Goal: Task Accomplishment & Management: Manage account settings

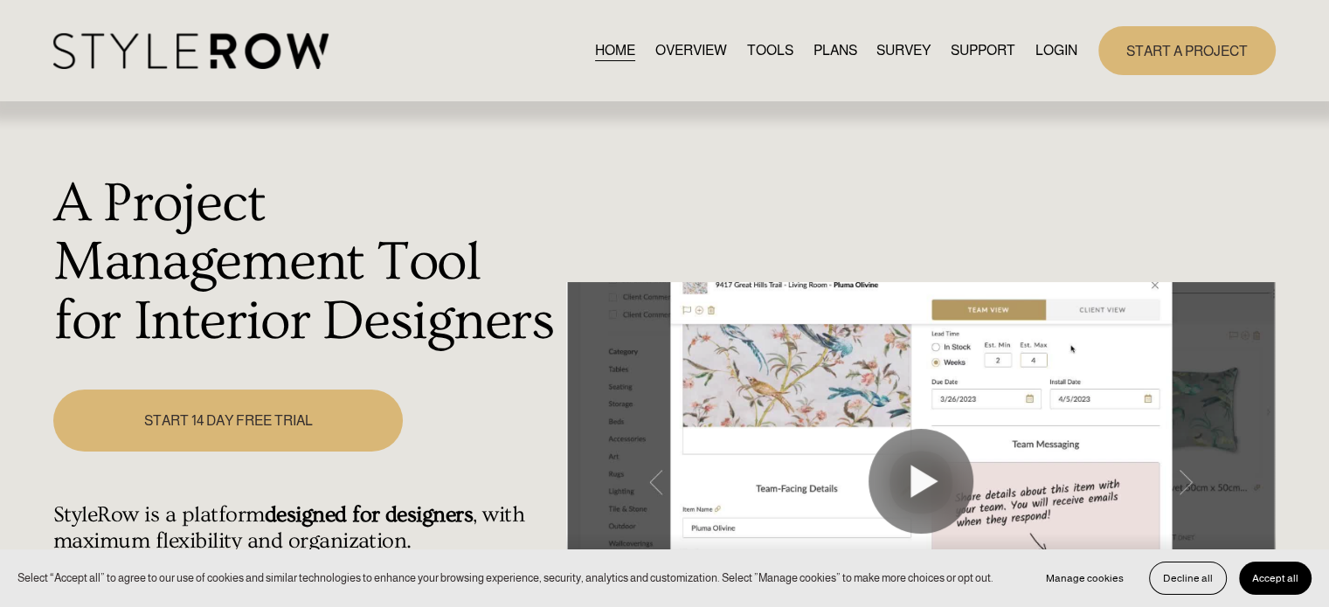
click at [1072, 47] on link "LOGIN" at bounding box center [1056, 50] width 42 height 24
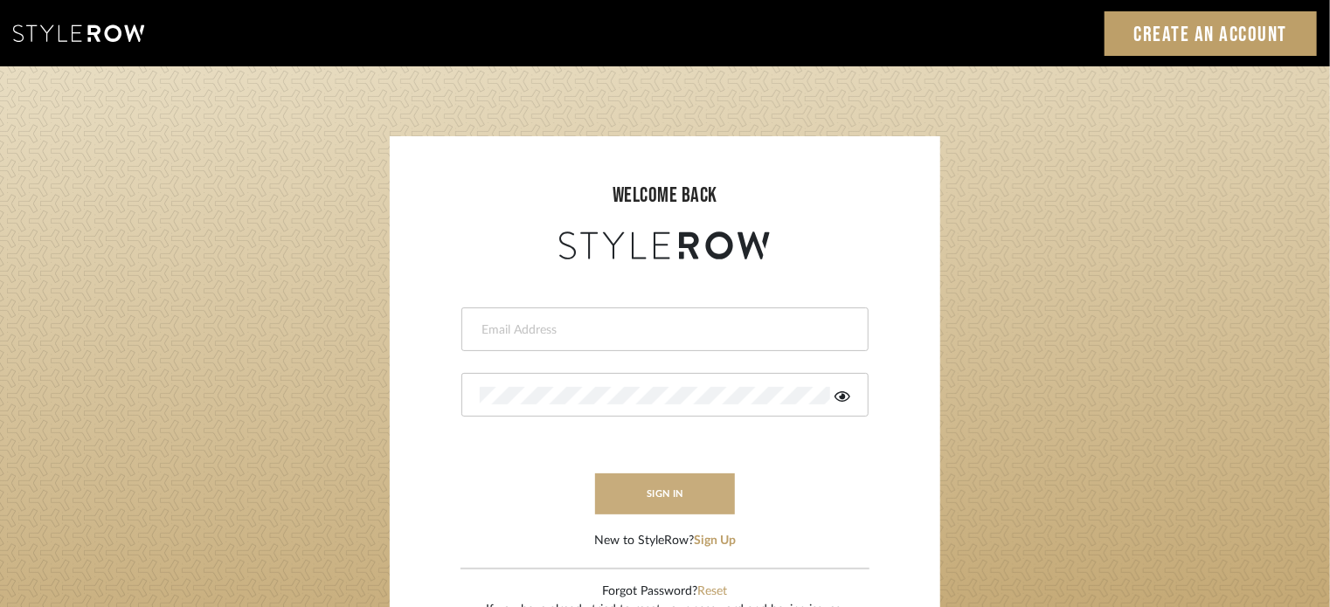
type input "Katie@flairinteriorsllc.com"
click at [618, 480] on button "sign in" at bounding box center [665, 493] width 140 height 41
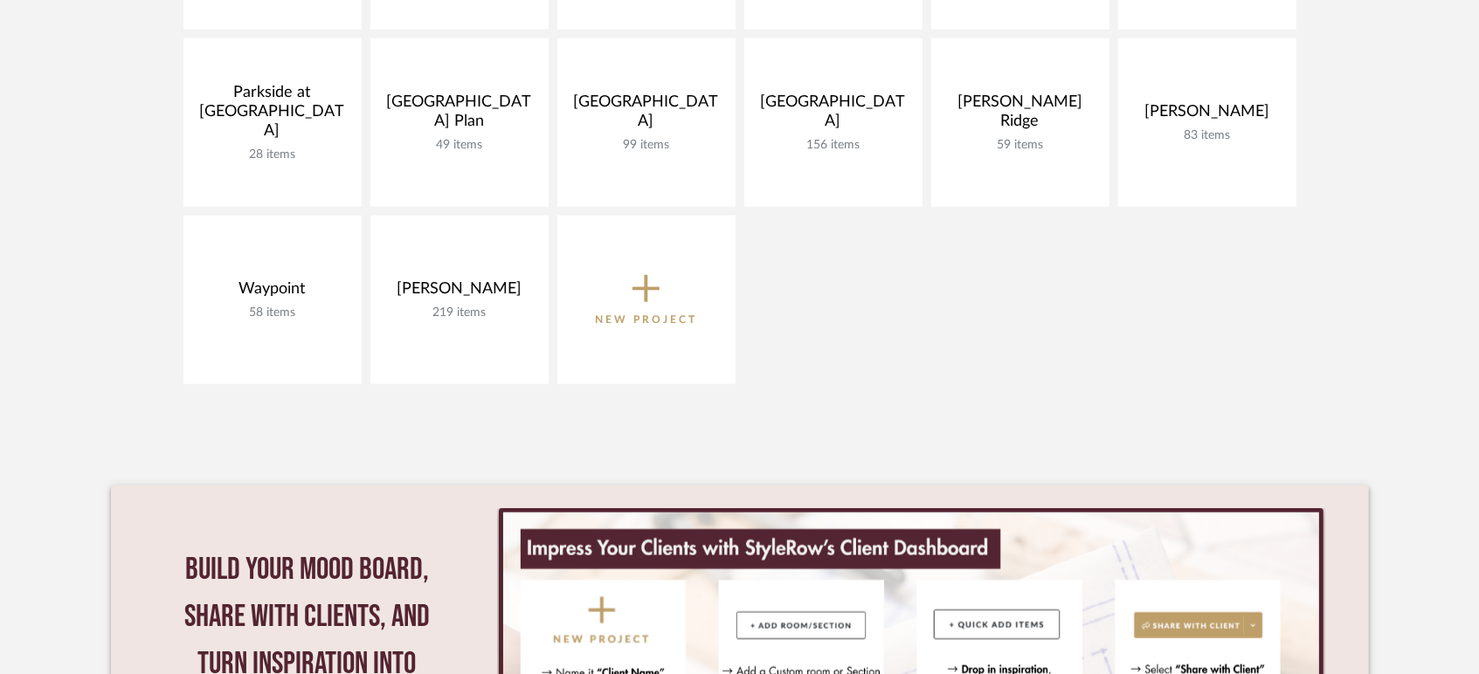
scroll to position [1164, 0]
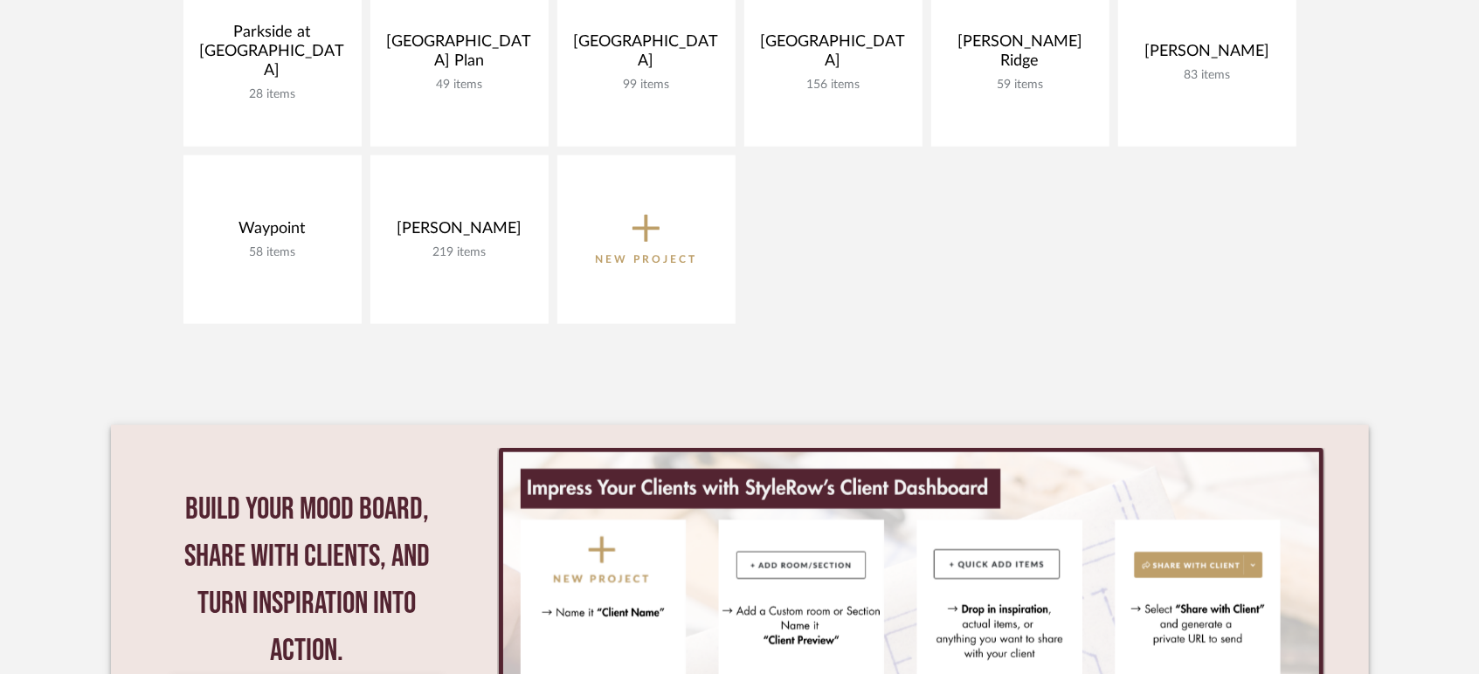
click at [639, 225] on icon at bounding box center [646, 229] width 28 height 37
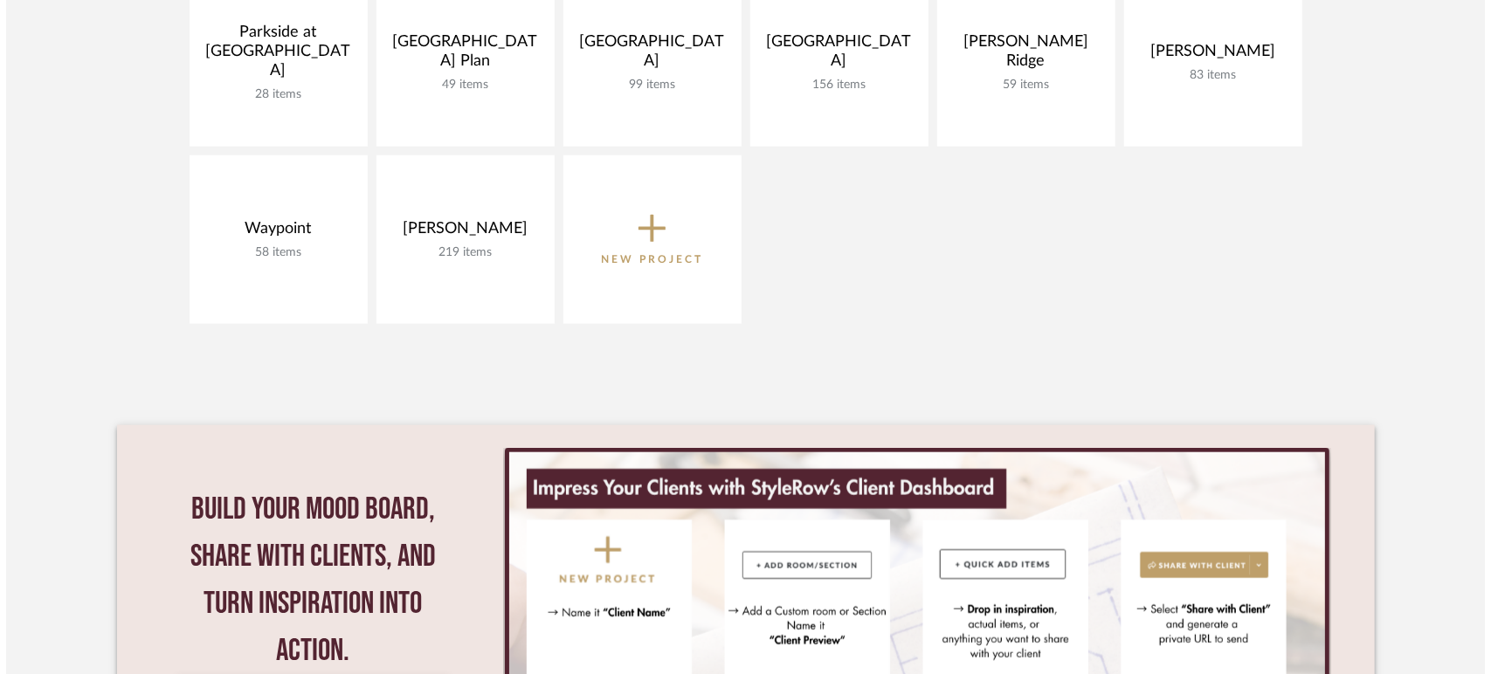
scroll to position [0, 0]
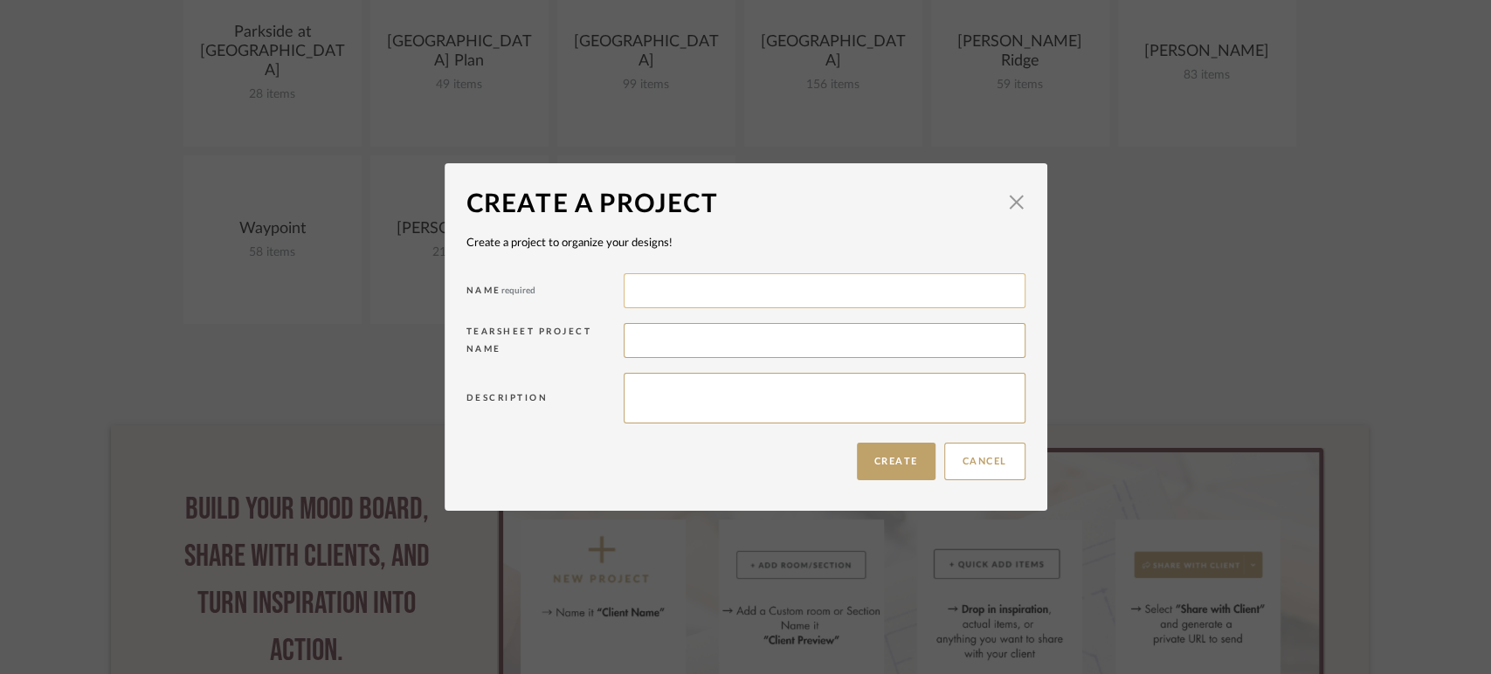
click at [682, 305] on input at bounding box center [825, 290] width 402 height 35
type input "Ridgeway Trails"
click at [893, 466] on button "Create" at bounding box center [896, 462] width 79 height 38
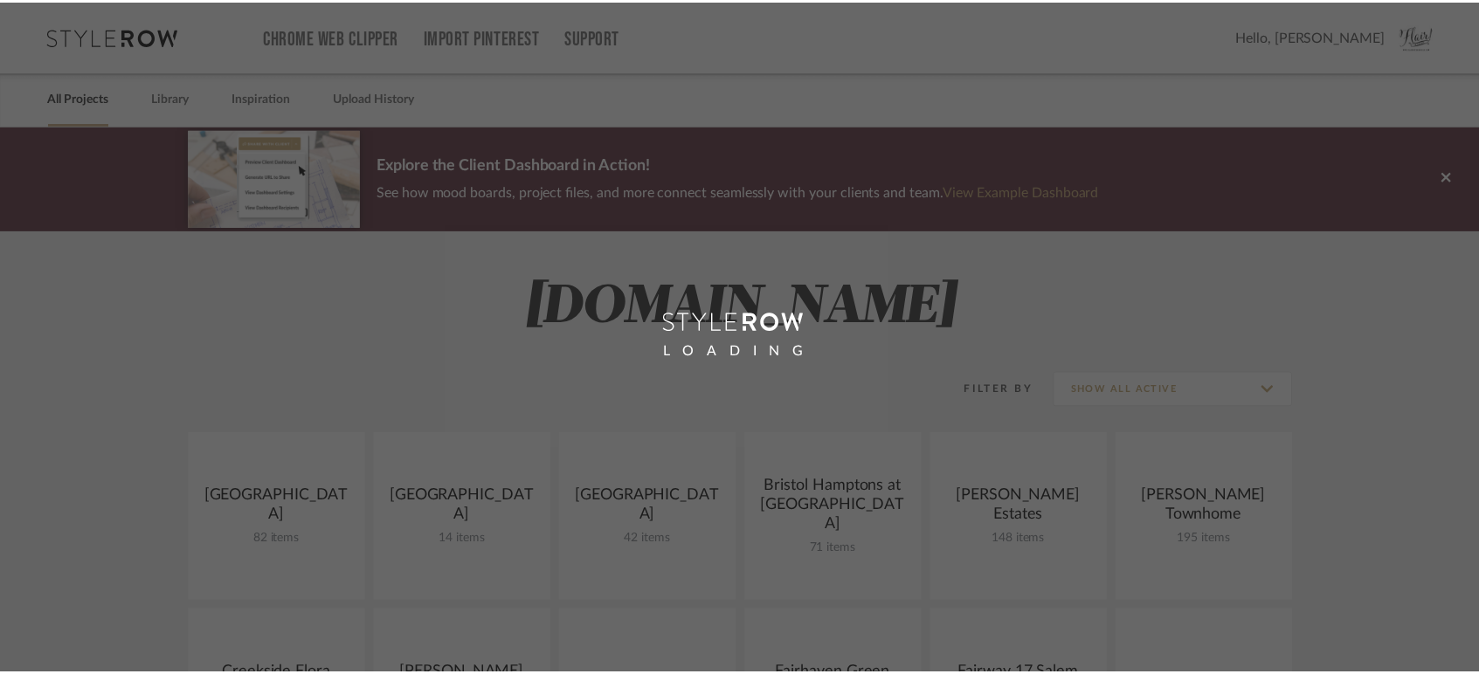
scroll to position [1164, 0]
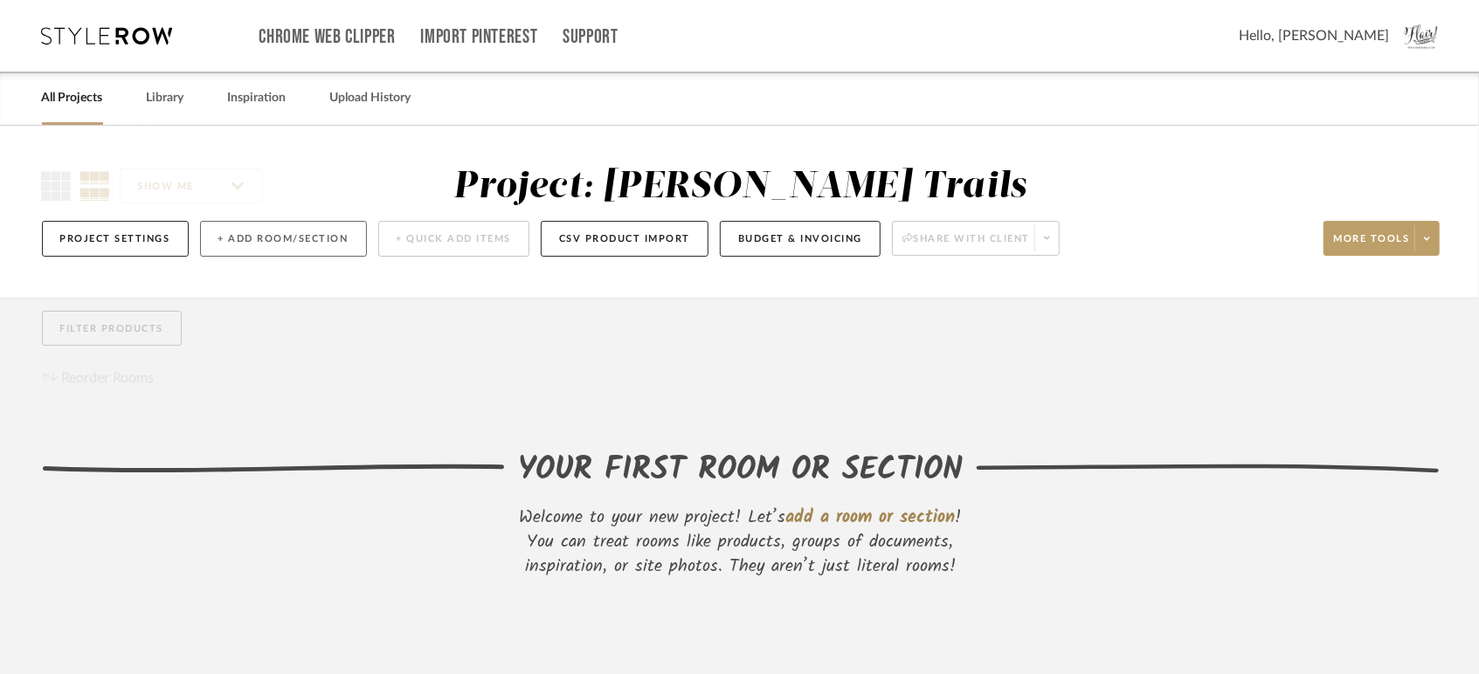
click at [307, 242] on button "+ Add Room/Section" at bounding box center [283, 239] width 167 height 36
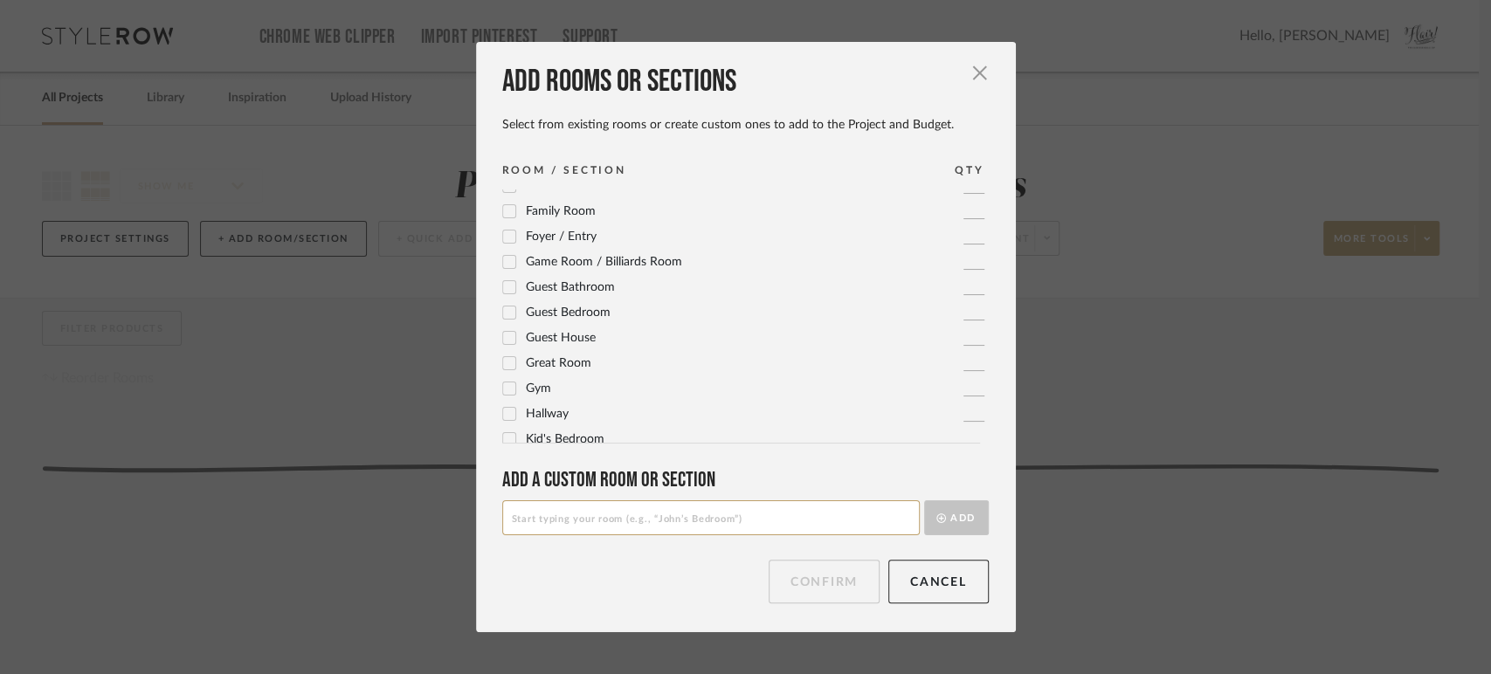
scroll to position [194, 0]
click at [505, 356] on icon at bounding box center [509, 360] width 12 height 12
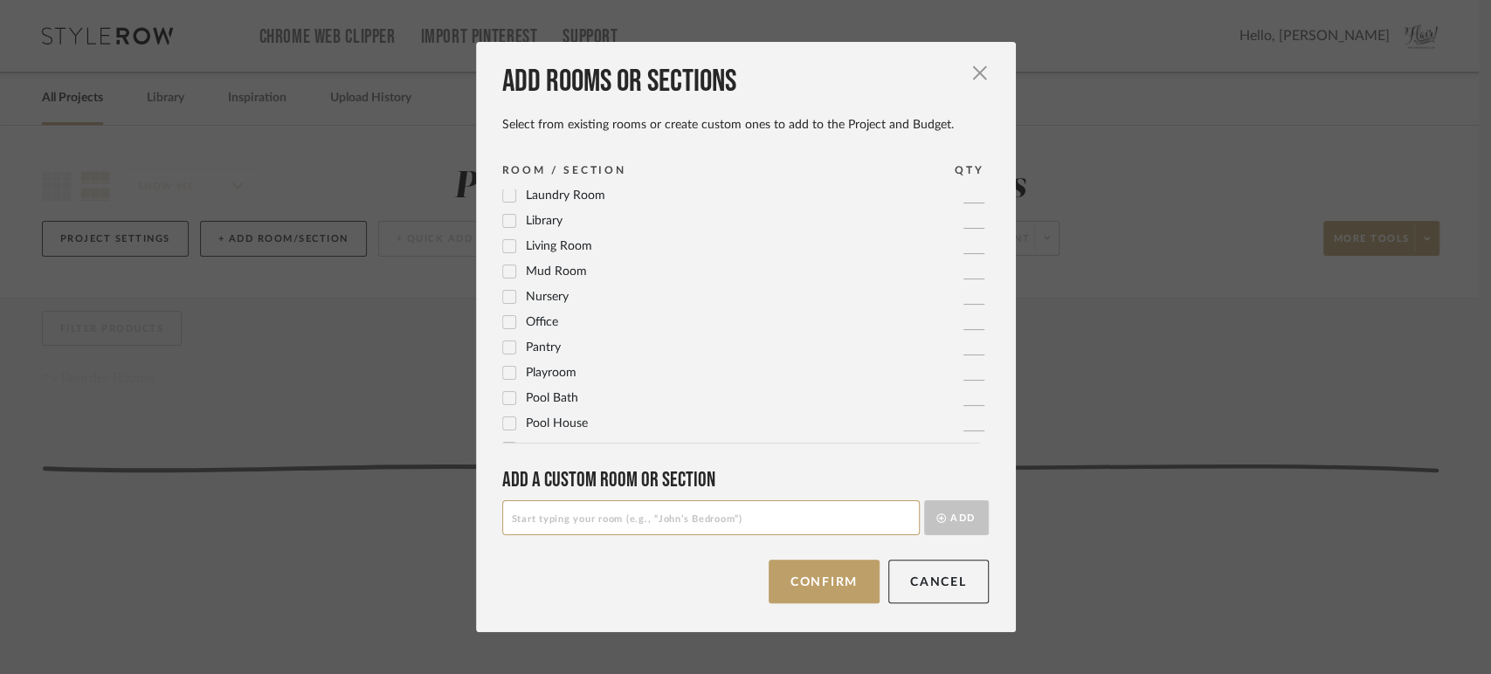
scroll to position [388, 0]
click at [503, 264] on icon at bounding box center [509, 267] width 12 height 12
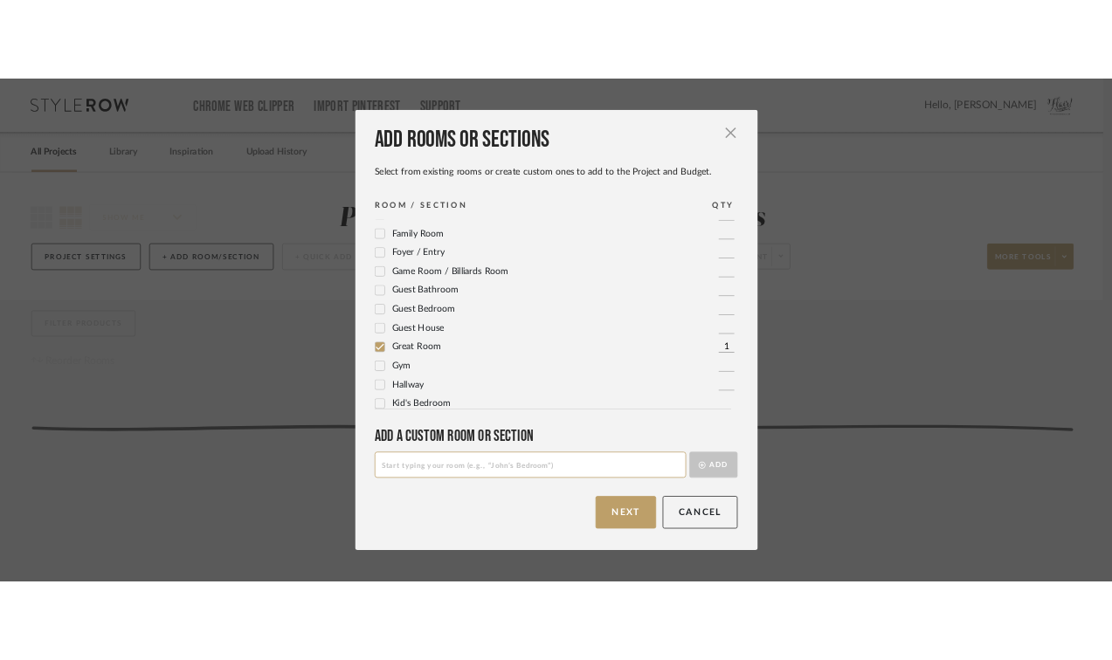
scroll to position [0, 0]
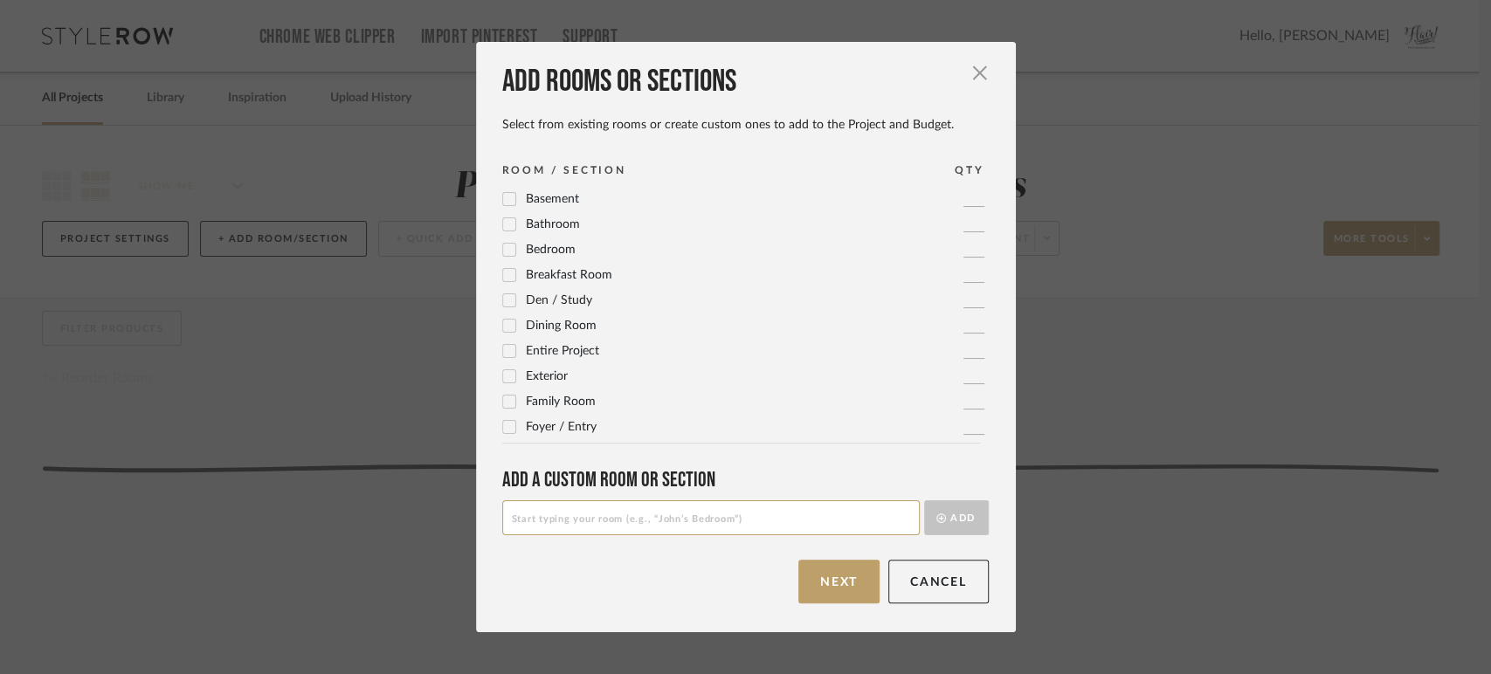
click at [503, 269] on icon at bounding box center [509, 275] width 12 height 12
click at [832, 576] on button "Next" at bounding box center [838, 582] width 81 height 44
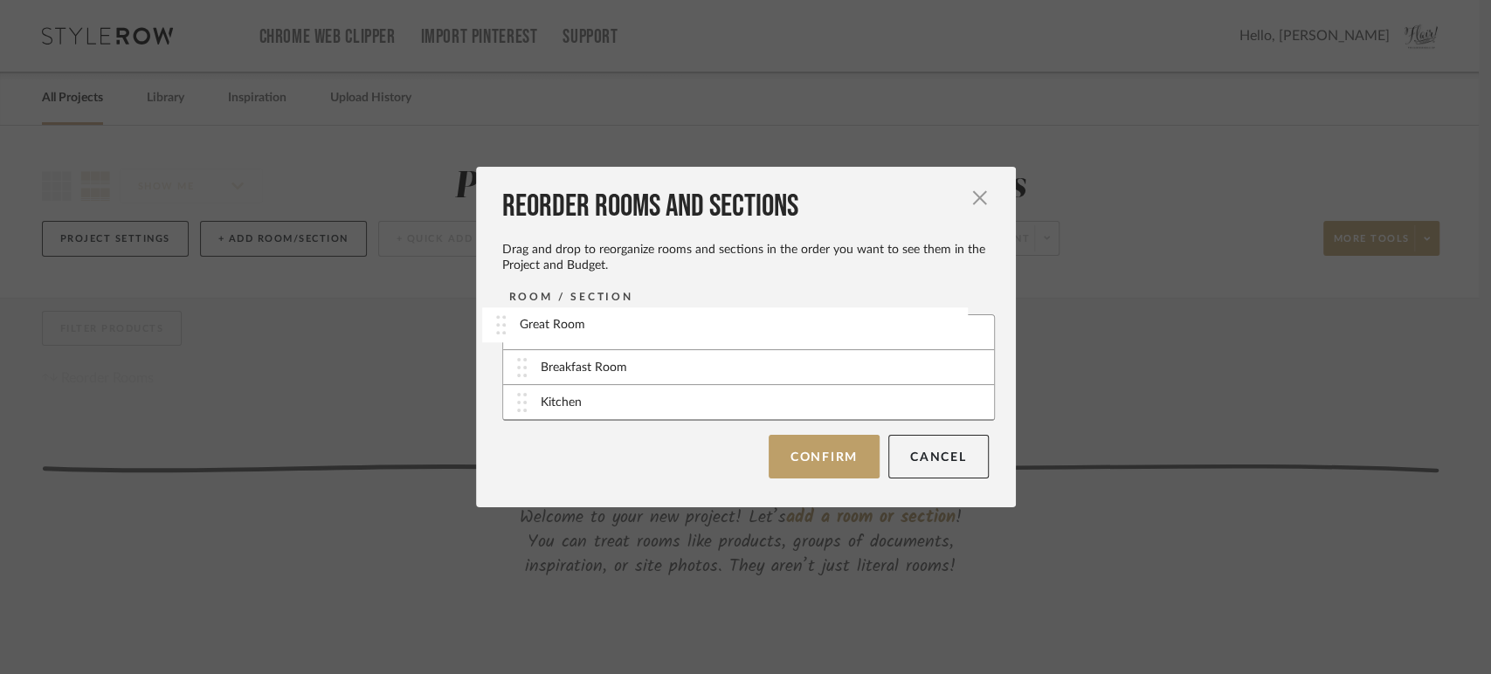
drag, startPoint x: 521, startPoint y: 369, endPoint x: 505, endPoint y: 322, distance: 48.9
click at [816, 446] on button "Confirm" at bounding box center [824, 457] width 111 height 44
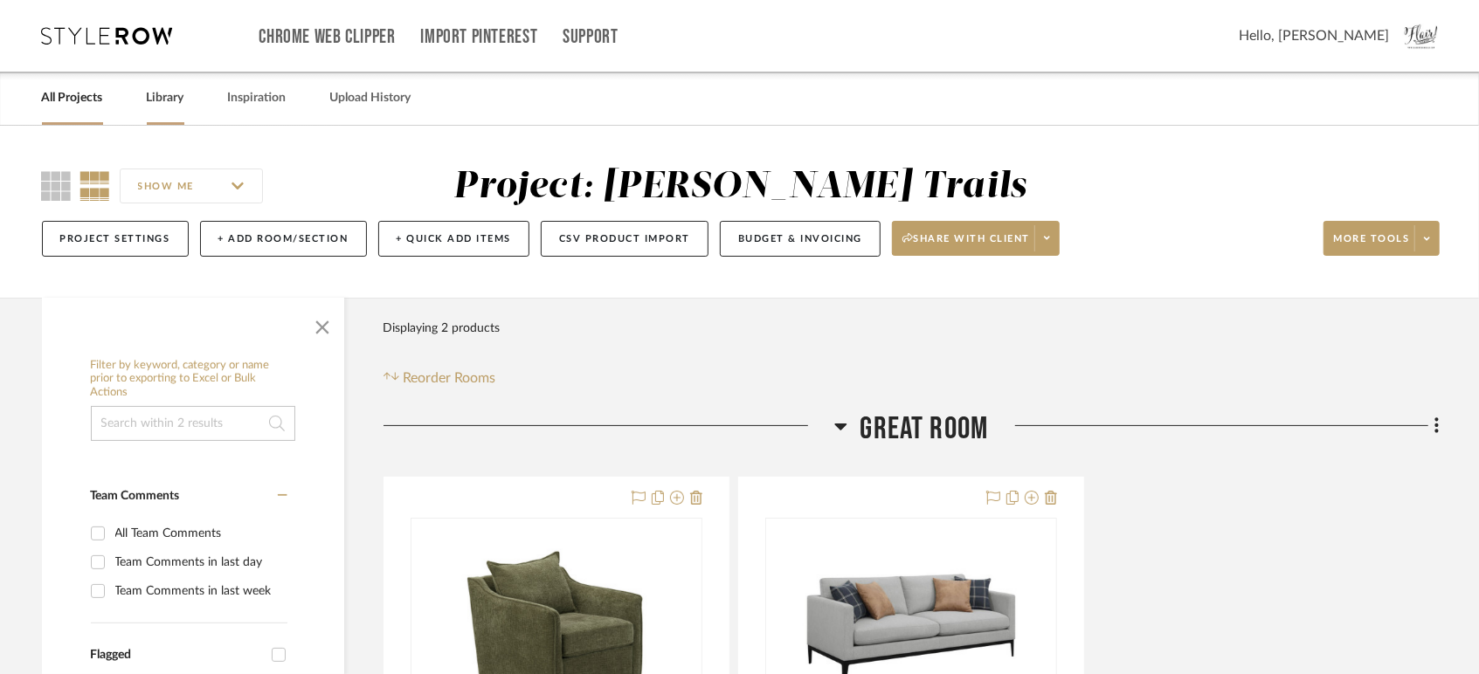
click at [168, 98] on link "Library" at bounding box center [166, 98] width 38 height 24
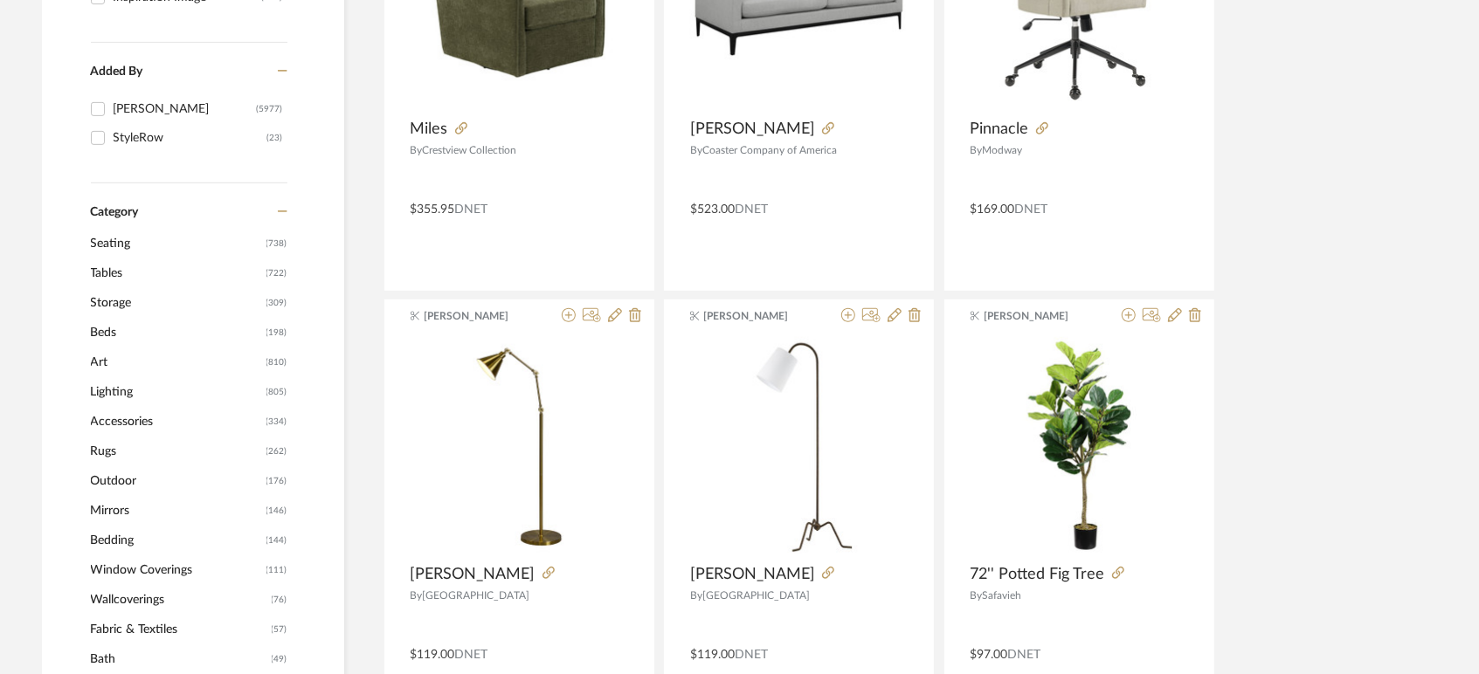
scroll to position [485, 0]
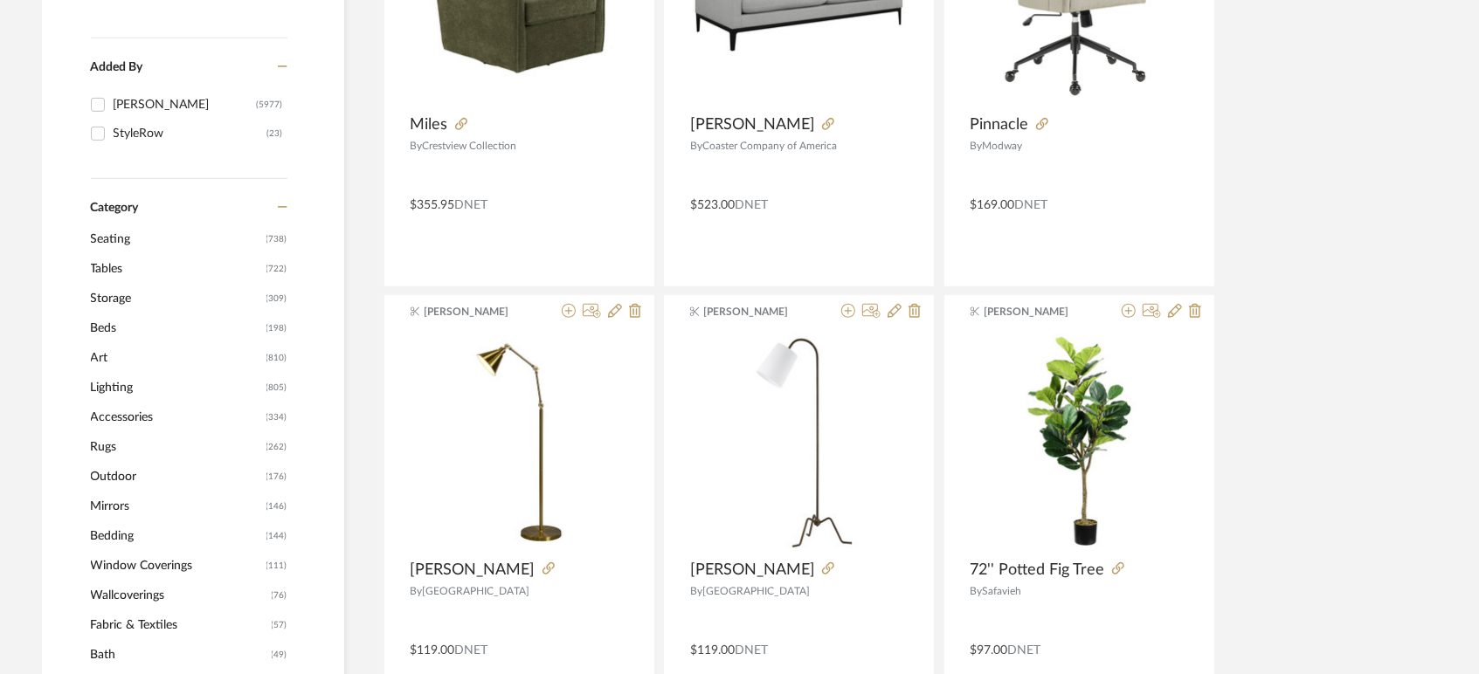
click at [114, 231] on span "Seating" at bounding box center [176, 239] width 171 height 30
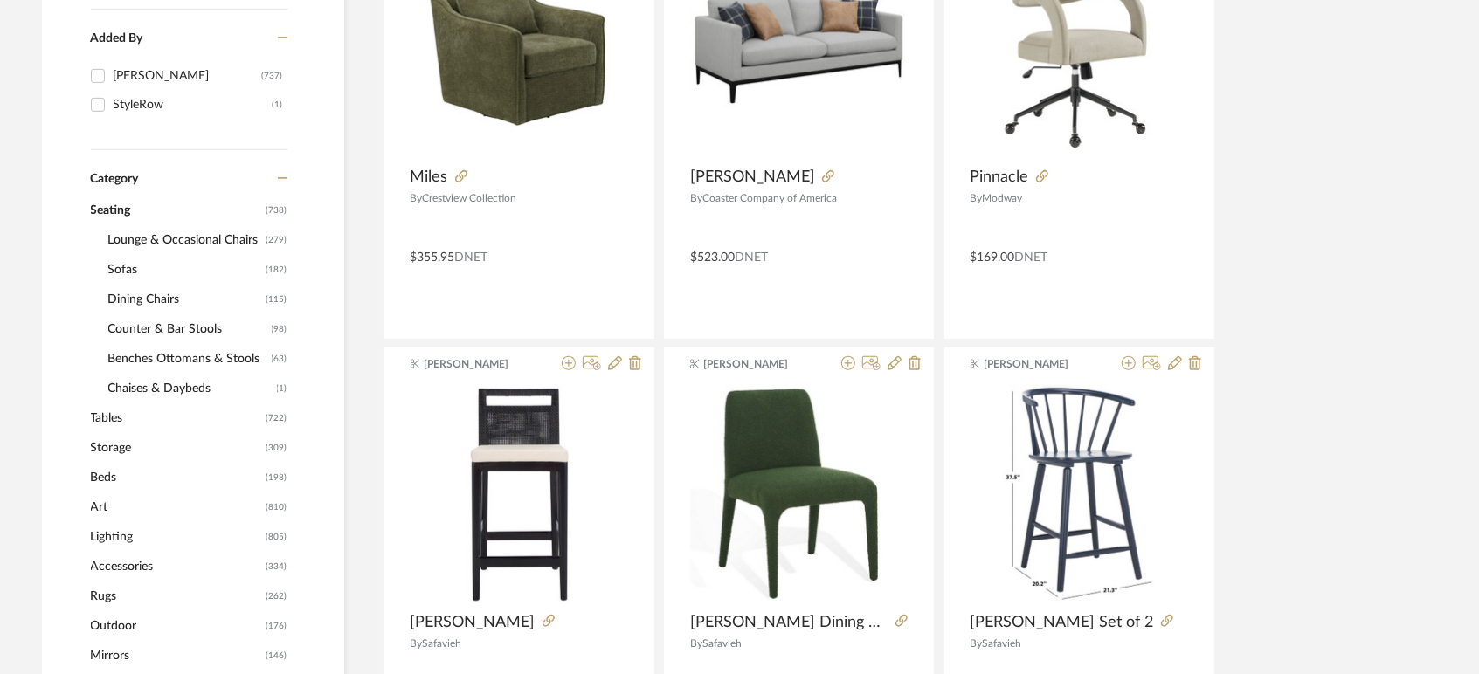
click at [156, 243] on span "Lounge & Occasional Chairs" at bounding box center [185, 240] width 154 height 30
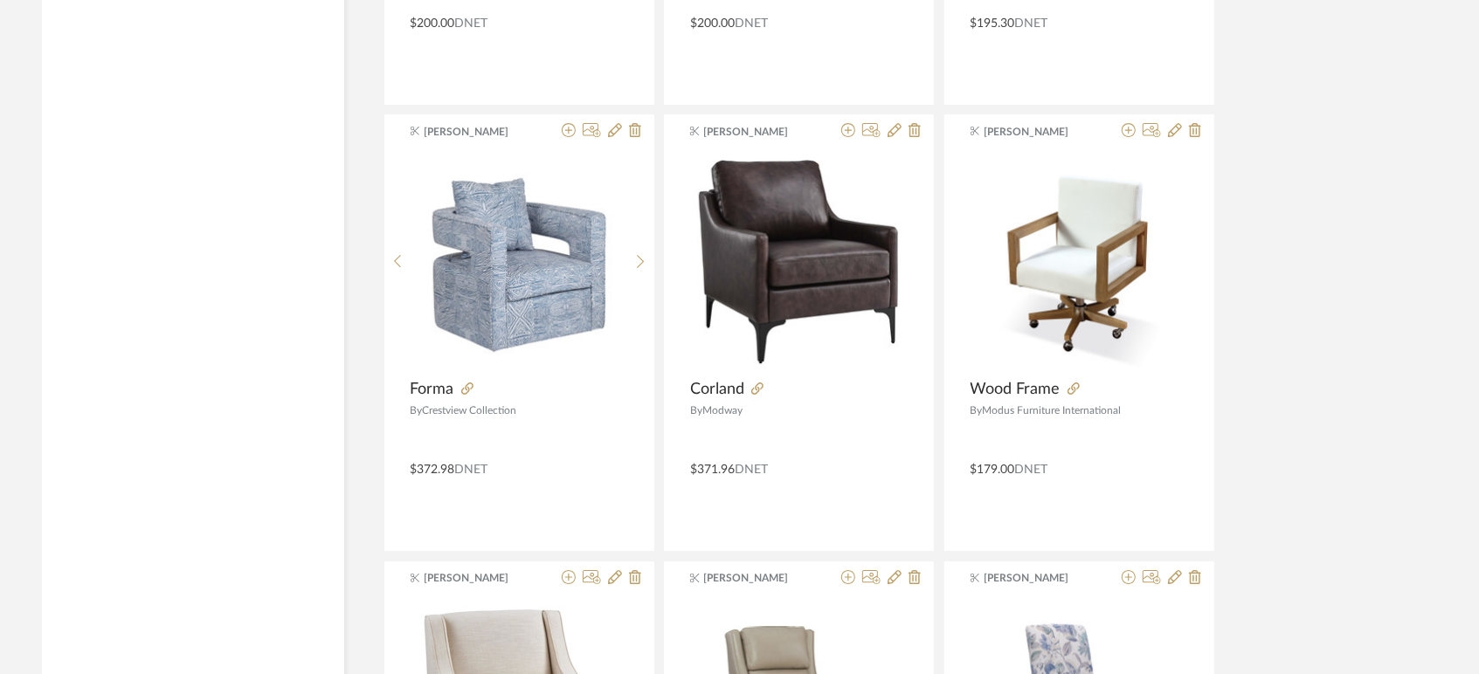
scroll to position [3908, 0]
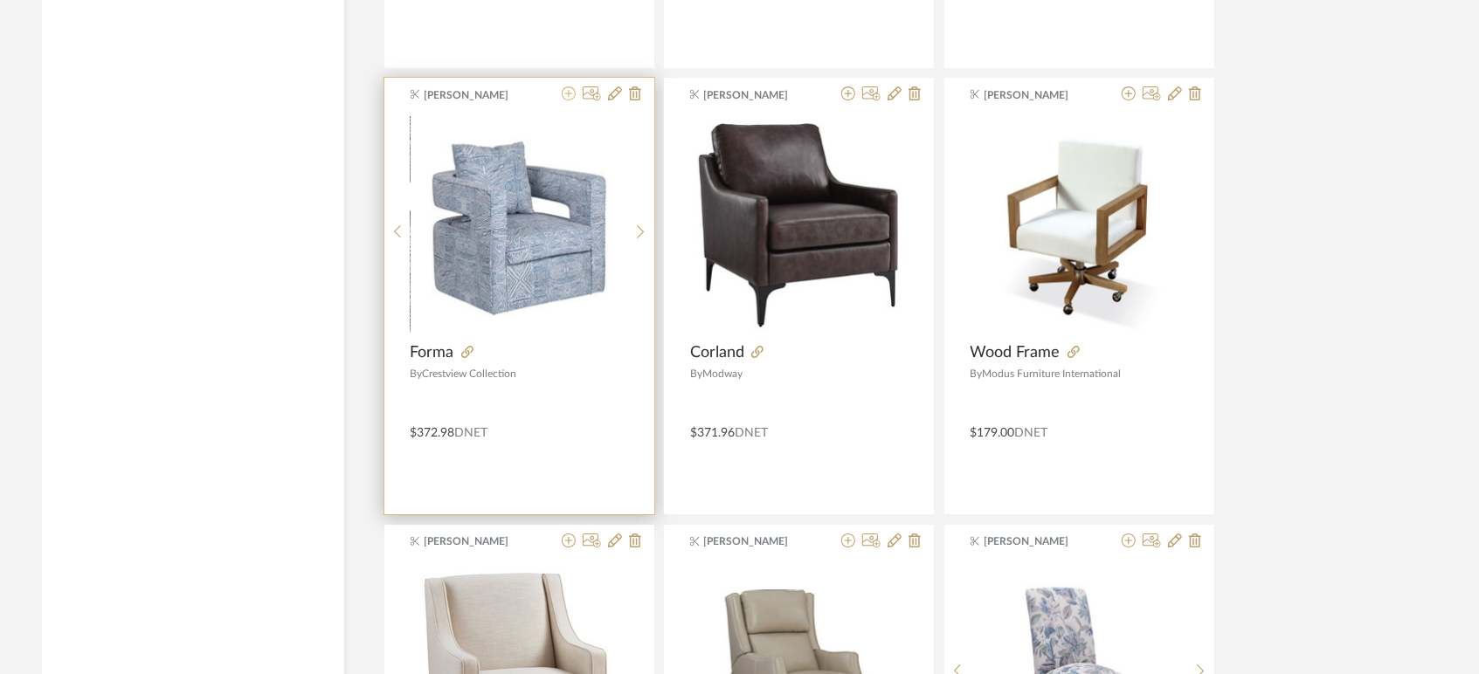
click at [568, 93] on icon at bounding box center [569, 93] width 14 height 14
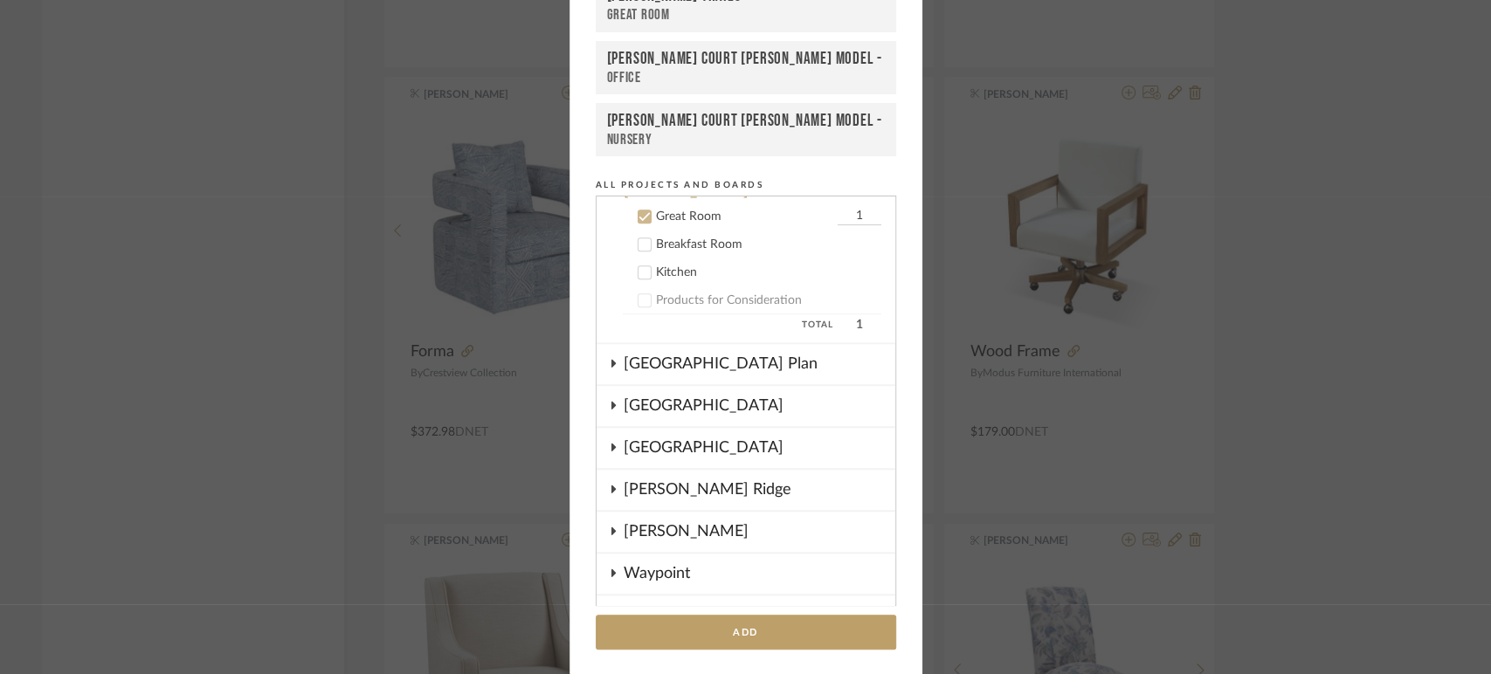
scroll to position [1017, 0]
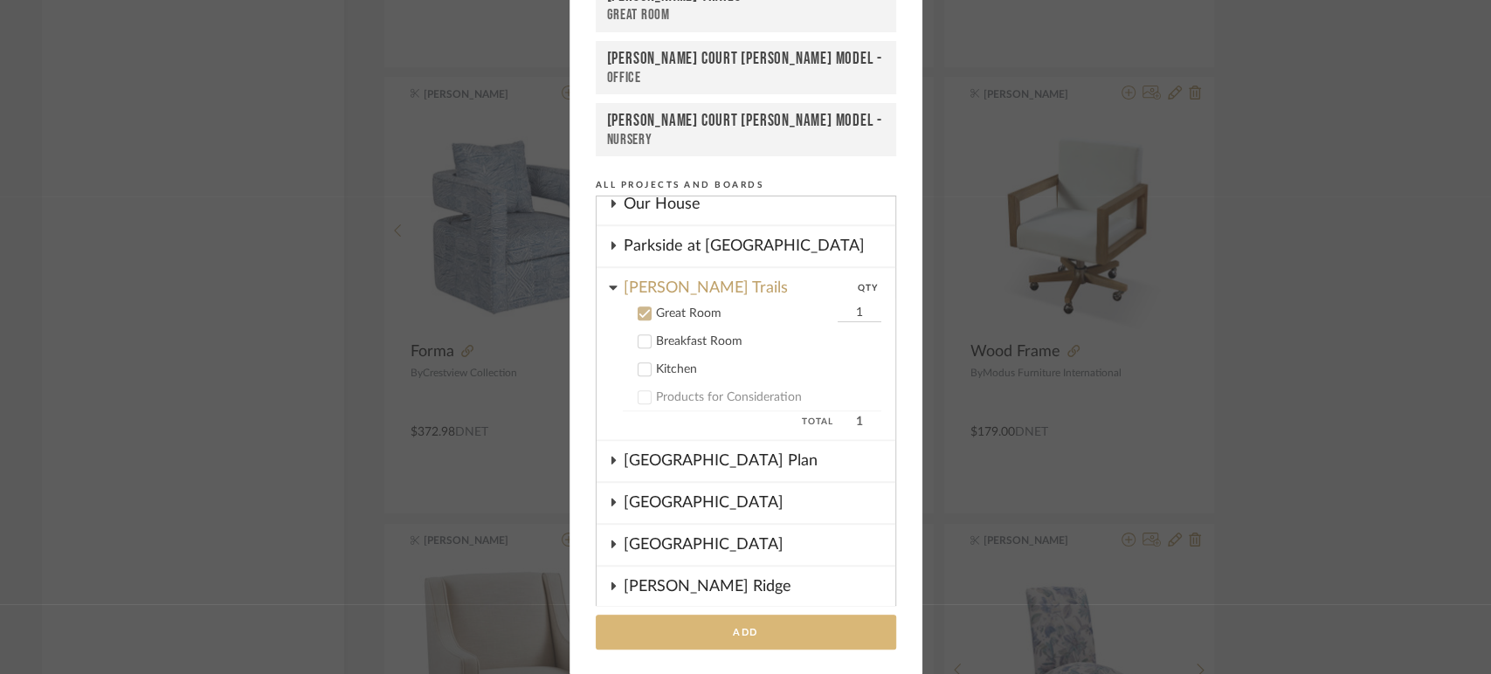
click at [729, 625] on button "Add" at bounding box center [746, 633] width 300 height 36
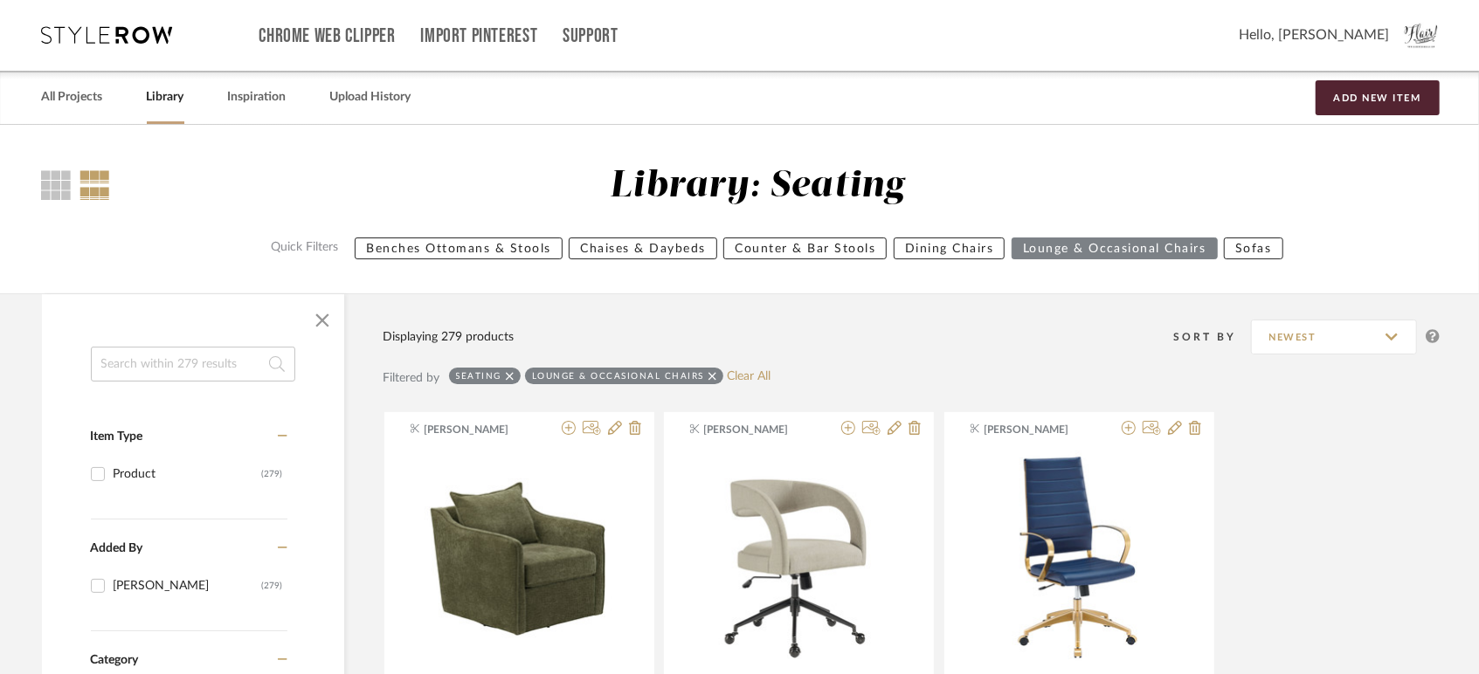
scroll to position [0, 0]
click at [169, 100] on link "Library" at bounding box center [166, 98] width 38 height 24
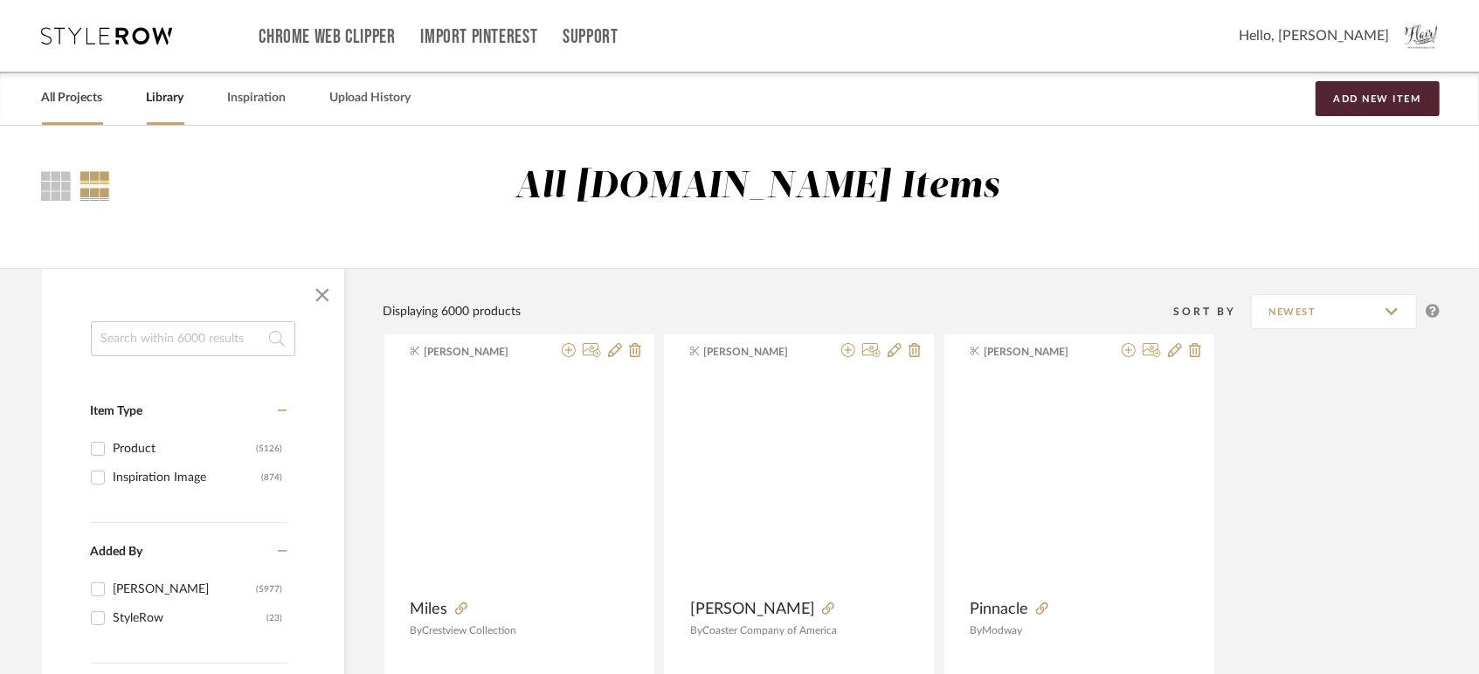
click at [84, 96] on link "All Projects" at bounding box center [72, 98] width 61 height 24
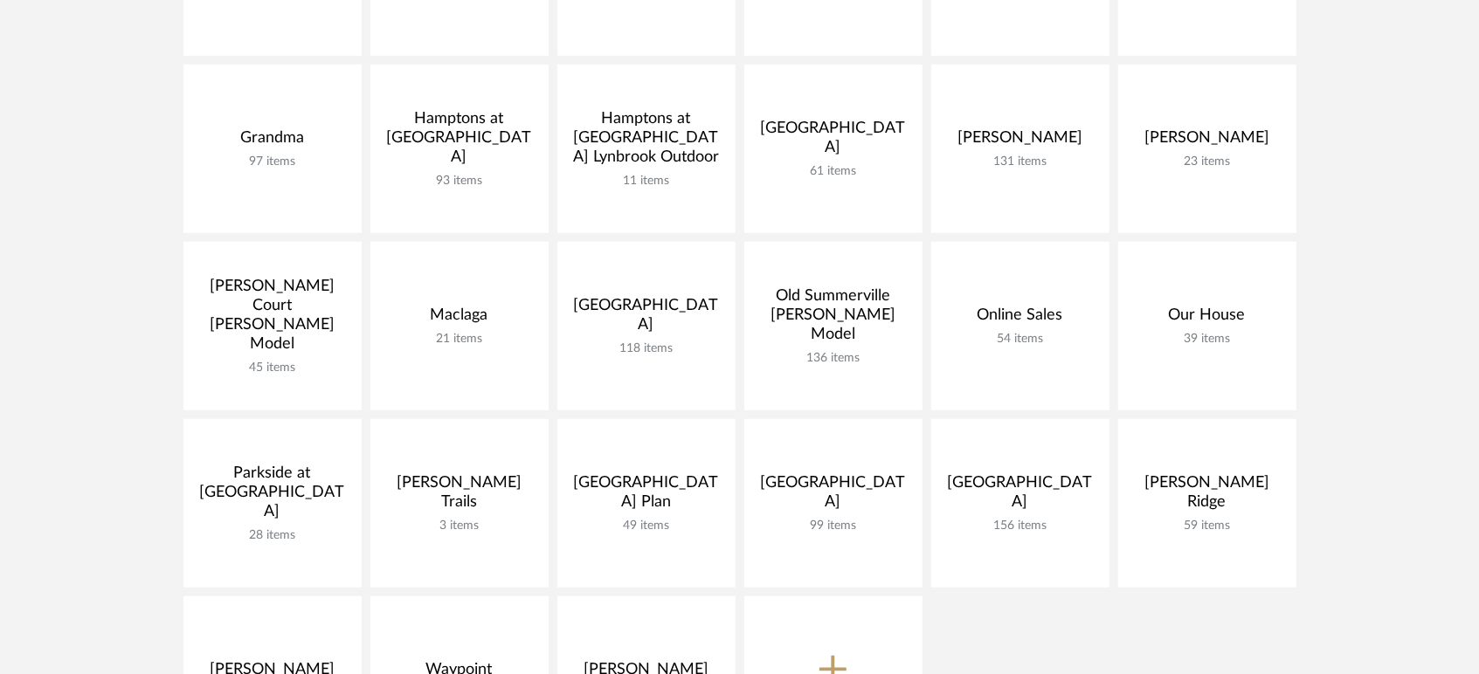
scroll to position [874, 0]
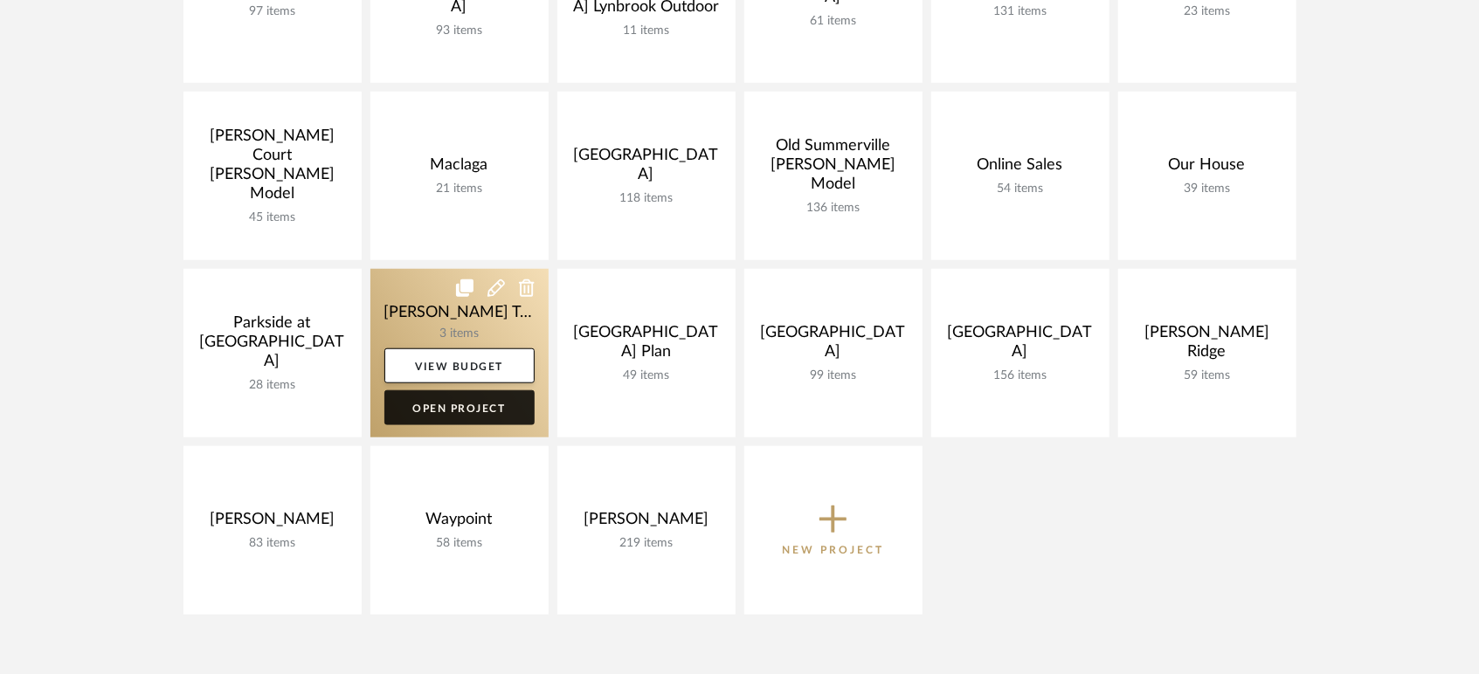
click at [472, 408] on link "Open Project" at bounding box center [459, 407] width 150 height 35
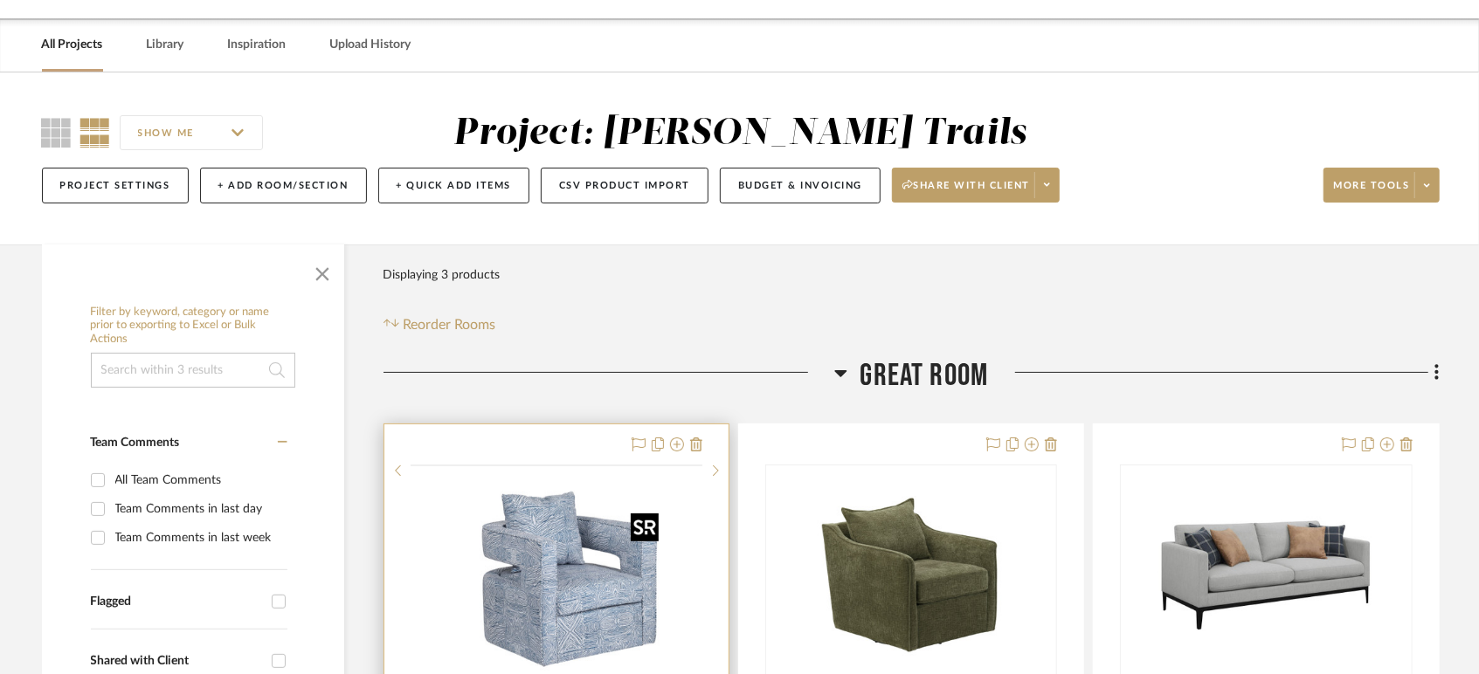
scroll to position [291, 0]
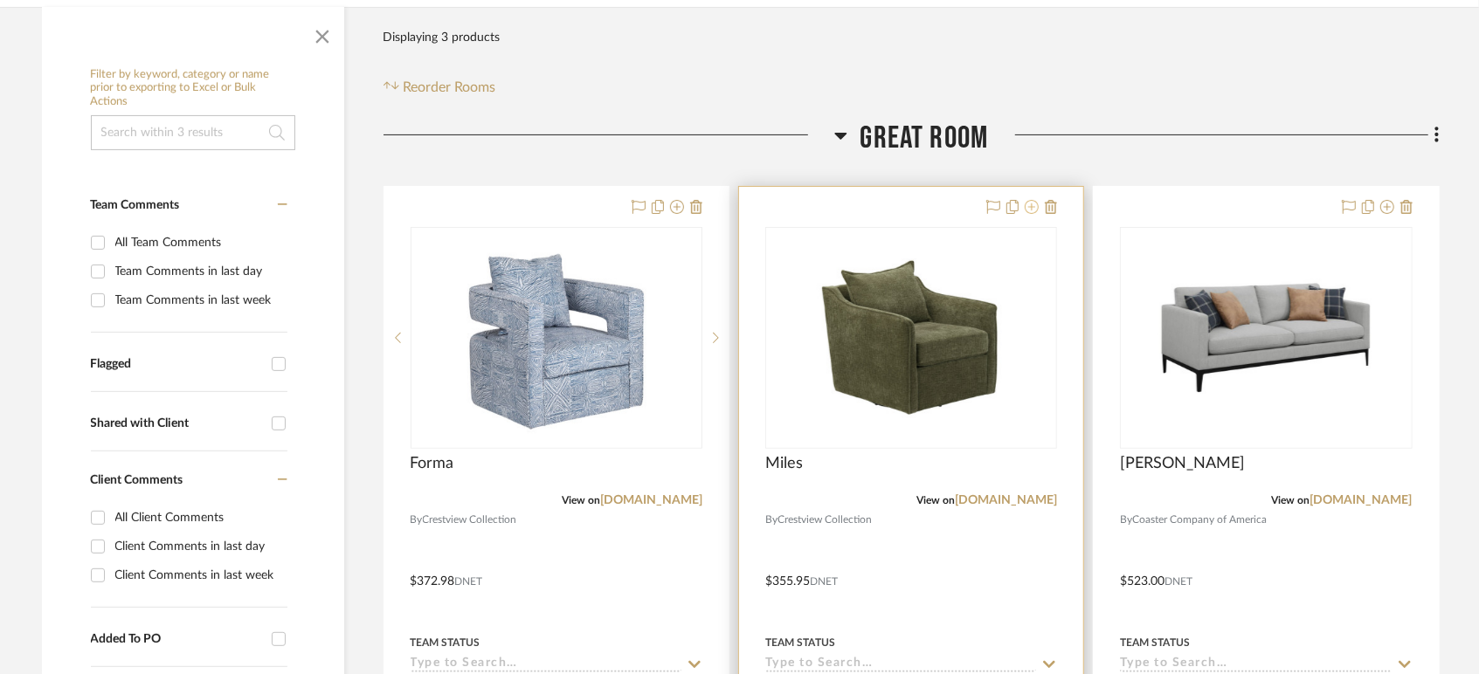
click at [1033, 208] on icon at bounding box center [1032, 207] width 14 height 14
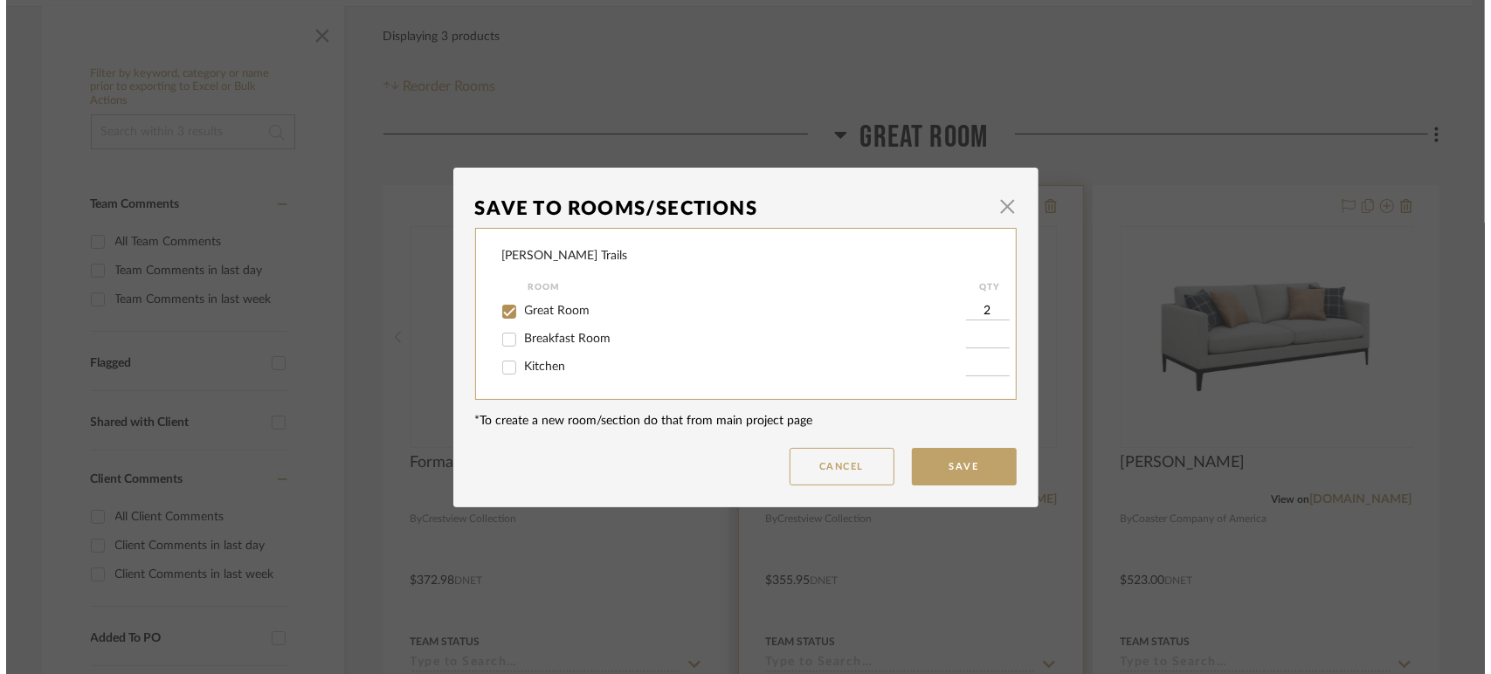
scroll to position [0, 0]
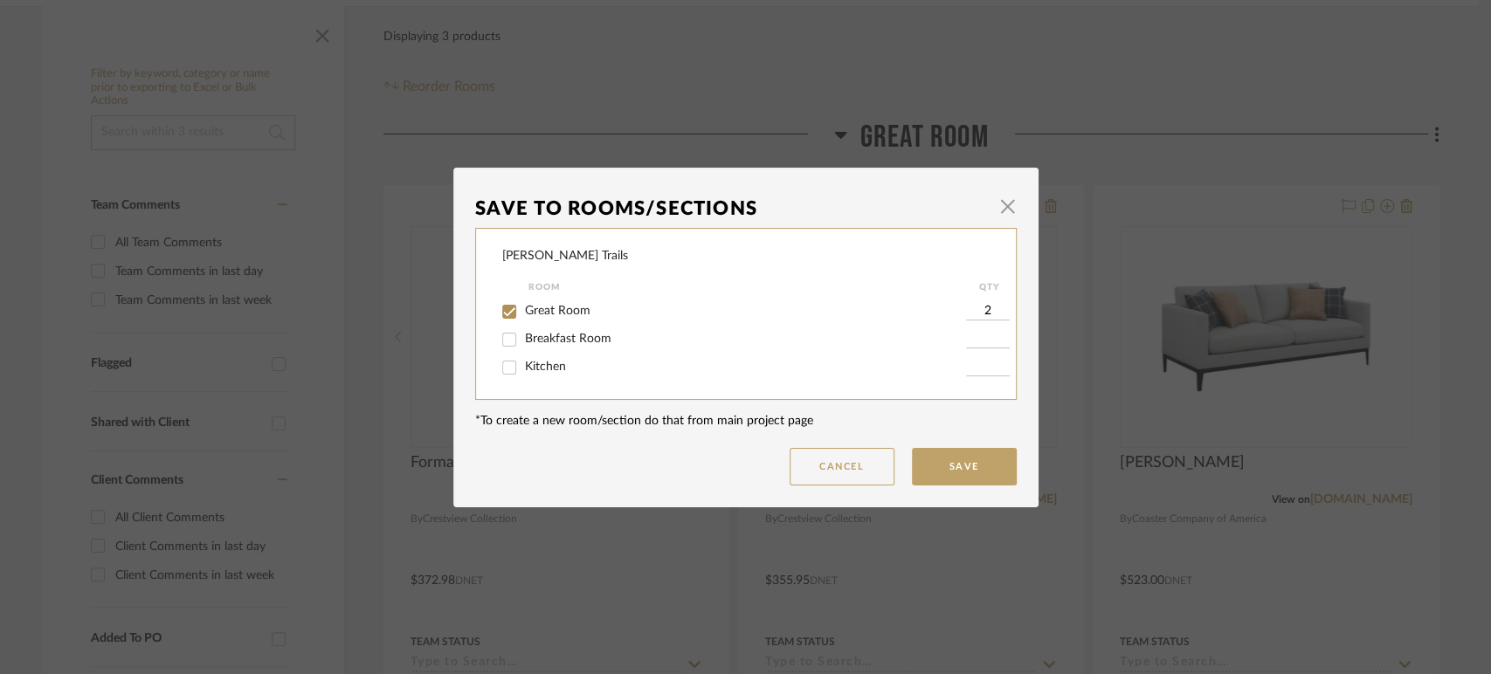
click at [538, 313] on span "Great Room" at bounding box center [558, 311] width 66 height 12
click at [523, 313] on input "Great Room" at bounding box center [509, 312] width 28 height 28
checkbox input "false"
click at [957, 465] on button "Save" at bounding box center [964, 467] width 105 height 38
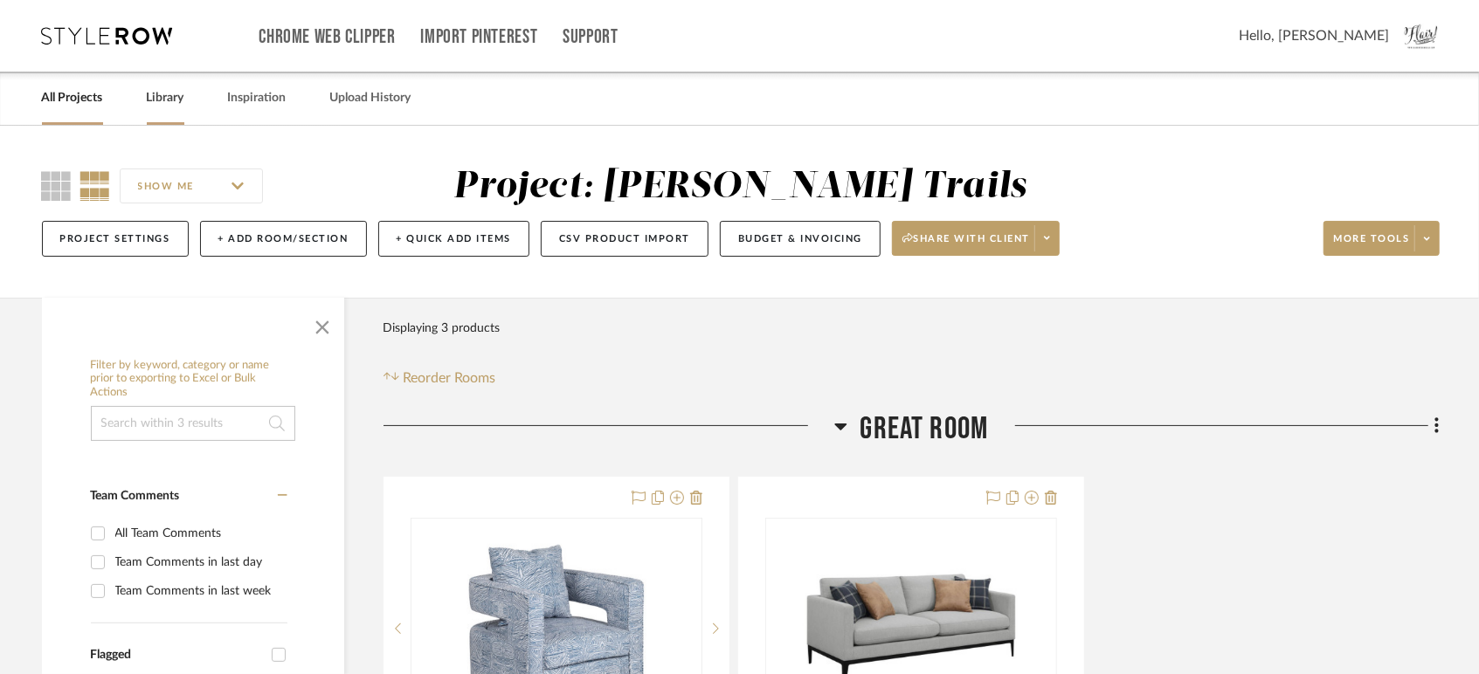
click at [173, 96] on link "Library" at bounding box center [166, 98] width 38 height 24
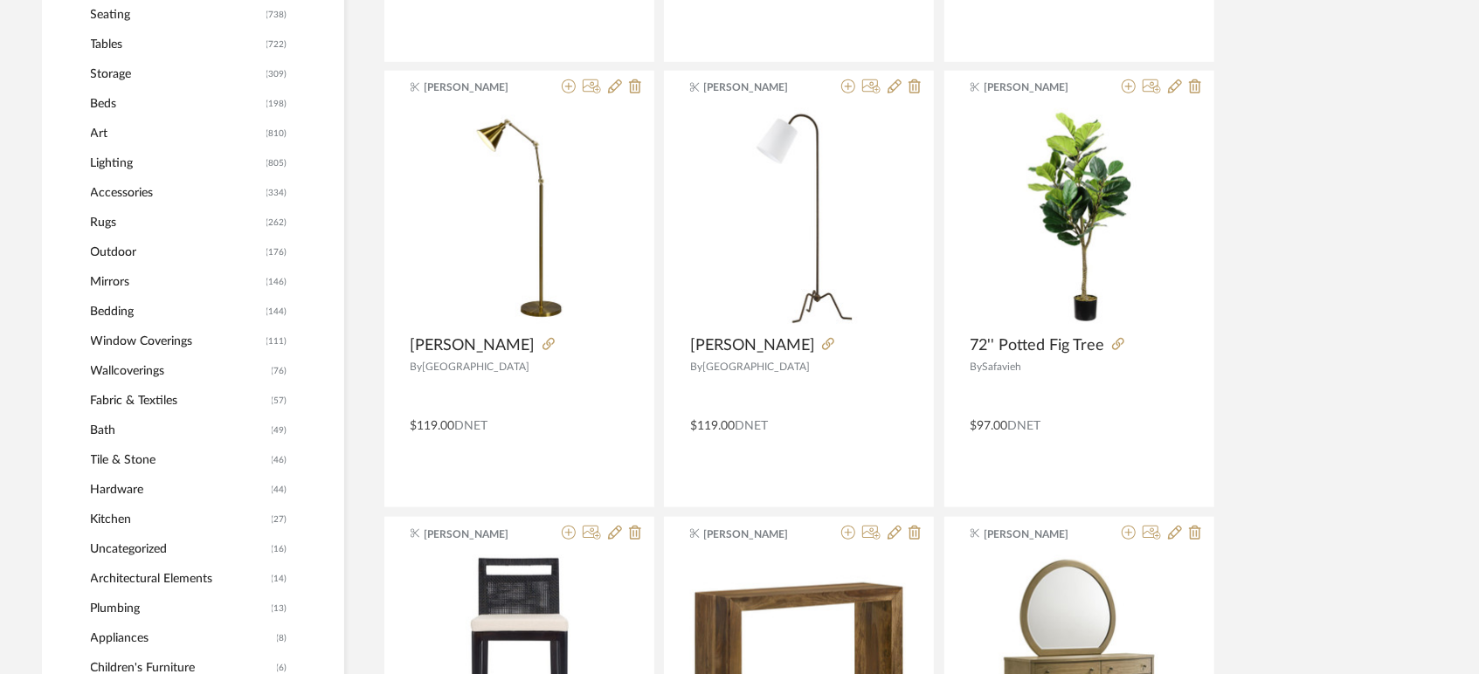
scroll to position [679, 0]
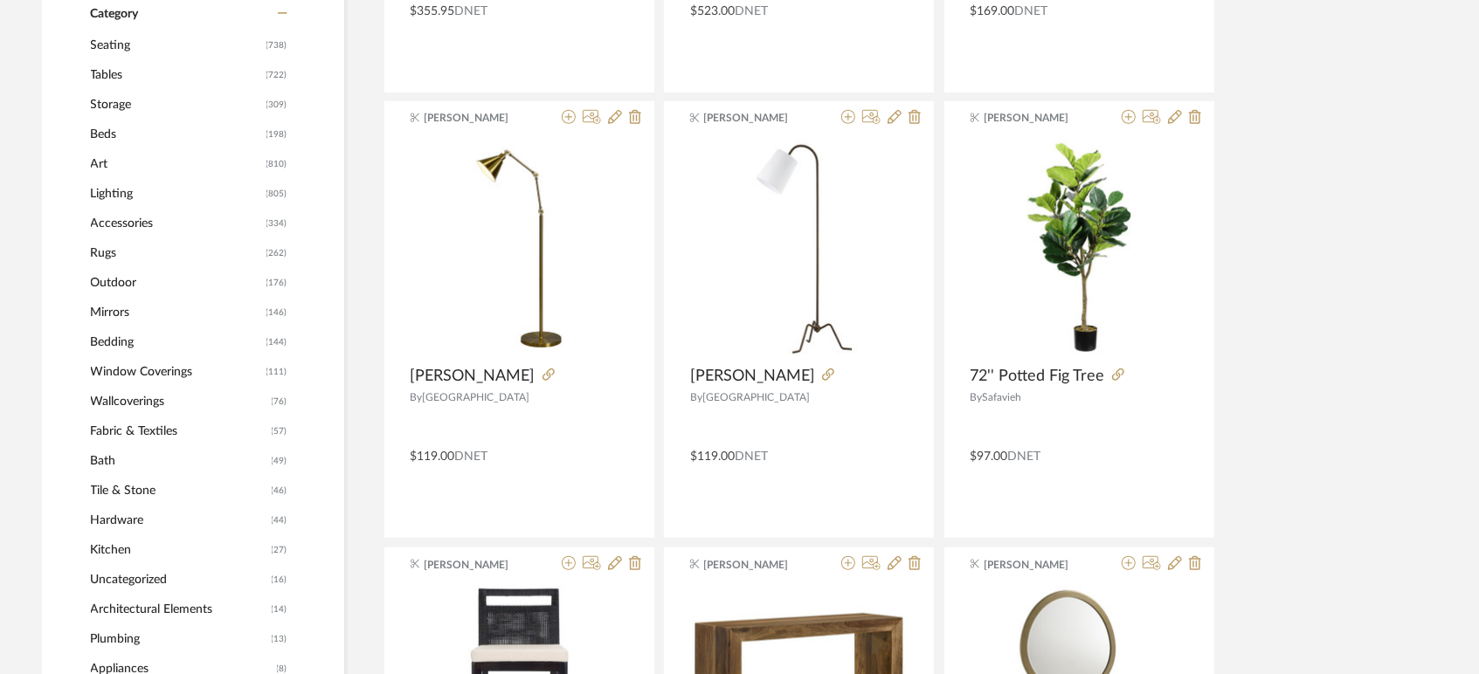
click at [95, 43] on span "Seating" at bounding box center [176, 46] width 171 height 30
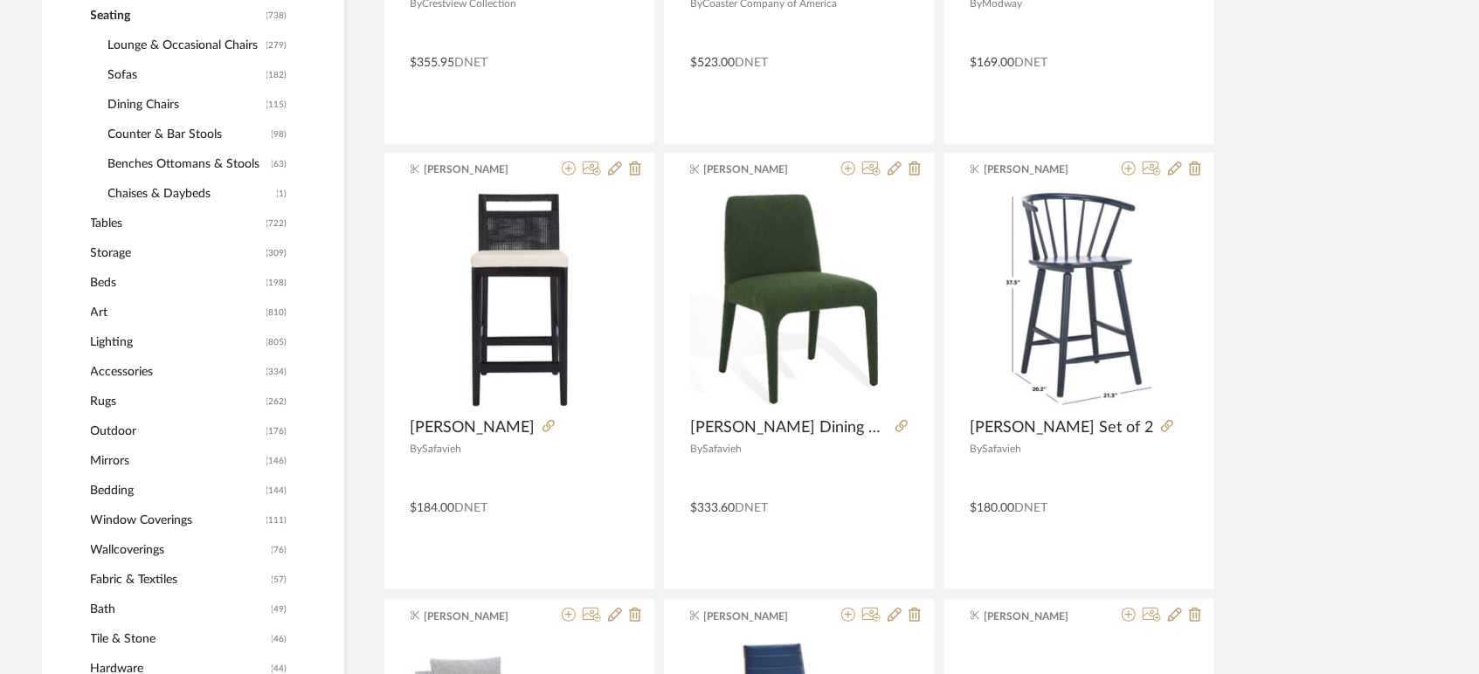
scroll to position [677, 0]
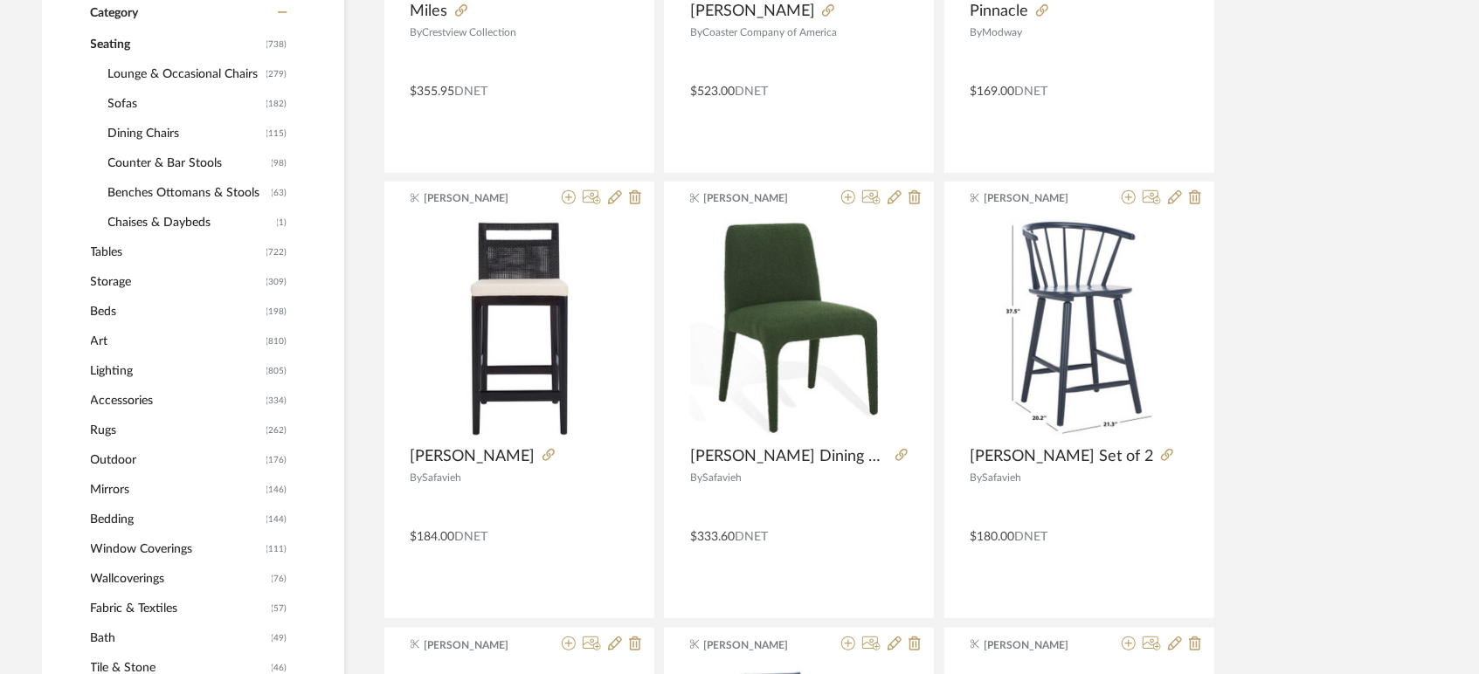
click at [113, 109] on span "Sofas" at bounding box center [185, 104] width 154 height 30
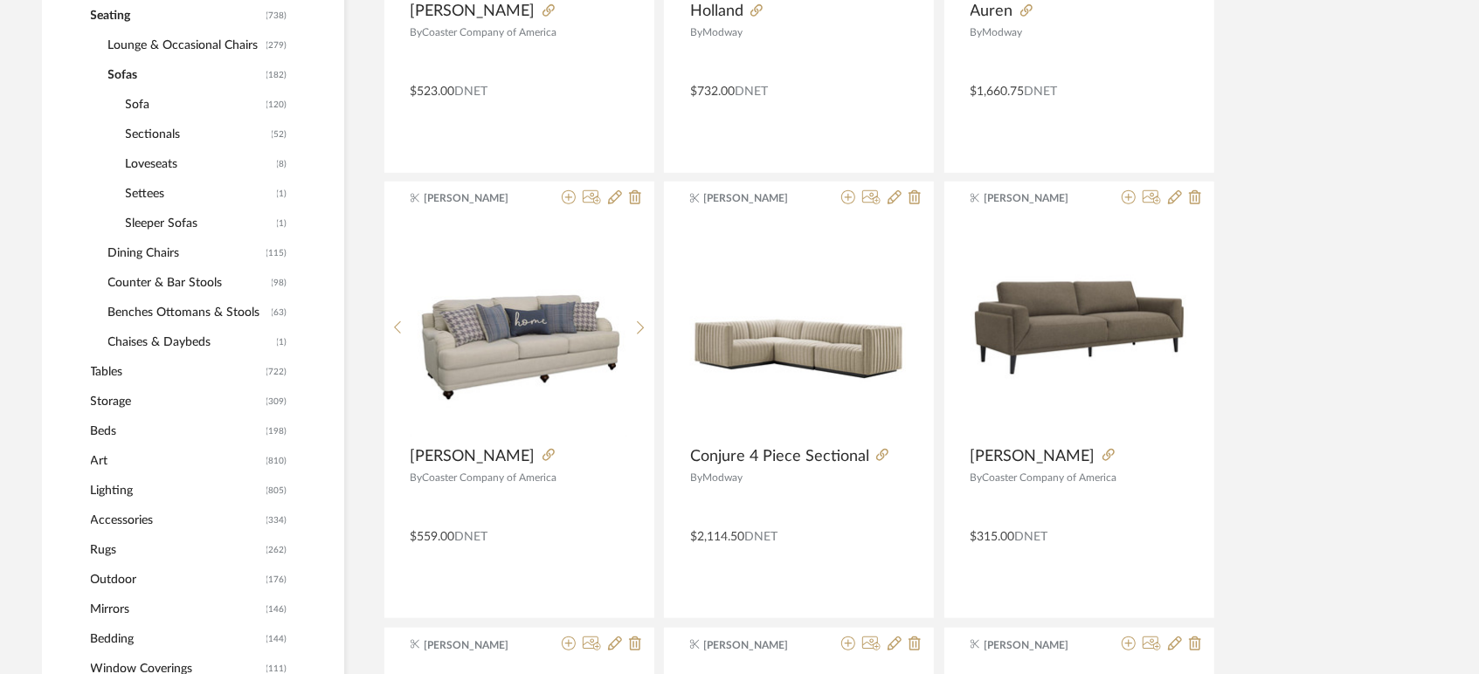
scroll to position [648, 0]
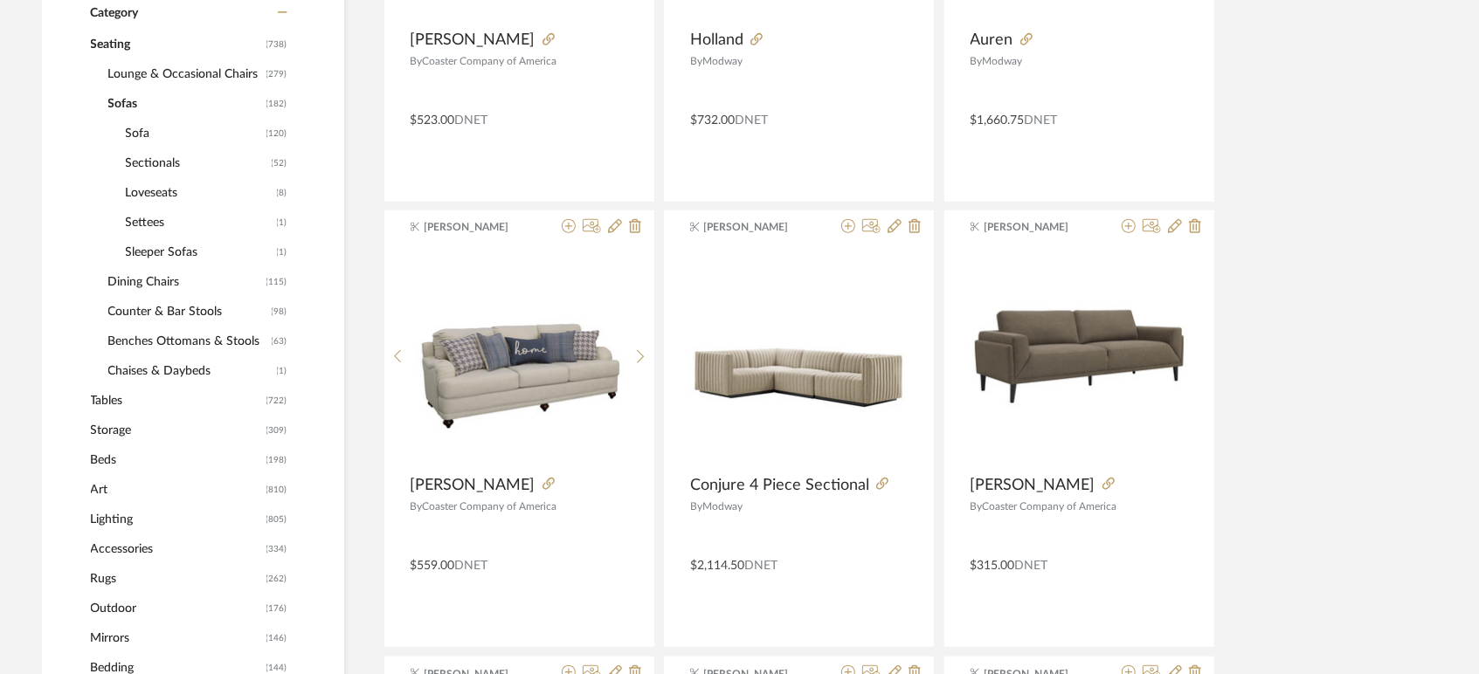
click at [149, 159] on span "Sectionals" at bounding box center [197, 164] width 142 height 30
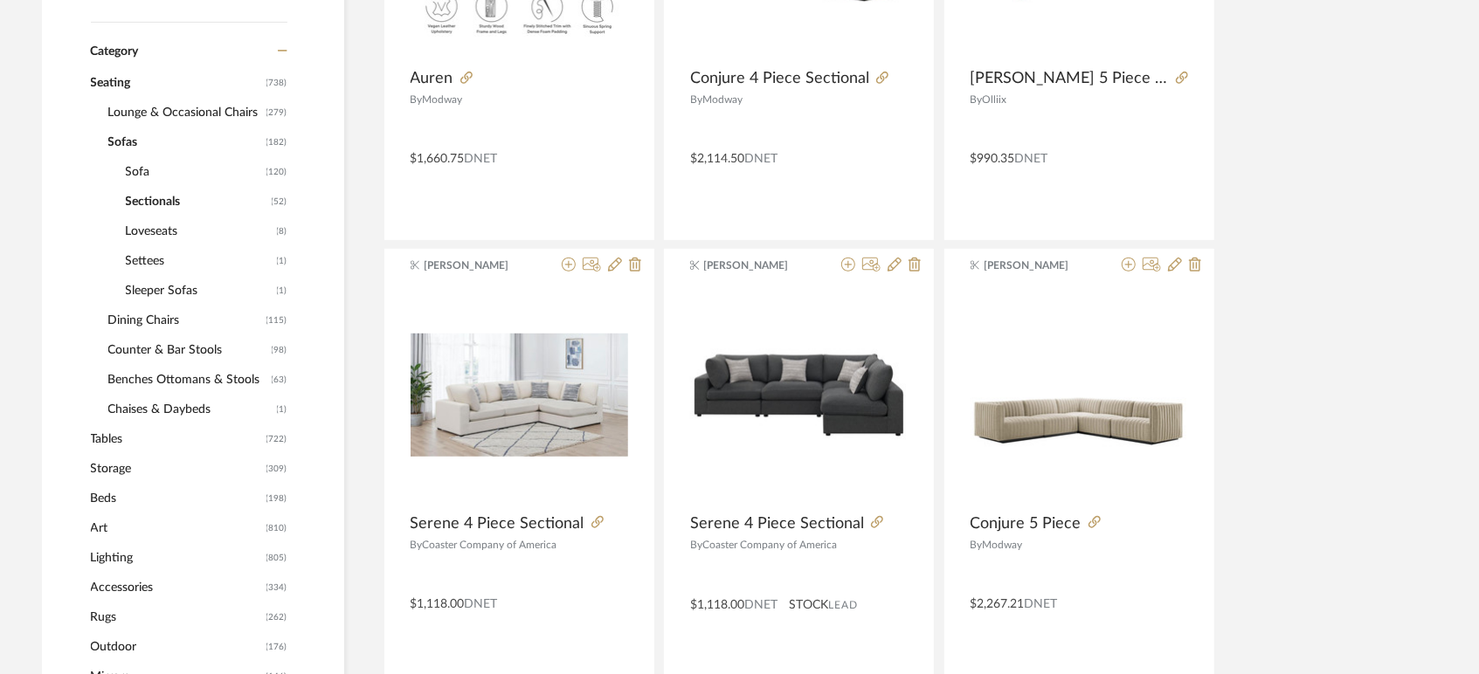
scroll to position [745, 0]
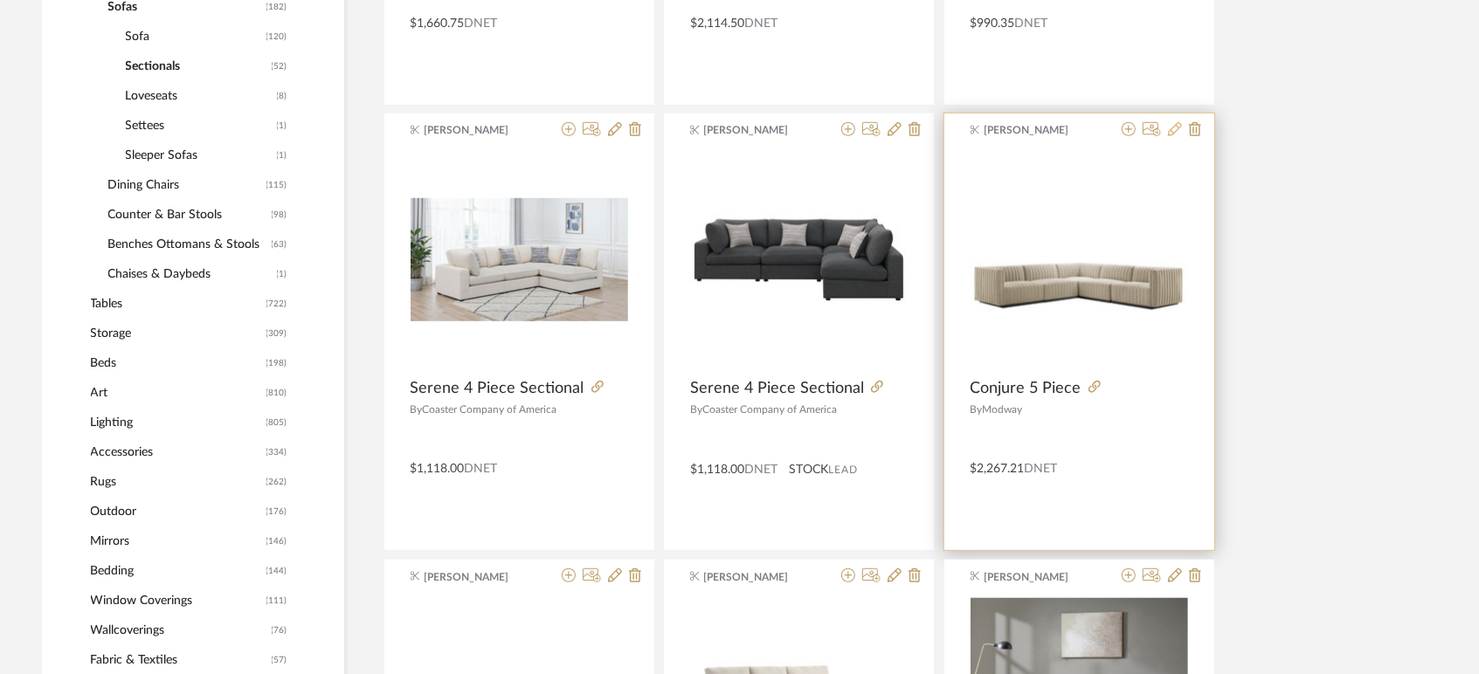
click at [1174, 129] on icon at bounding box center [1175, 129] width 14 height 14
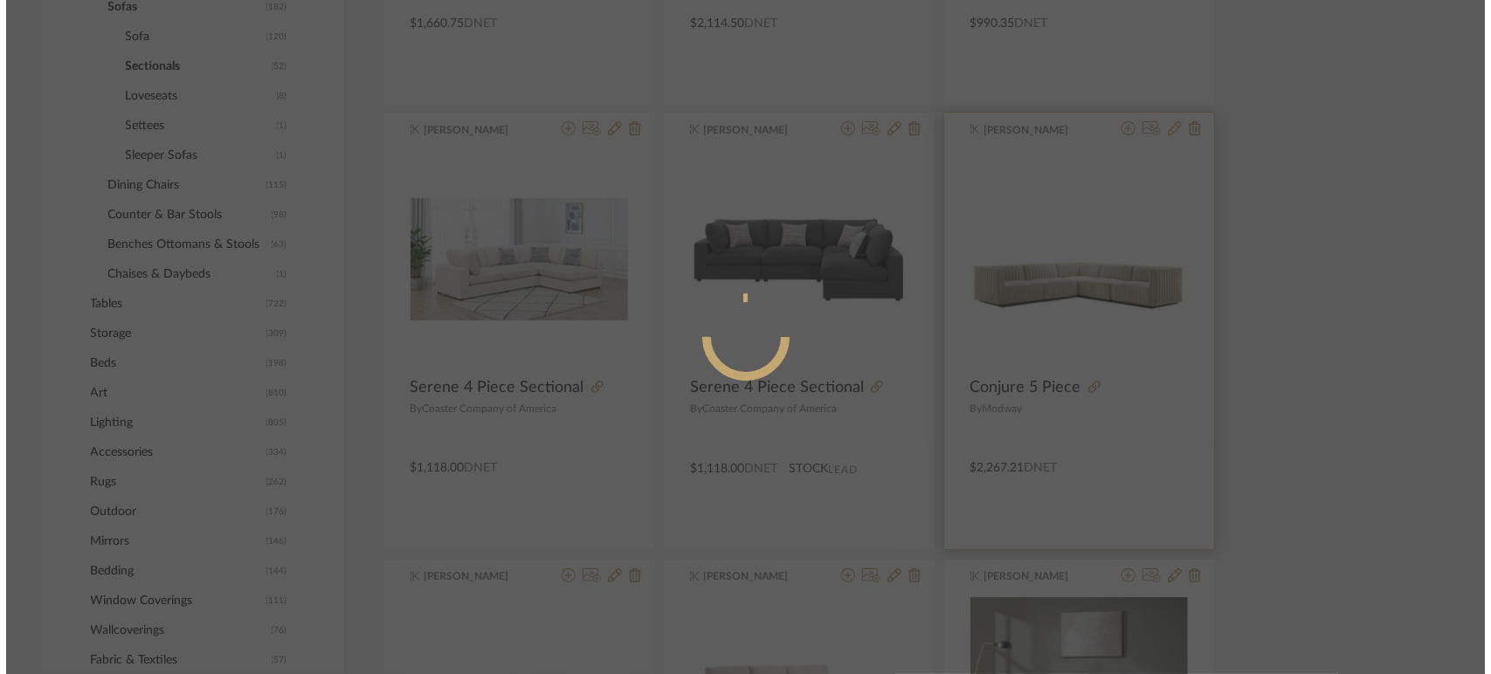
scroll to position [0, 0]
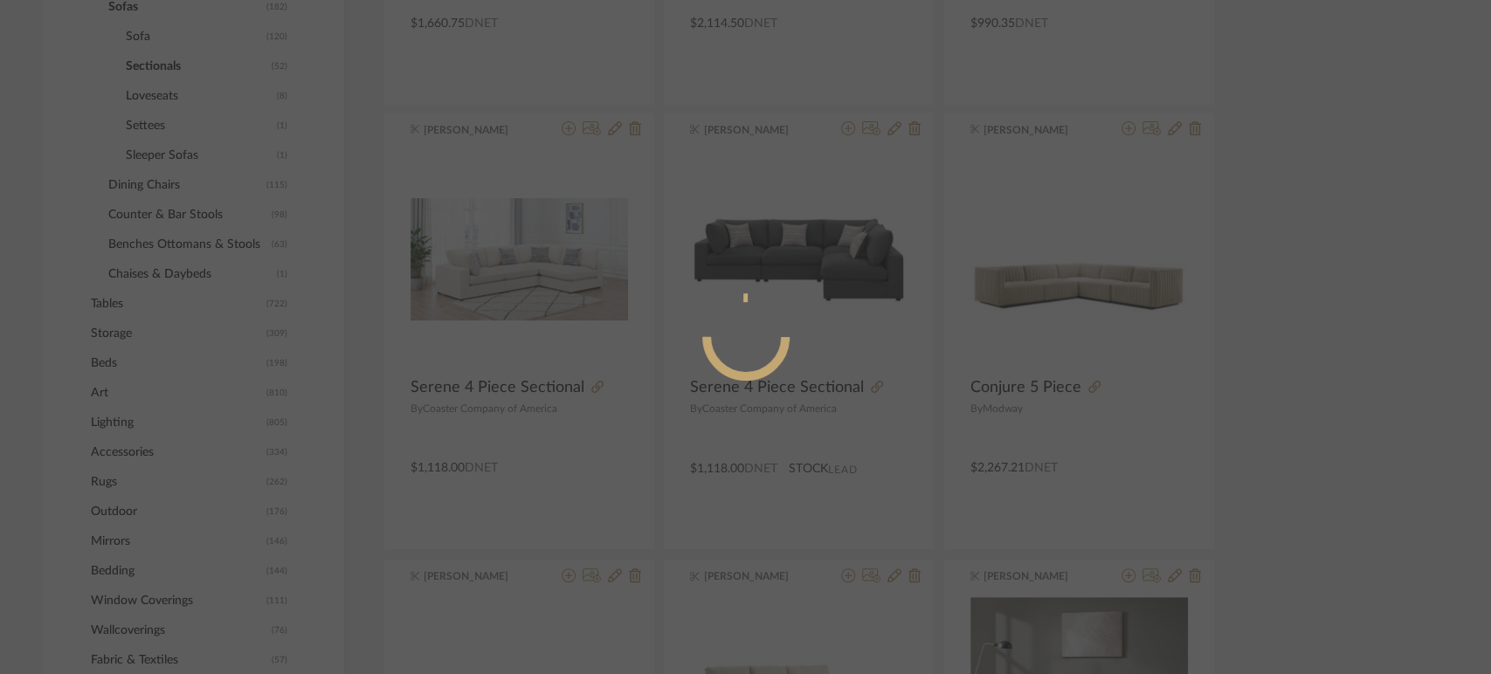
radio input "true"
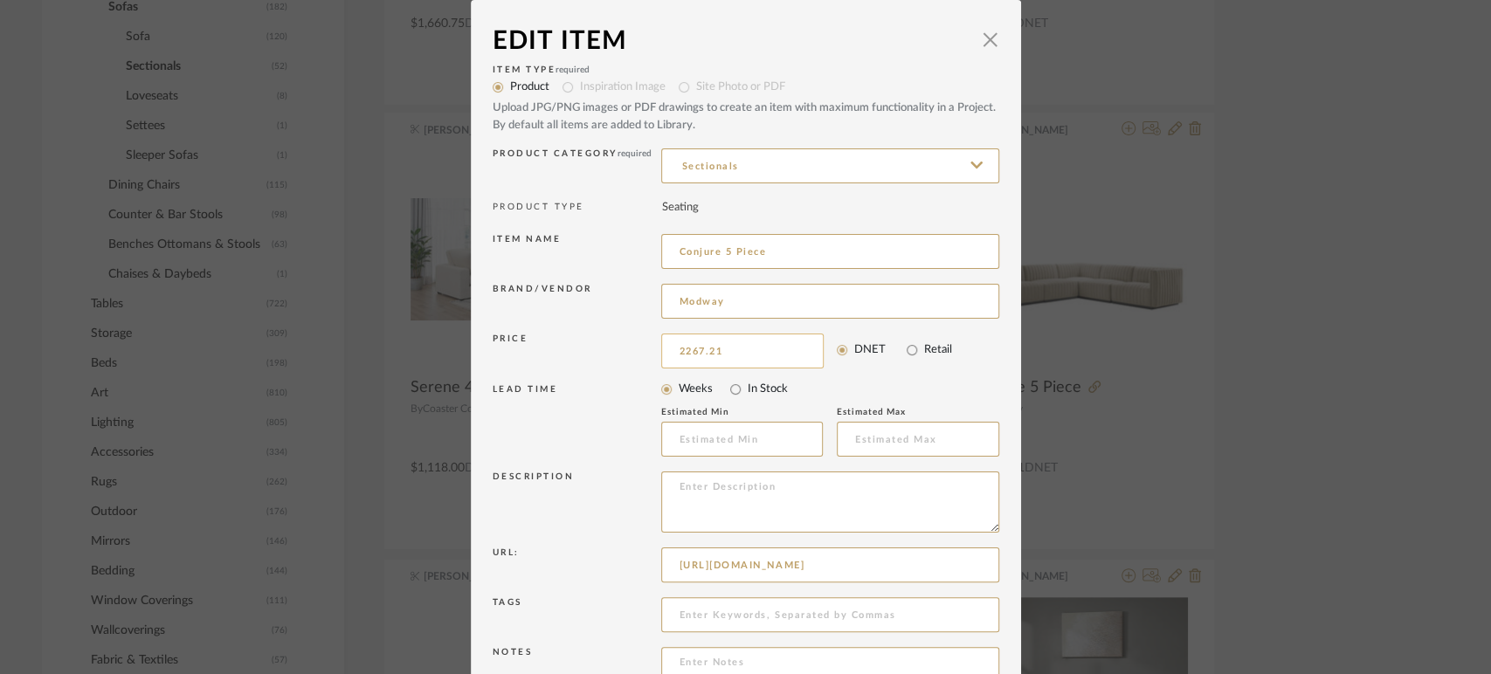
click at [720, 338] on input "2267.21" at bounding box center [742, 351] width 162 height 35
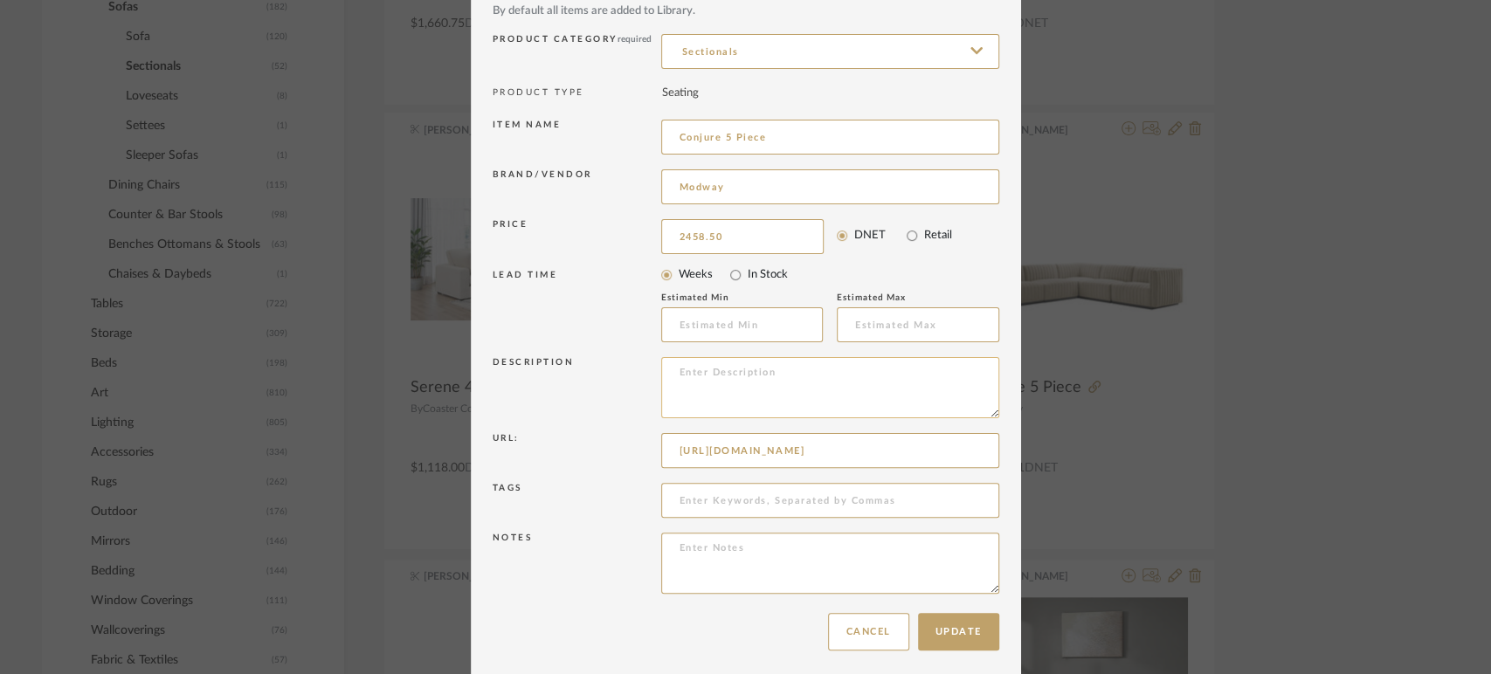
scroll to position [120, 0]
type input "$2,458.50"
click at [967, 631] on button "Update" at bounding box center [958, 627] width 81 height 38
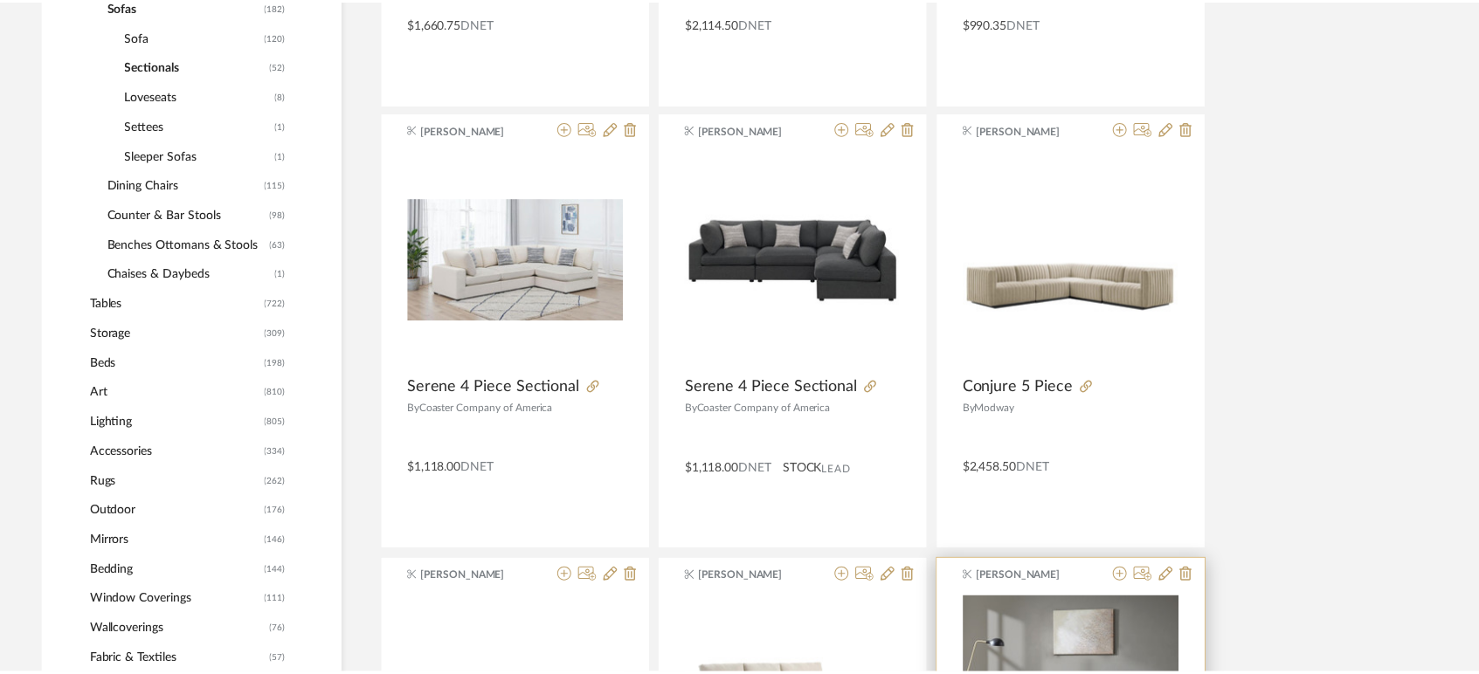
scroll to position [745, 0]
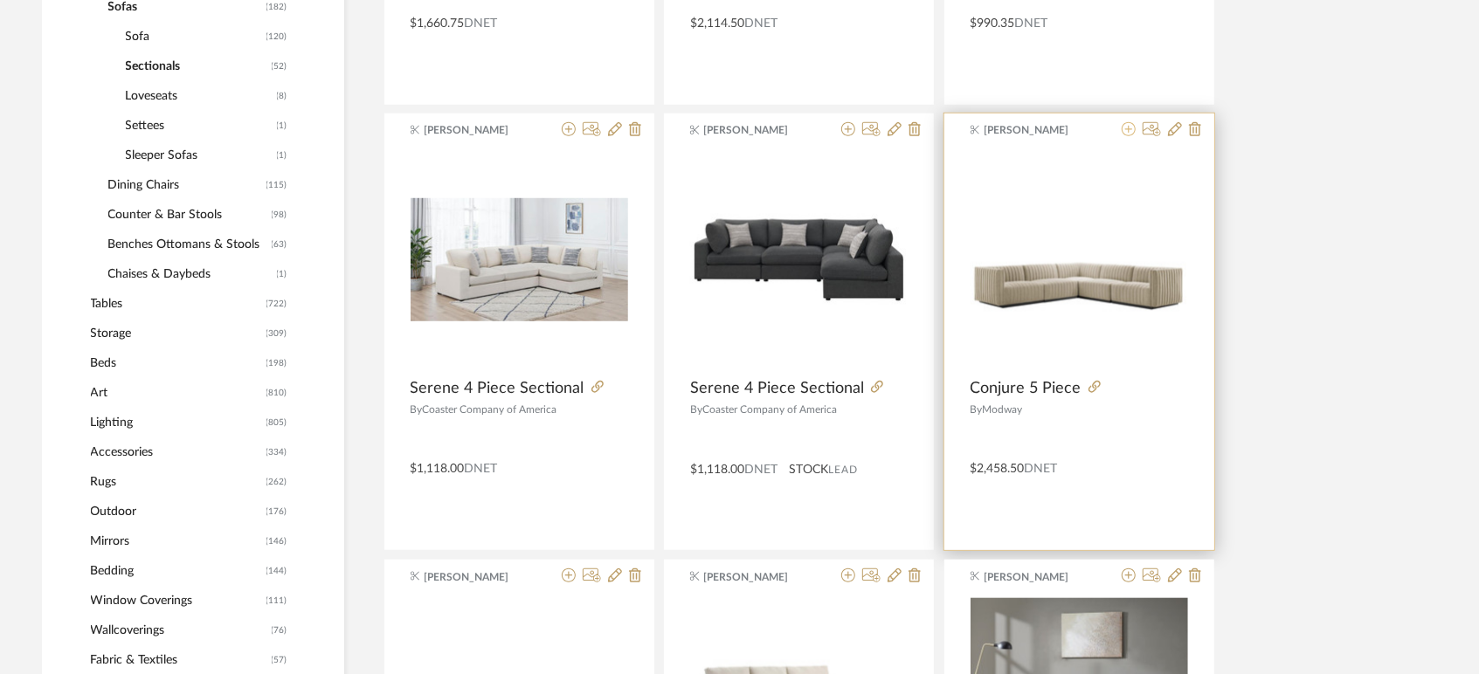
click at [1130, 126] on icon at bounding box center [1129, 129] width 14 height 14
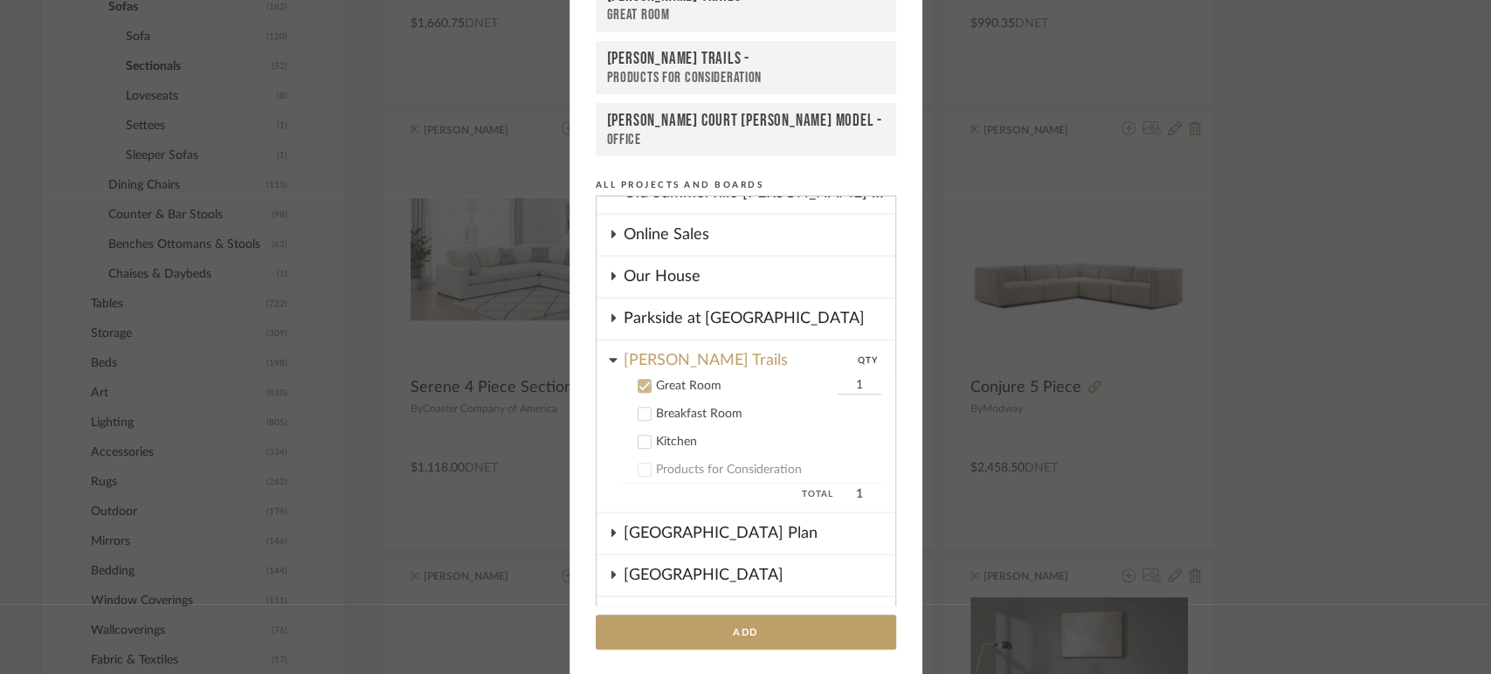
scroll to position [920, 0]
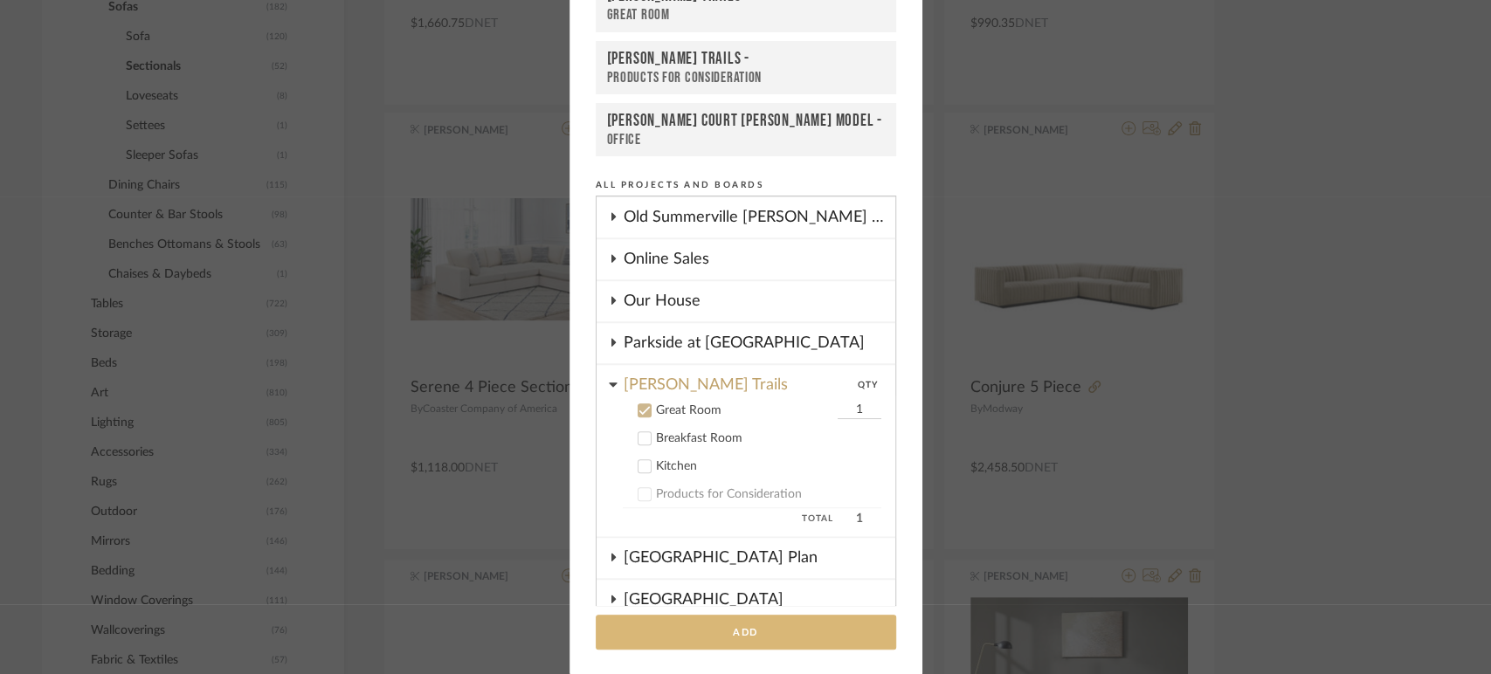
click at [754, 638] on button "Add" at bounding box center [746, 633] width 300 height 36
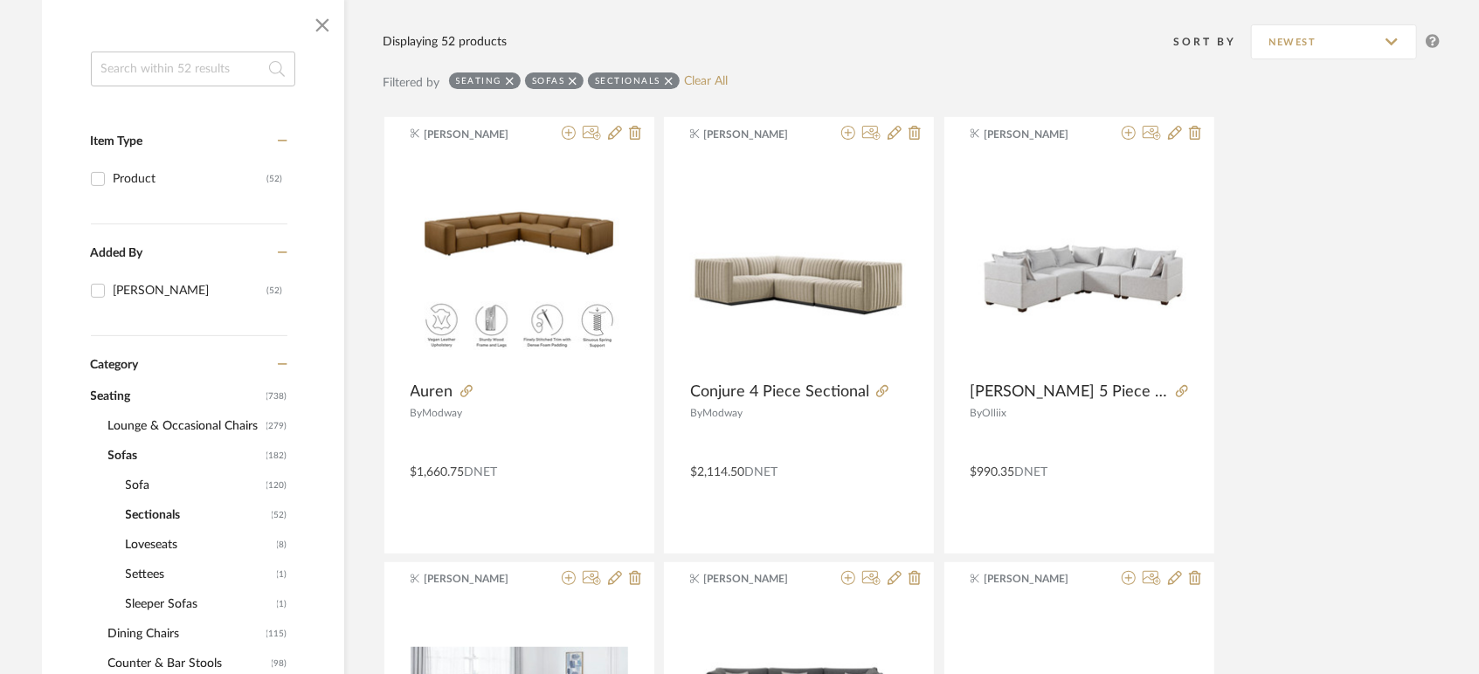
scroll to position [0, 0]
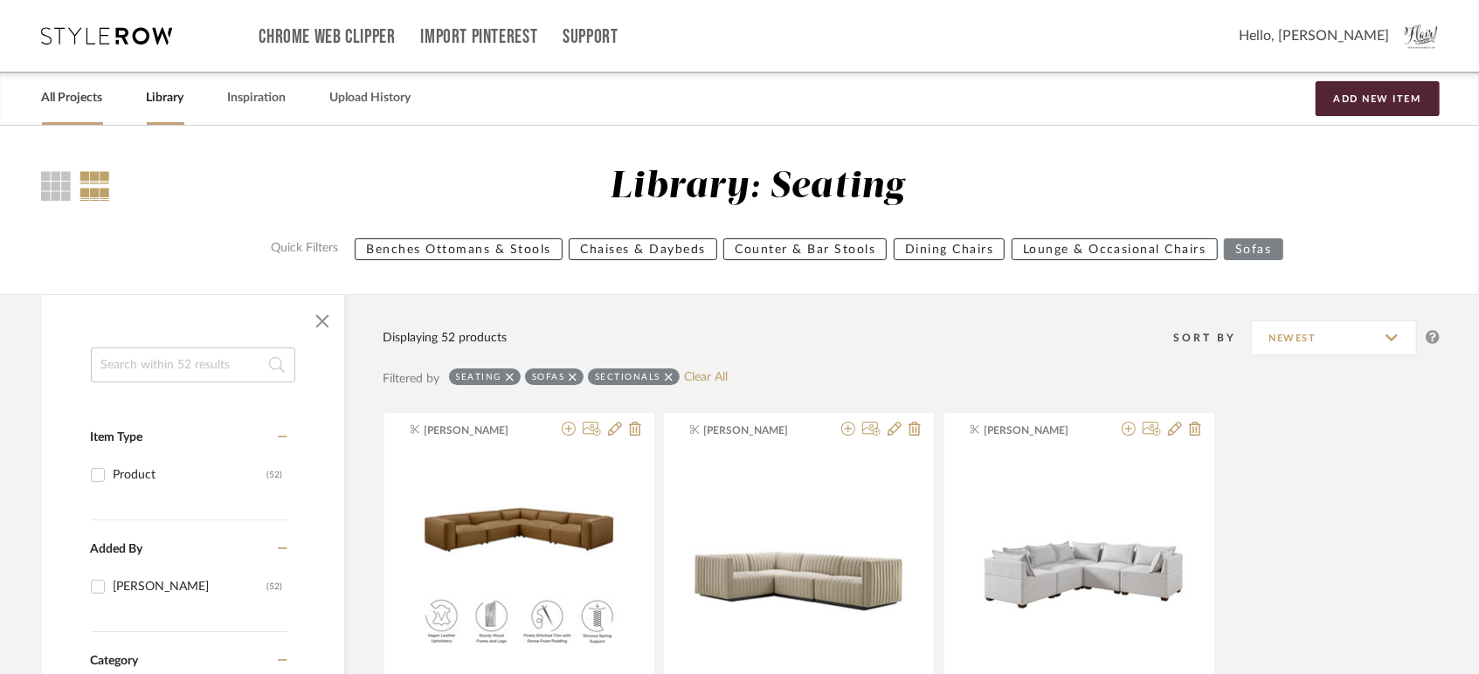
click at [53, 100] on link "All Projects" at bounding box center [72, 98] width 61 height 24
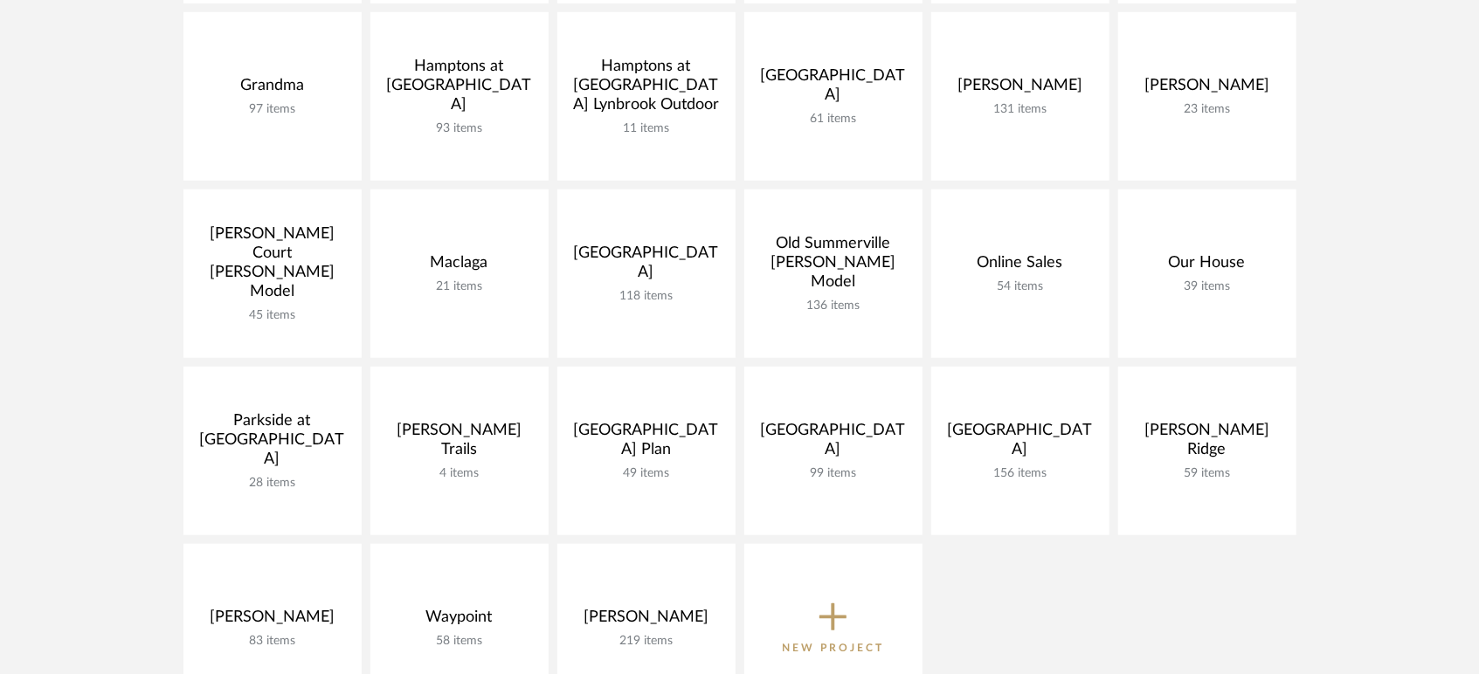
scroll to position [874, 0]
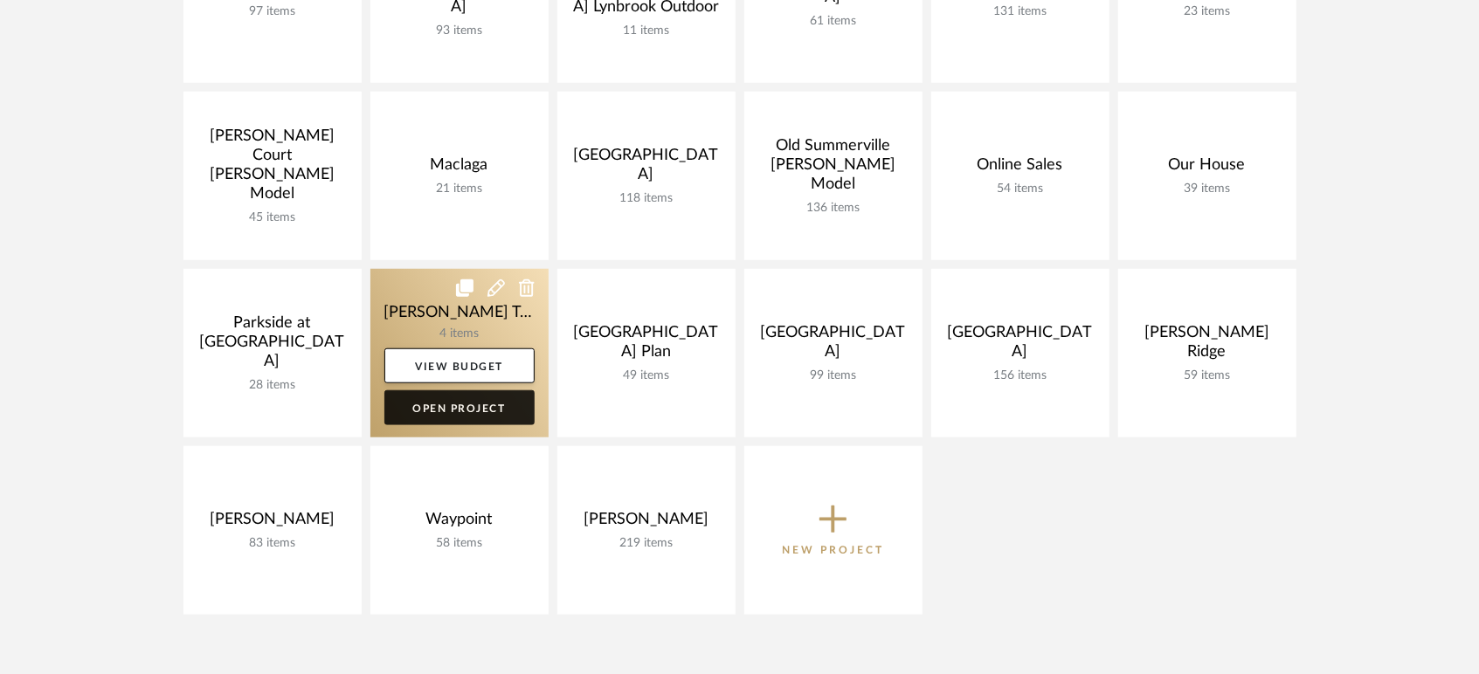
click at [473, 411] on link "Open Project" at bounding box center [459, 407] width 150 height 35
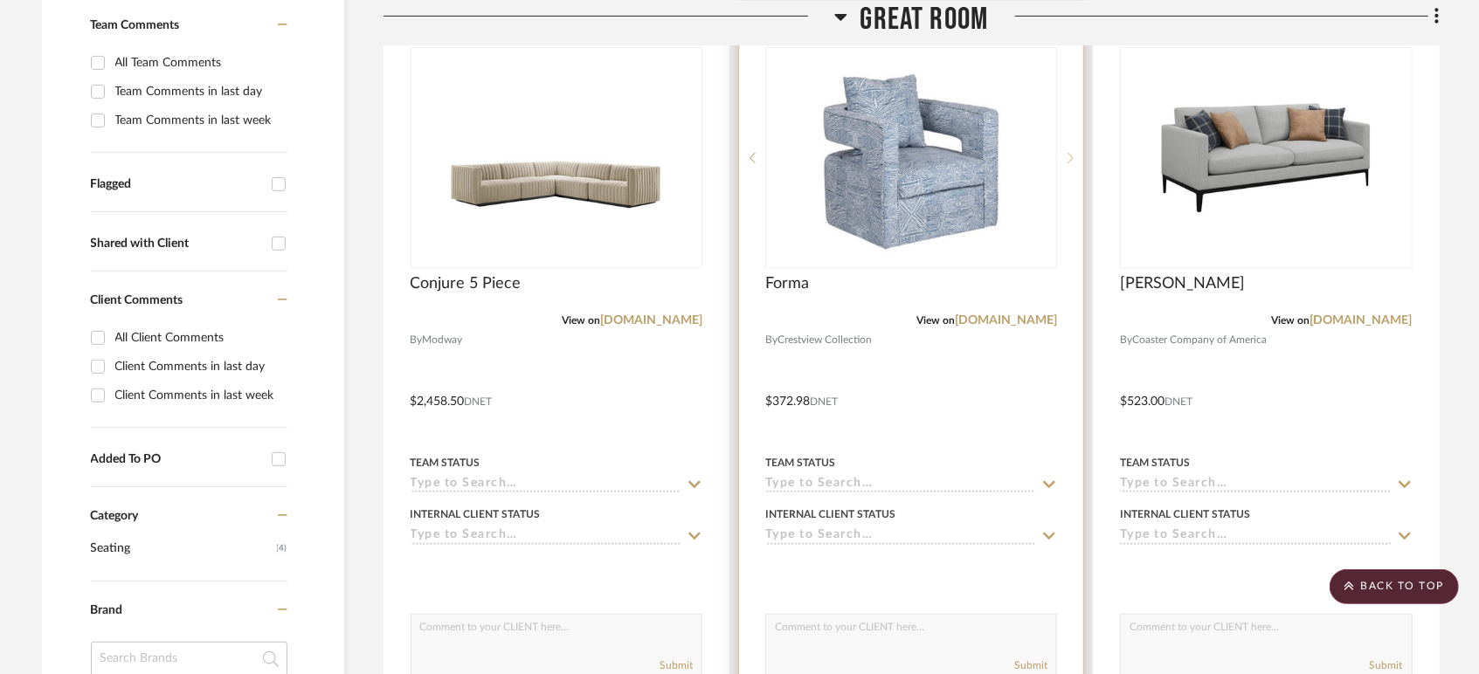
scroll to position [388, 0]
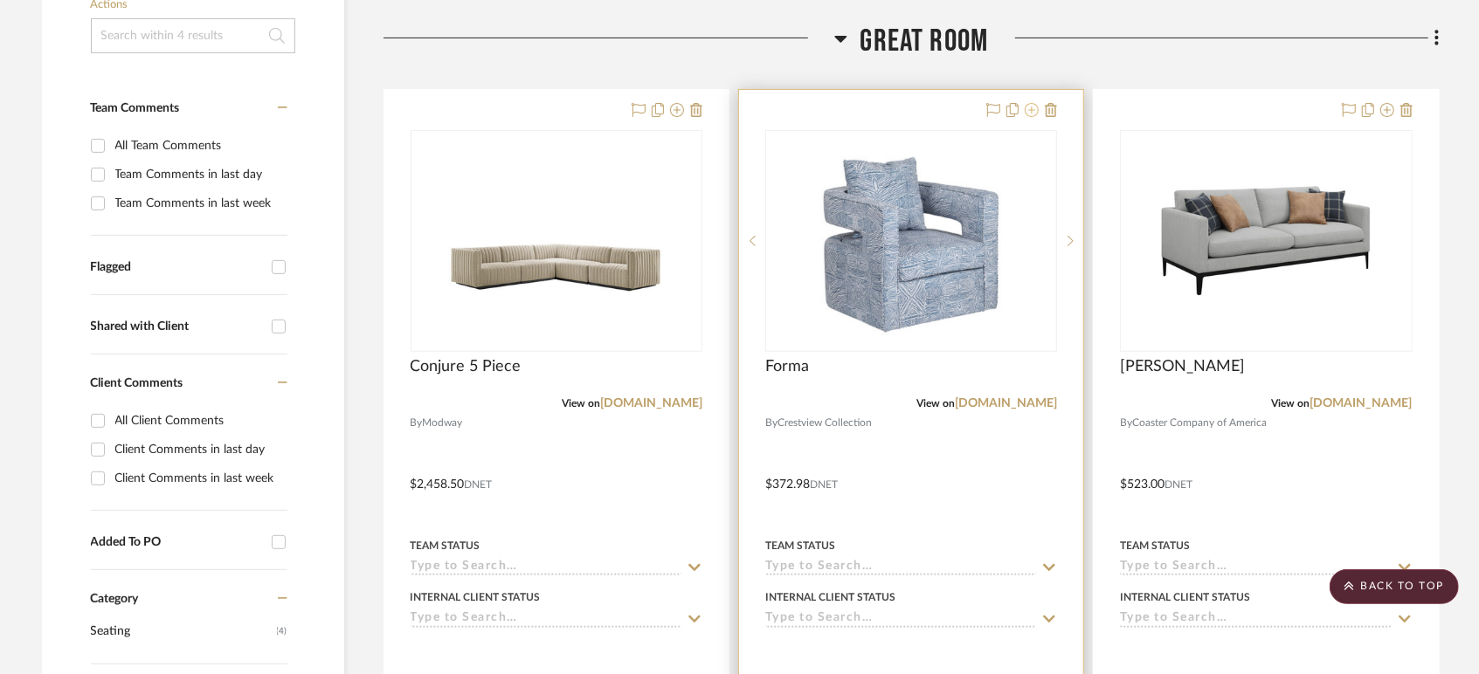
click at [1032, 110] on icon at bounding box center [1032, 110] width 14 height 14
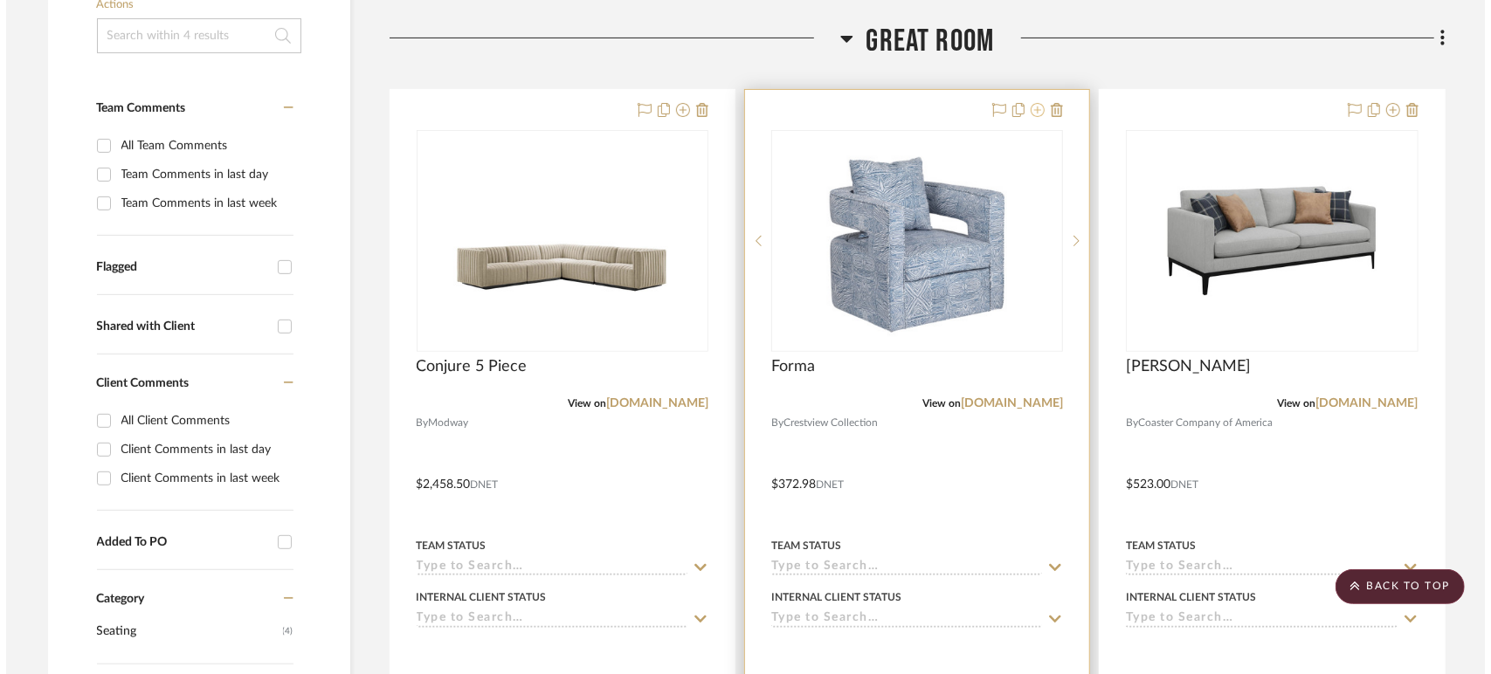
scroll to position [0, 0]
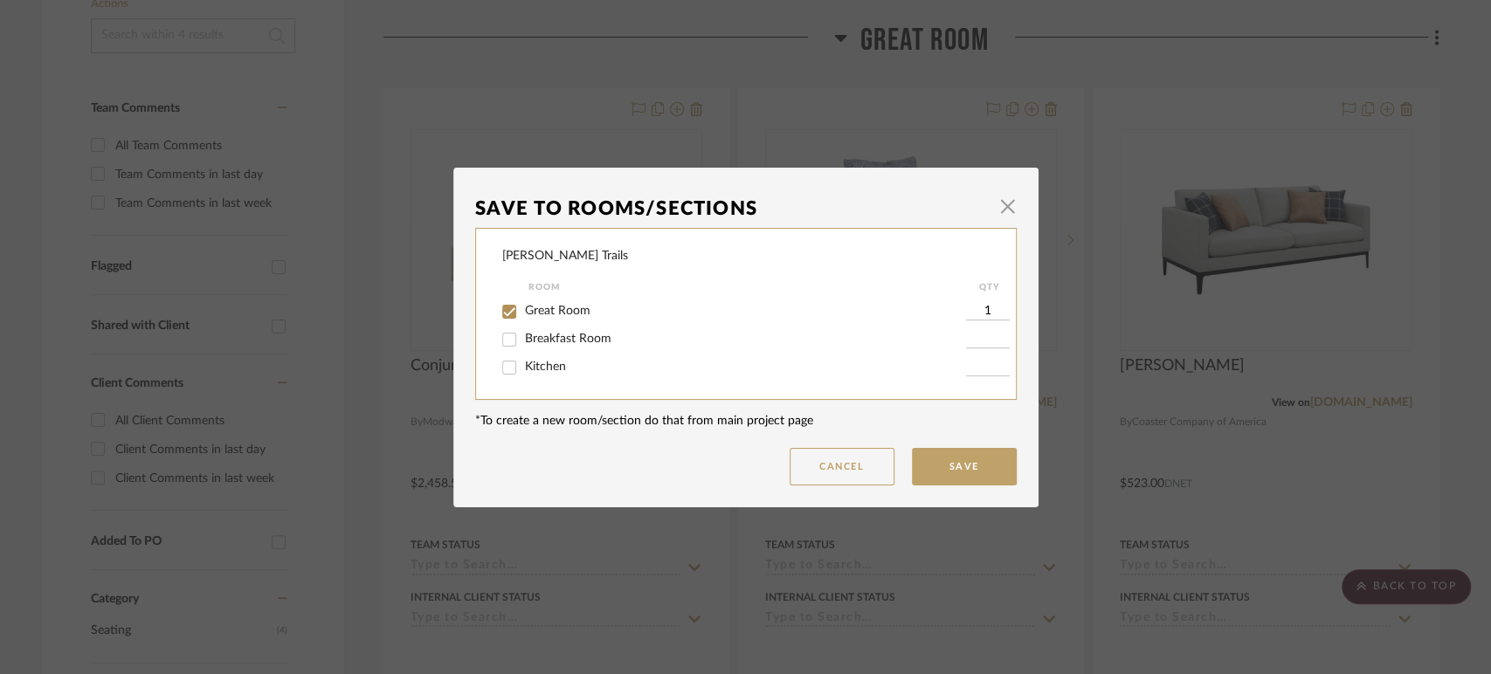
click at [513, 307] on input "Great Room" at bounding box center [509, 312] width 28 height 28
checkbox input "false"
click at [991, 476] on button "Save" at bounding box center [964, 467] width 105 height 38
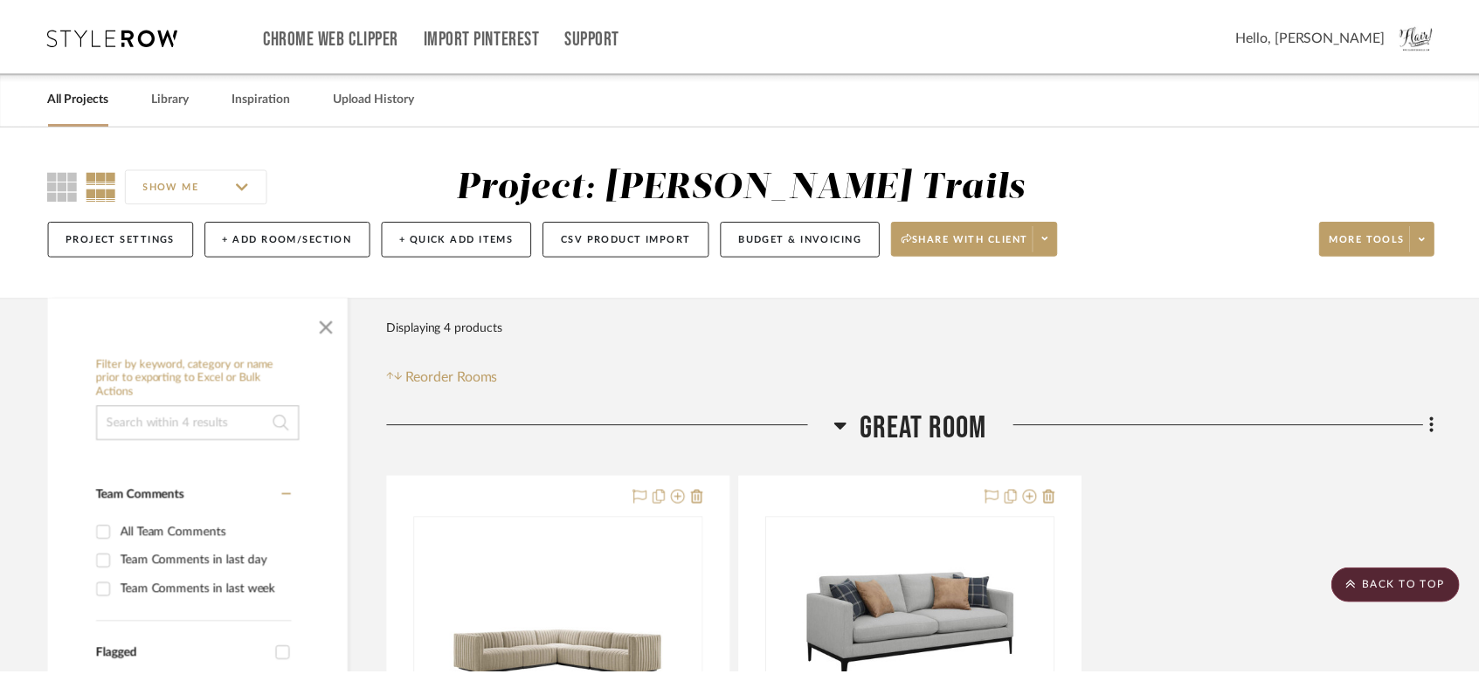
scroll to position [388, 0]
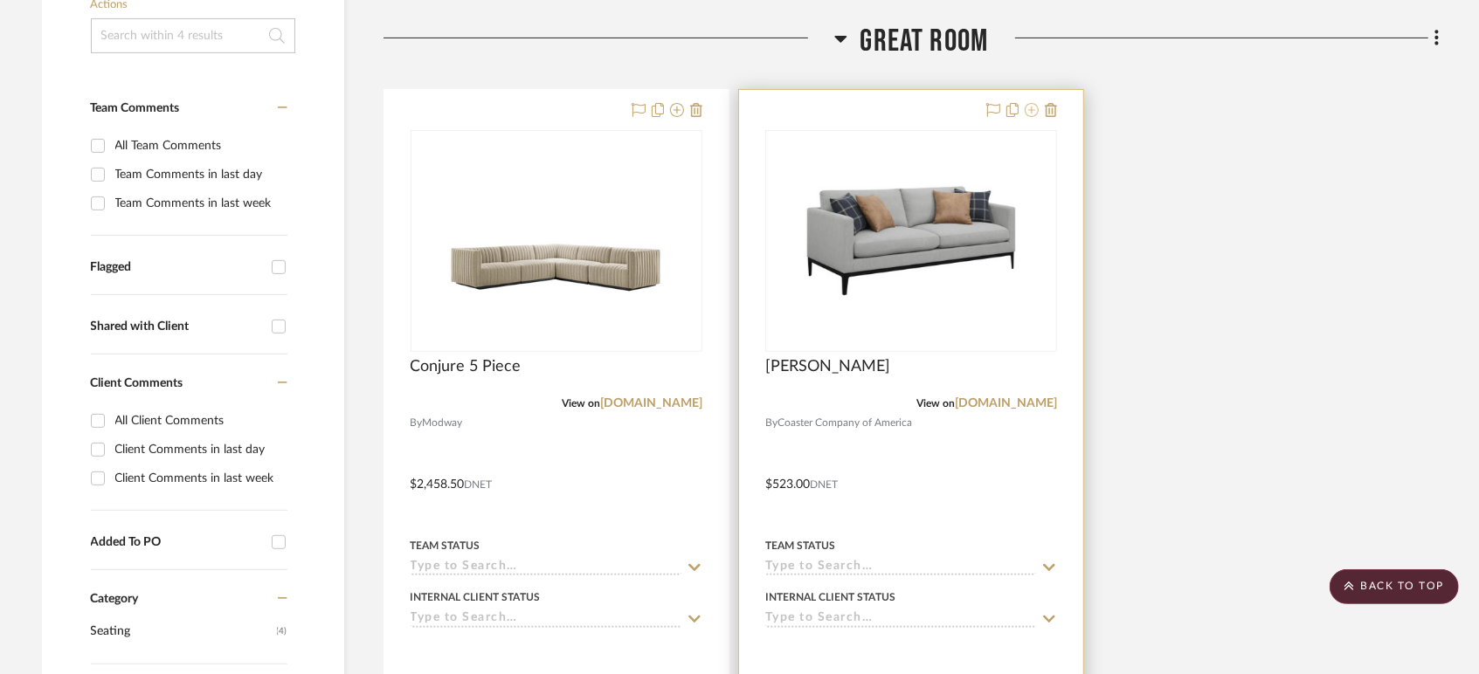
click at [1030, 113] on icon at bounding box center [1032, 110] width 14 height 14
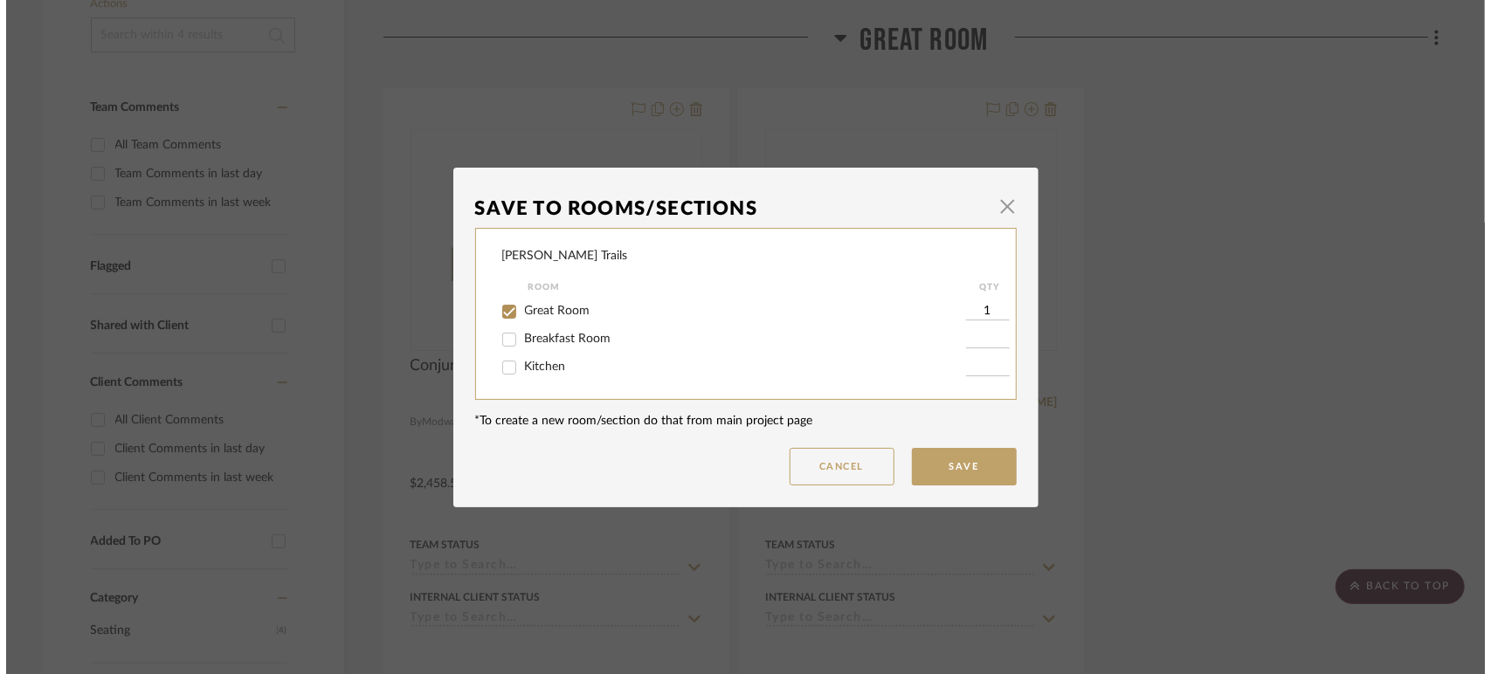
scroll to position [0, 0]
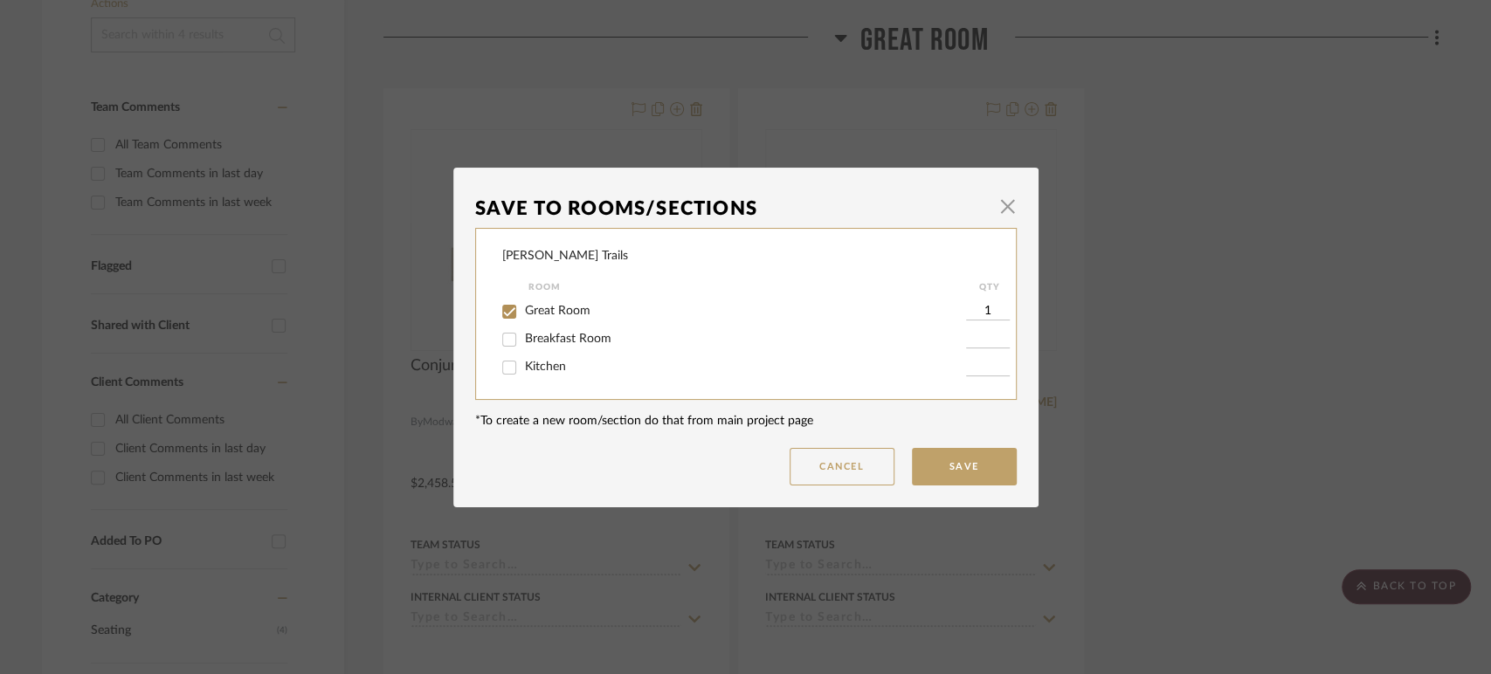
click at [552, 306] on span "Great Room" at bounding box center [558, 311] width 66 height 12
click at [523, 306] on input "Great Room" at bounding box center [509, 312] width 28 height 28
checkbox input "false"
click at [951, 466] on button "Save" at bounding box center [964, 467] width 105 height 38
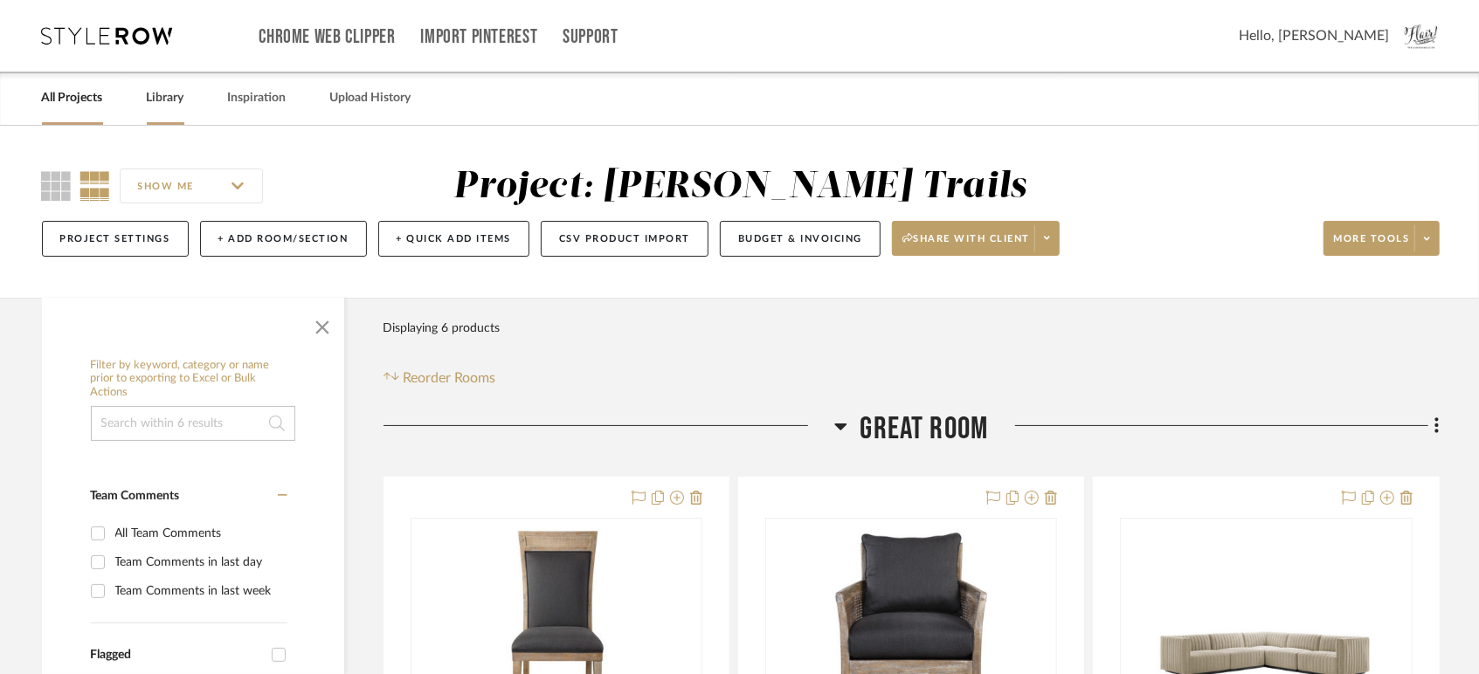
click at [176, 94] on link "Library" at bounding box center [166, 98] width 38 height 24
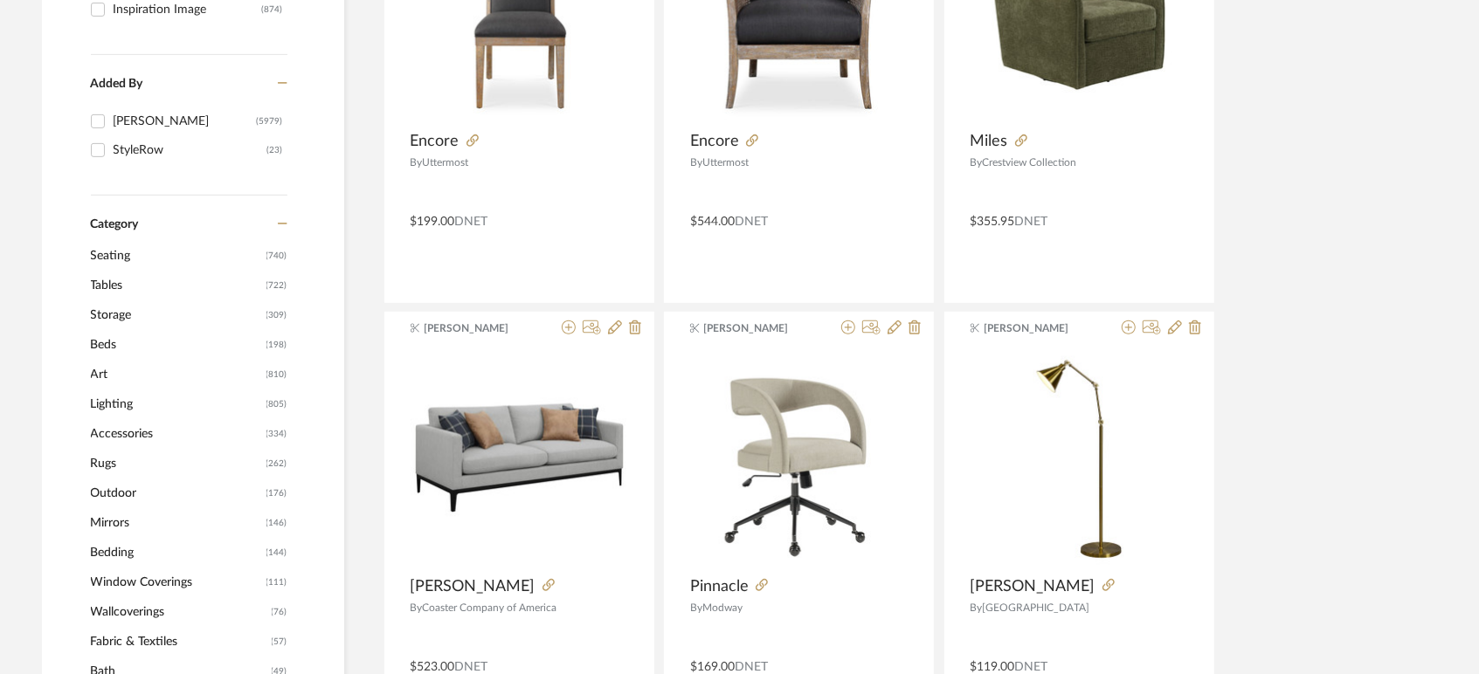
scroll to position [582, 0]
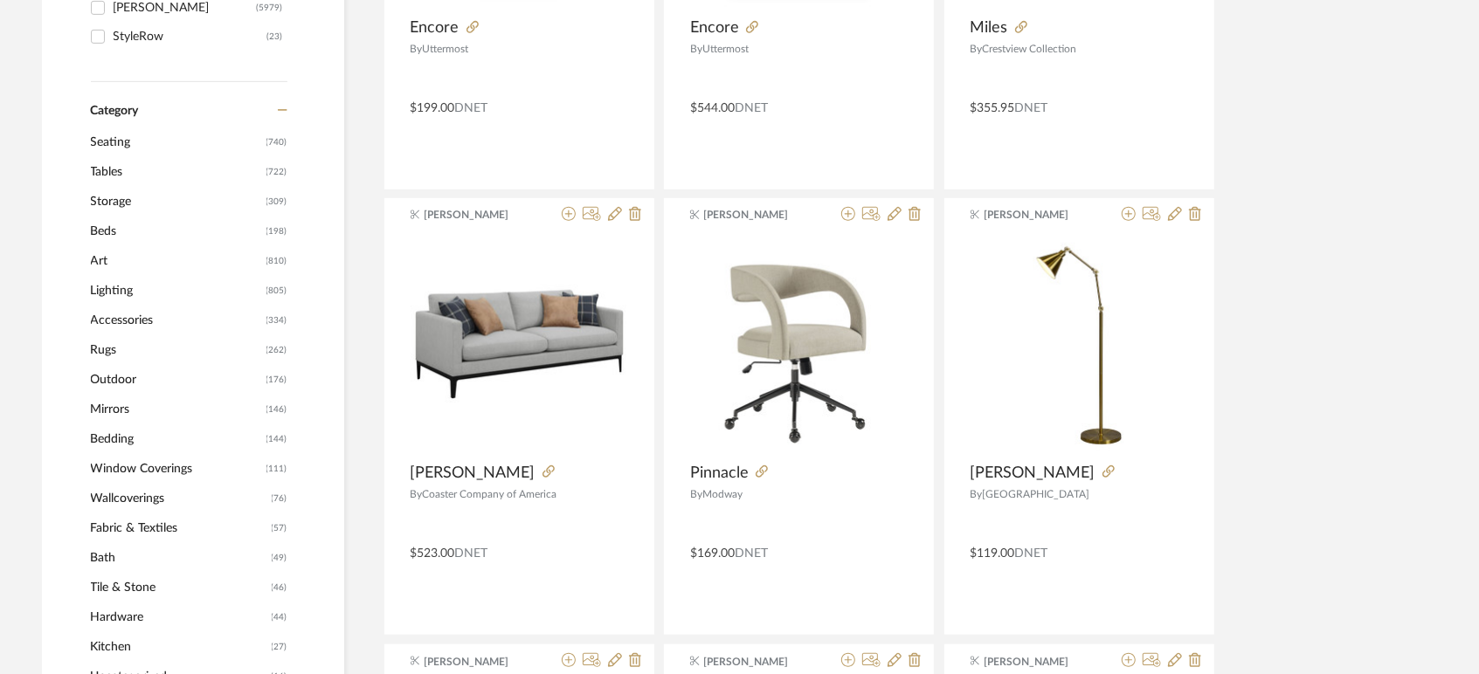
click at [99, 166] on span "Tables" at bounding box center [176, 172] width 171 height 30
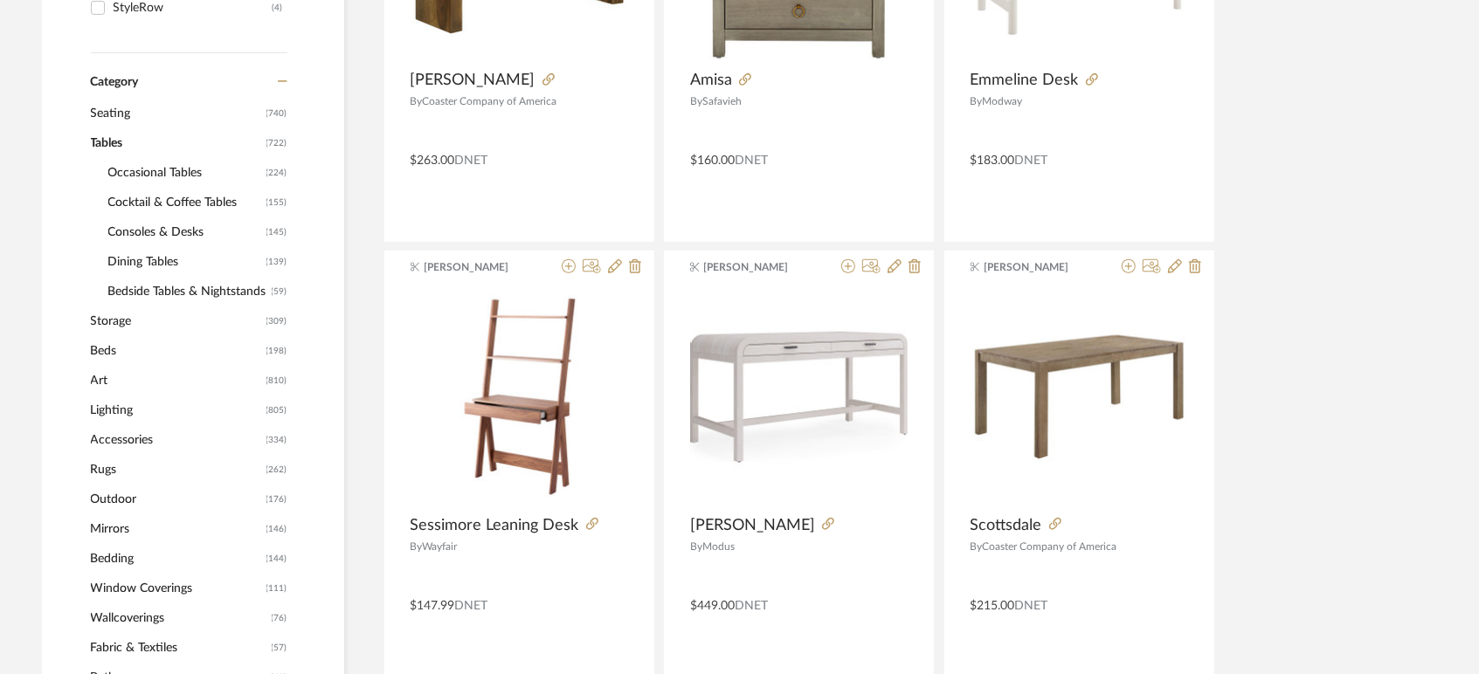
click at [134, 218] on span "Cocktail & Coffee Tables" at bounding box center [185, 203] width 154 height 30
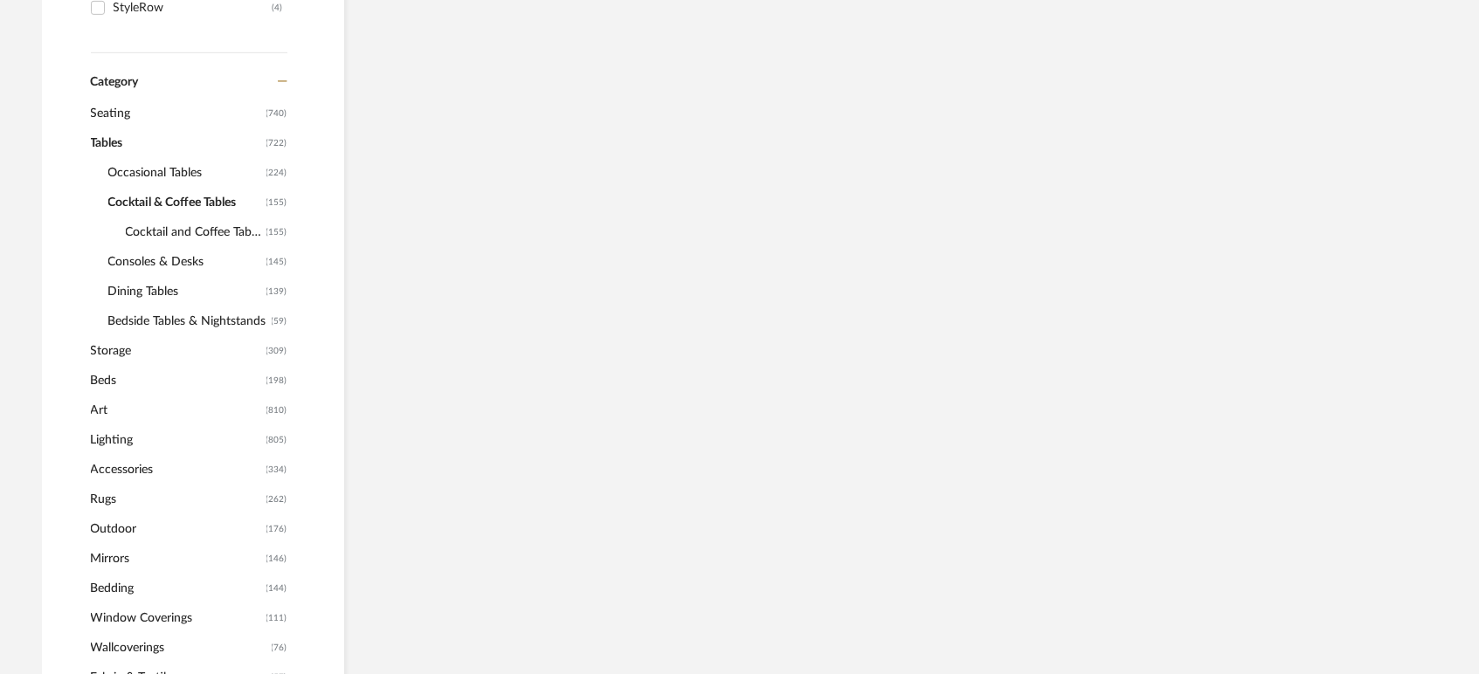
scroll to position [580, 0]
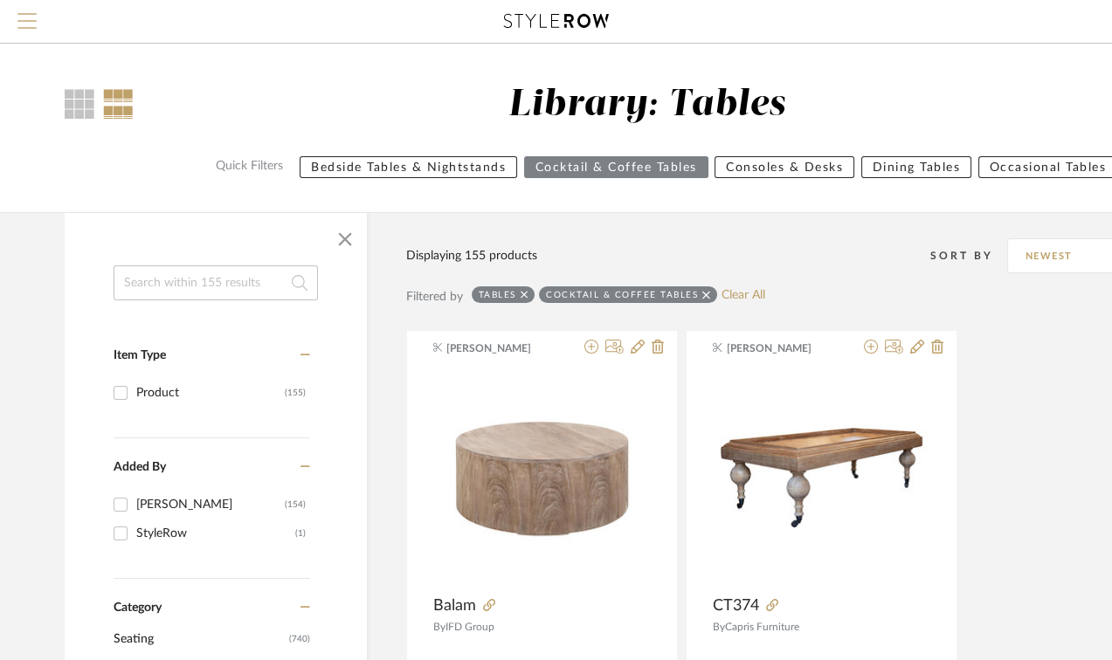
click at [28, 10] on button "Menu" at bounding box center [27, 21] width 54 height 43
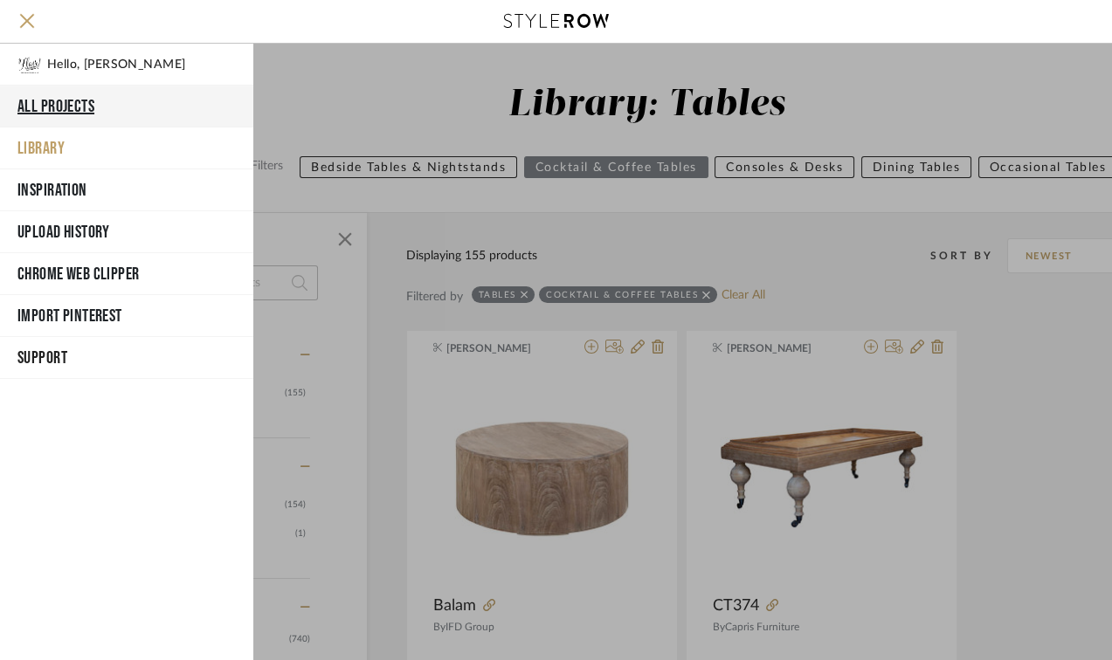
click at [46, 98] on button "All Projects" at bounding box center [126, 107] width 253 height 42
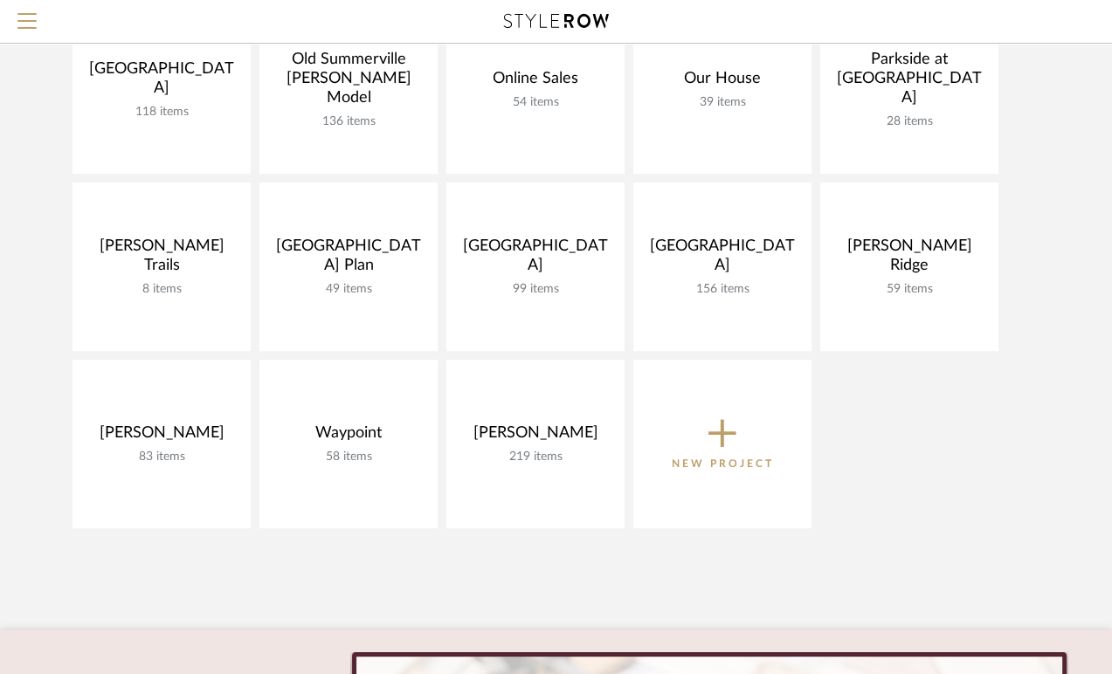
scroll to position [1067, 0]
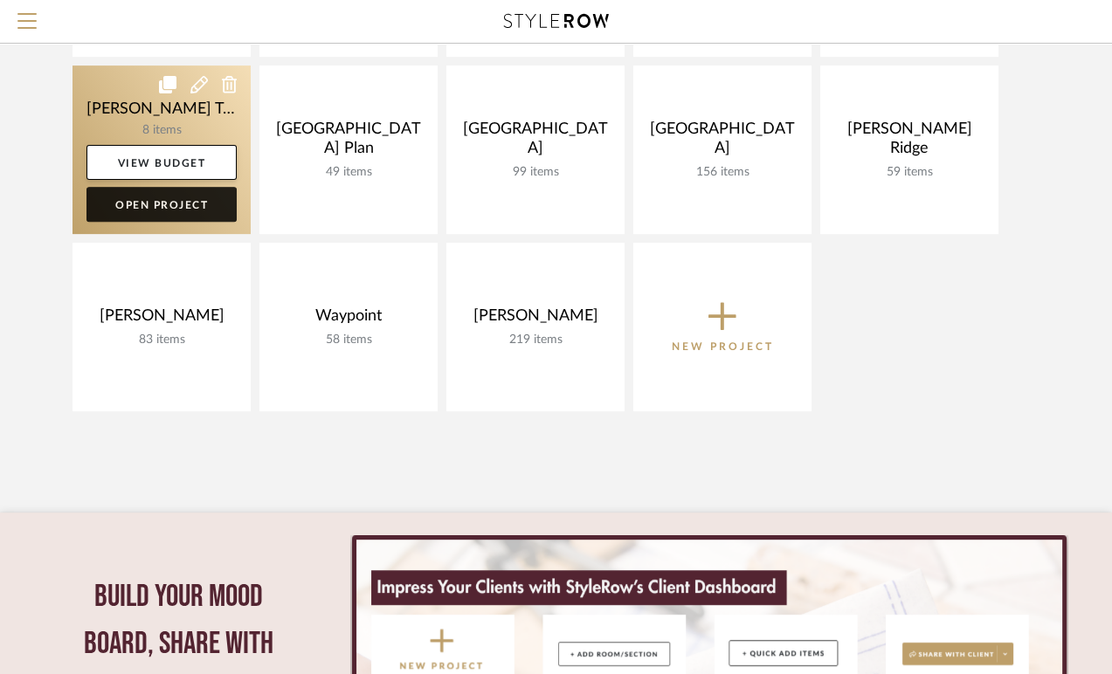
click at [155, 202] on link "Open Project" at bounding box center [161, 204] width 150 height 35
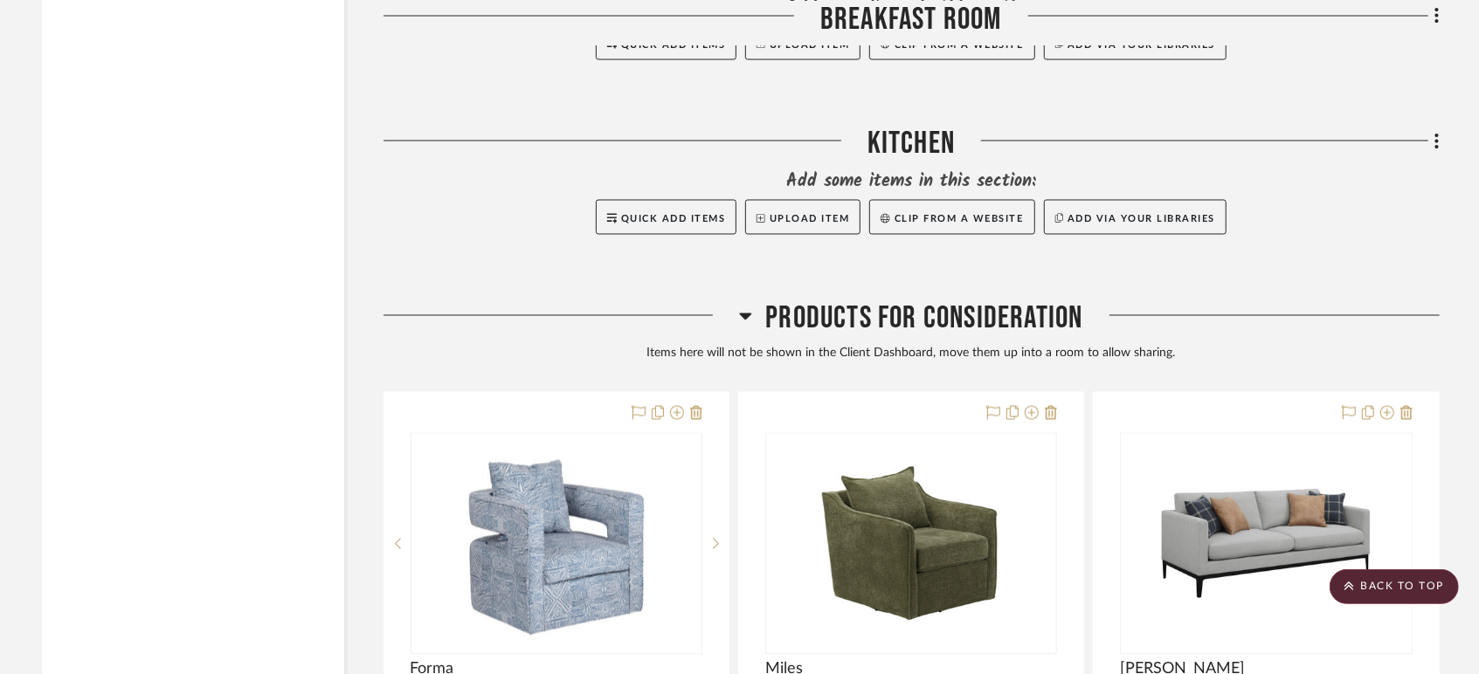
scroll to position [2232, 0]
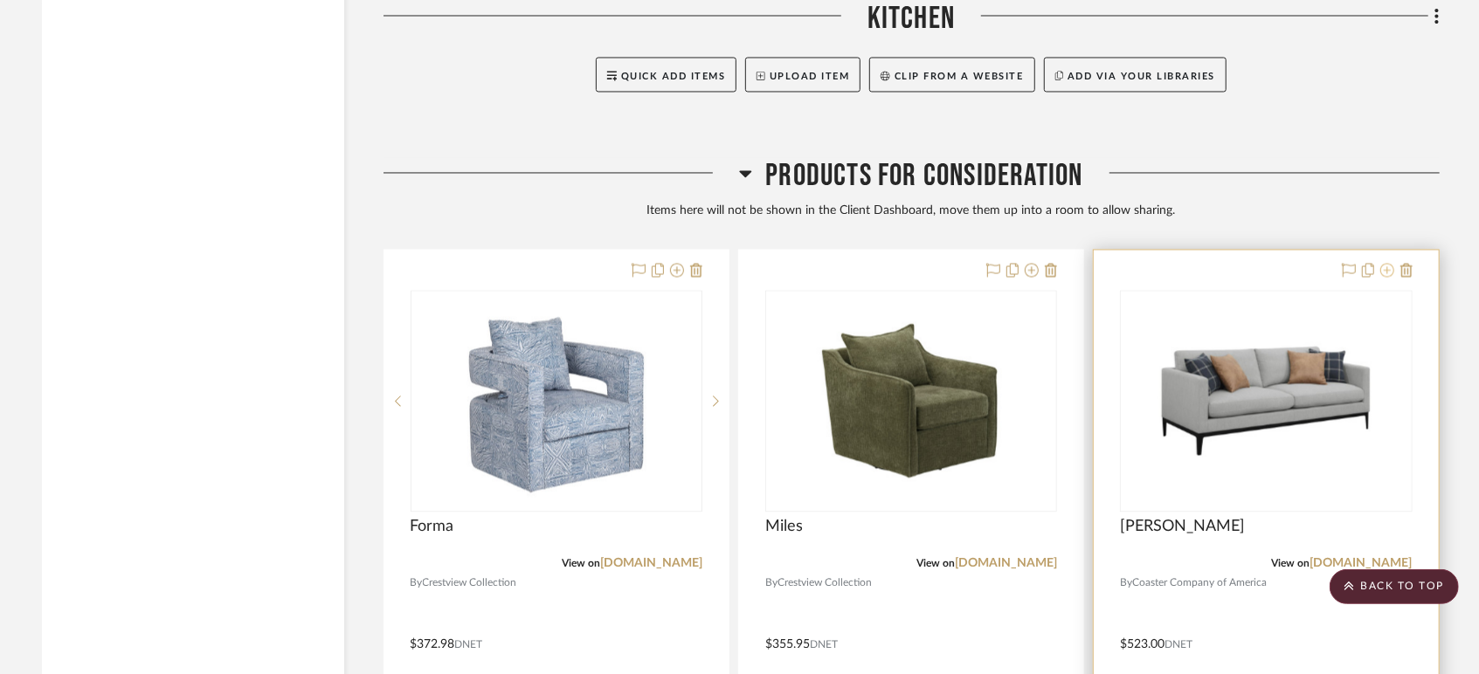
click at [1389, 271] on icon at bounding box center [1387, 270] width 14 height 14
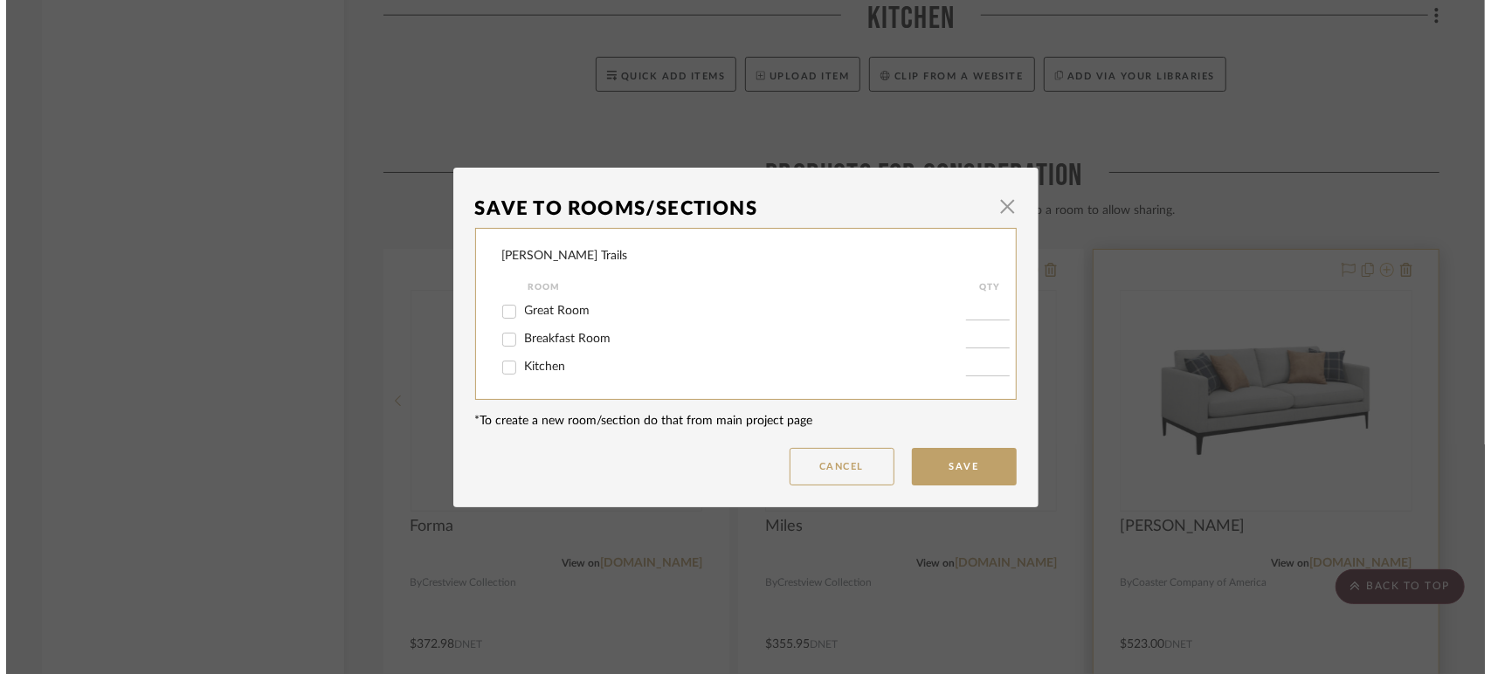
scroll to position [0, 0]
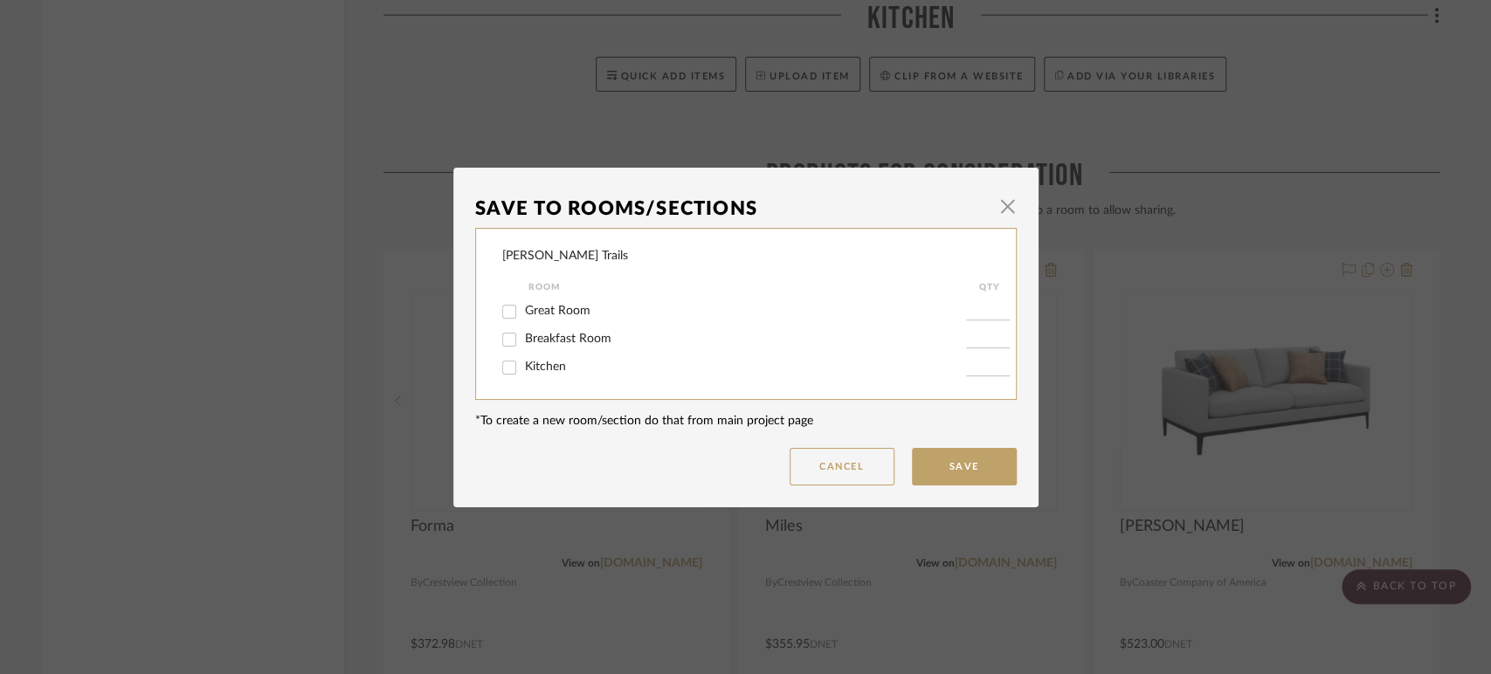
click at [549, 314] on span "Great Room" at bounding box center [558, 311] width 66 height 12
click at [523, 314] on input "Great Room" at bounding box center [509, 312] width 28 height 28
checkbox input "true"
type input "1"
click at [957, 470] on button "Save" at bounding box center [964, 467] width 105 height 38
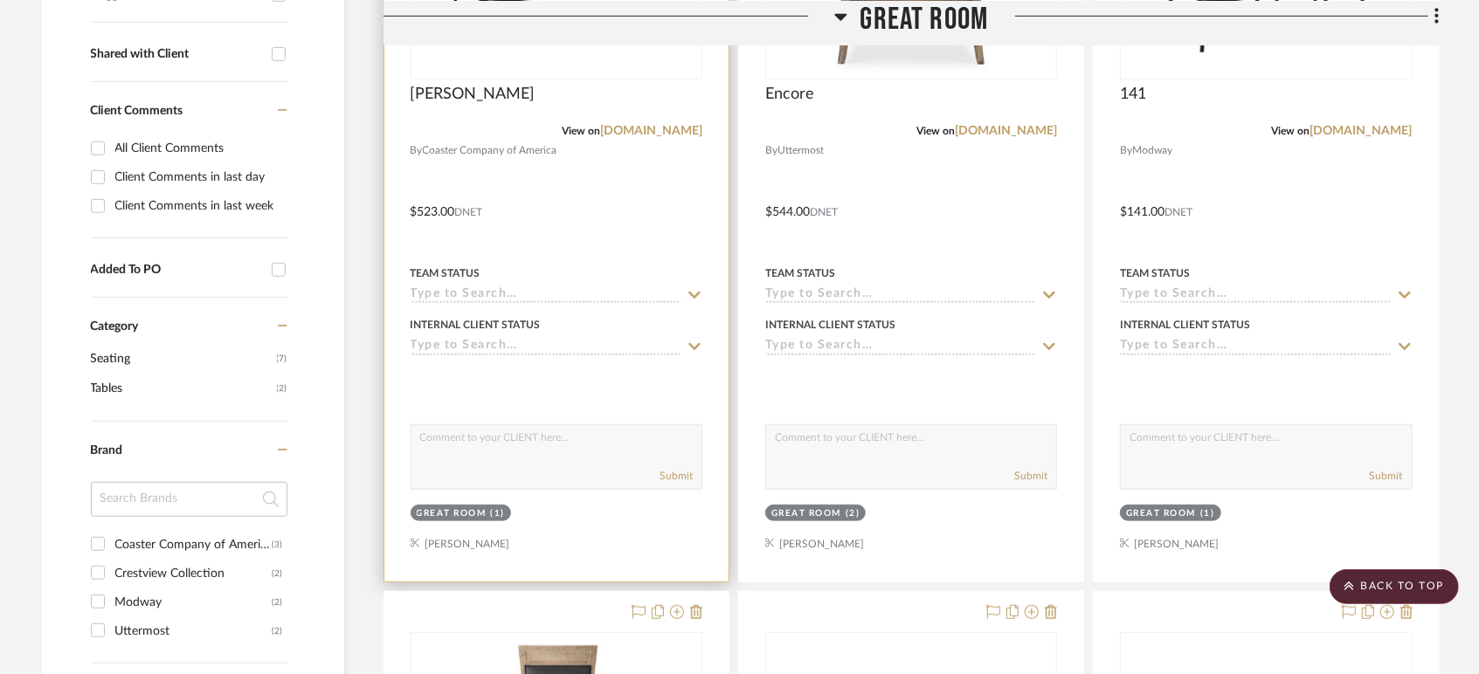
scroll to position [175, 0]
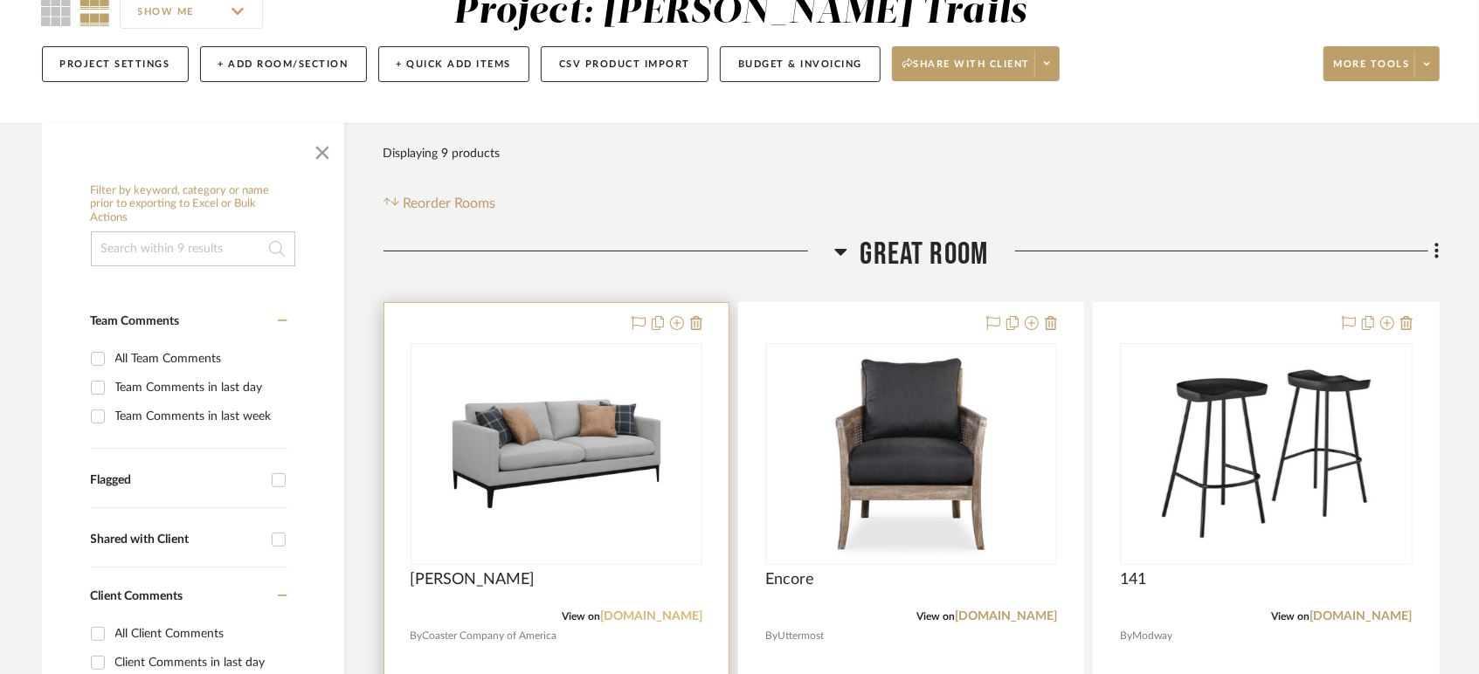
click at [632, 611] on link "[DOMAIN_NAME]" at bounding box center [651, 617] width 102 height 12
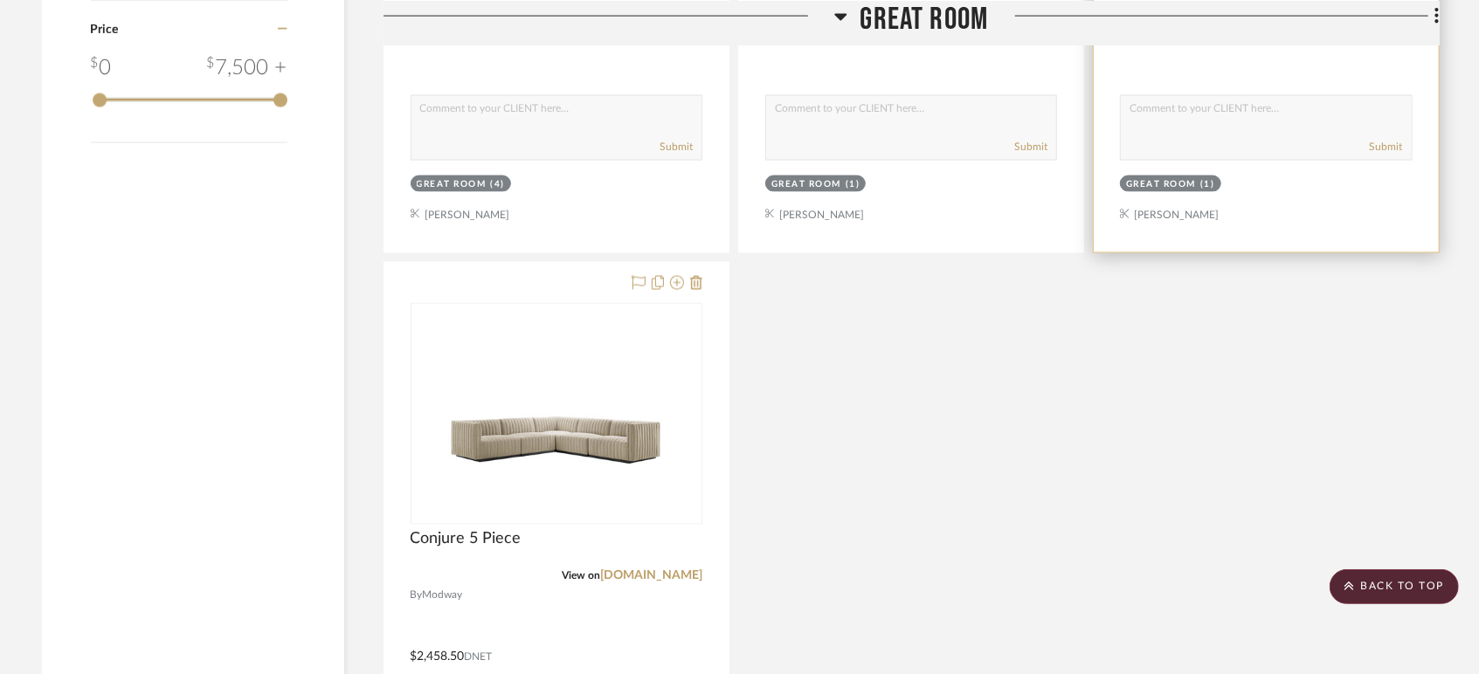
scroll to position [1922, 0]
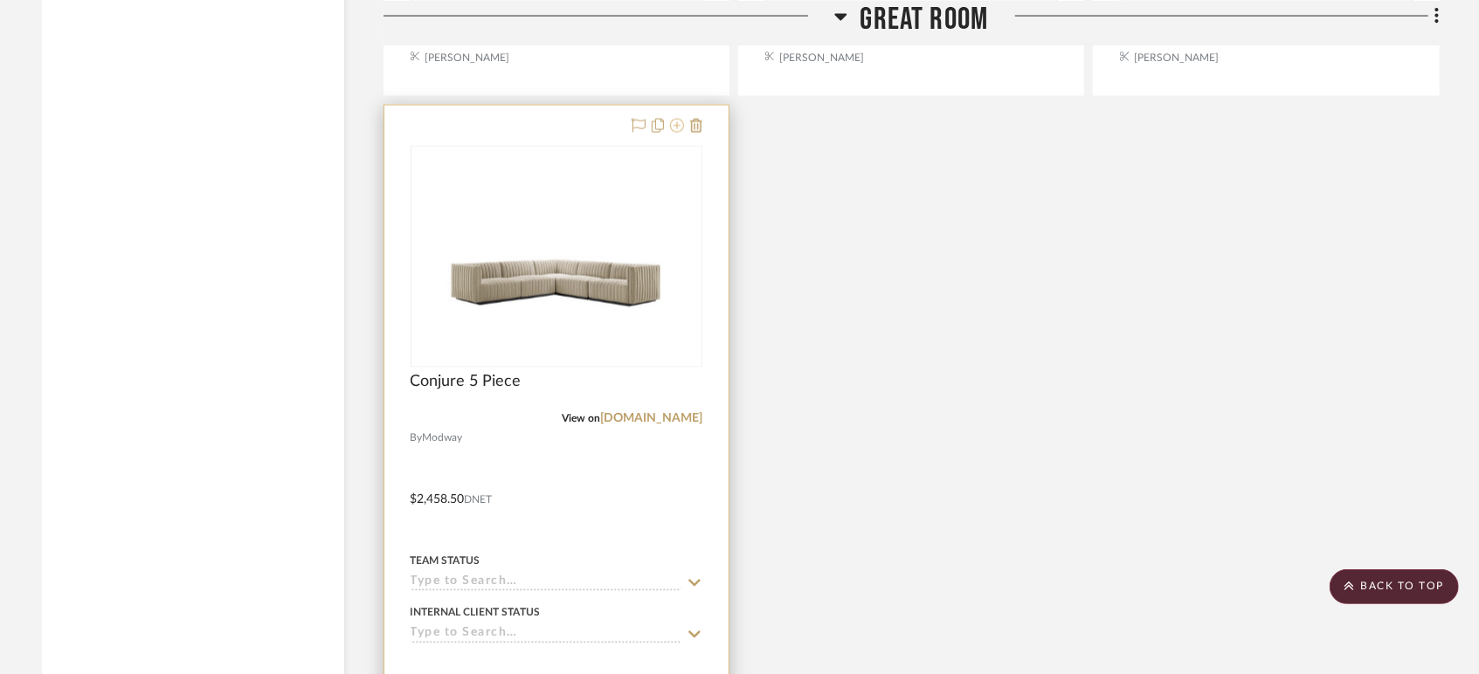
click at [680, 121] on icon at bounding box center [677, 126] width 14 height 14
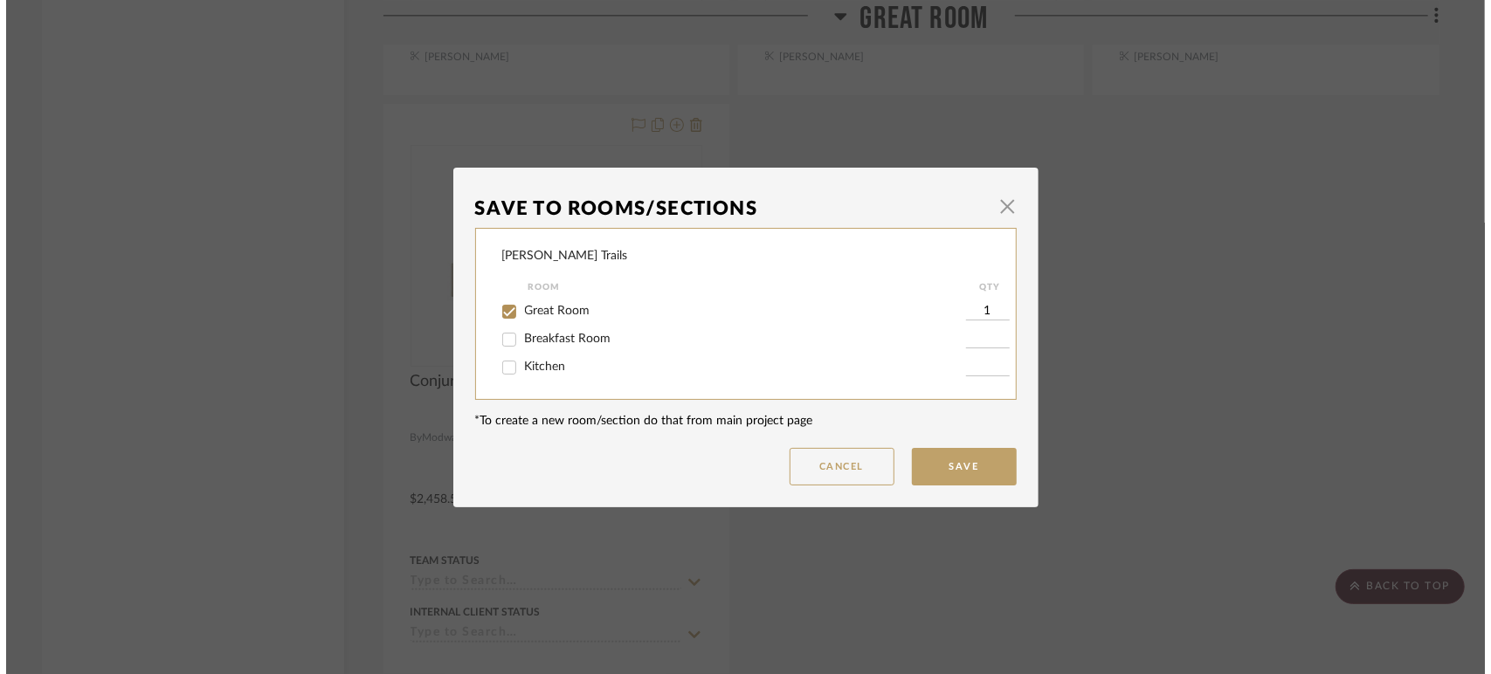
scroll to position [0, 0]
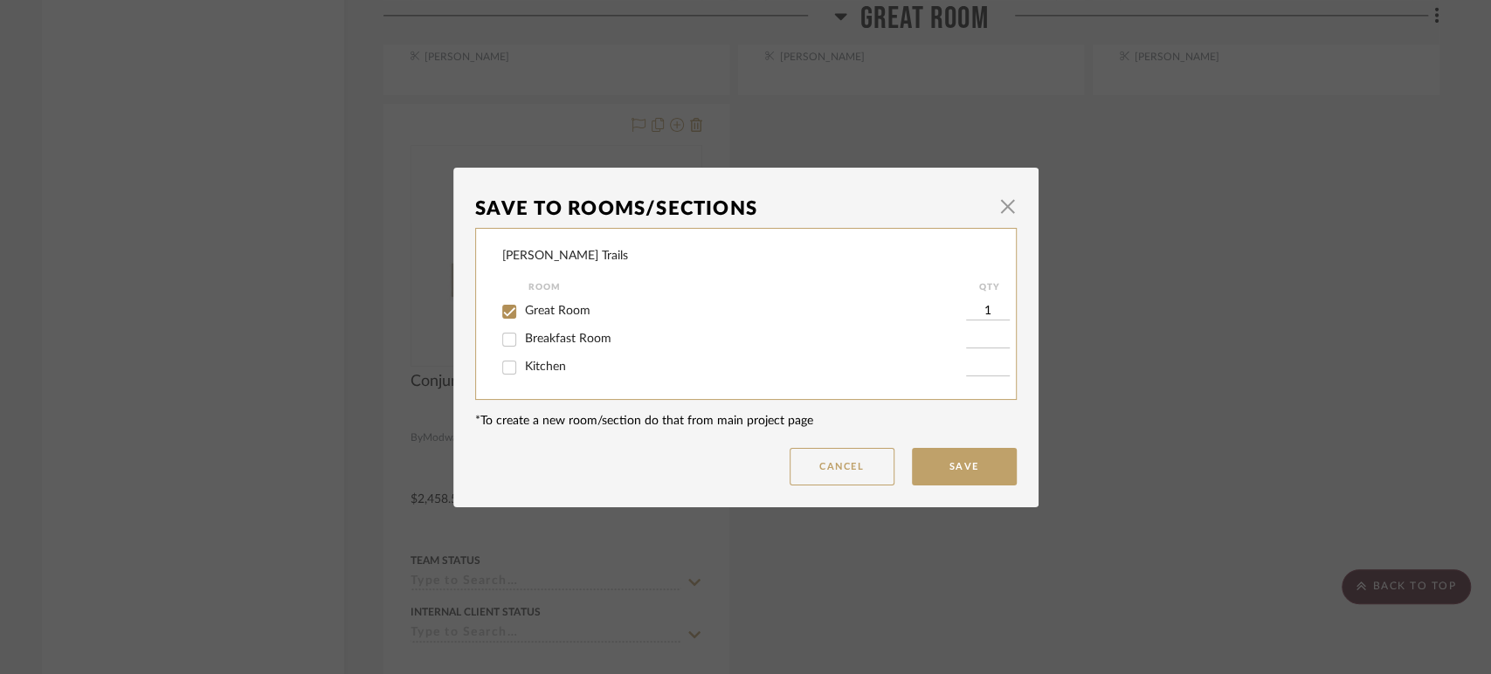
click at [562, 321] on div "Great Room" at bounding box center [734, 312] width 464 height 28
click at [573, 308] on span "Great Room" at bounding box center [558, 311] width 66 height 12
click at [523, 308] on input "Great Room" at bounding box center [509, 312] width 28 height 28
checkbox input "false"
click at [953, 470] on button "Save" at bounding box center [964, 467] width 105 height 38
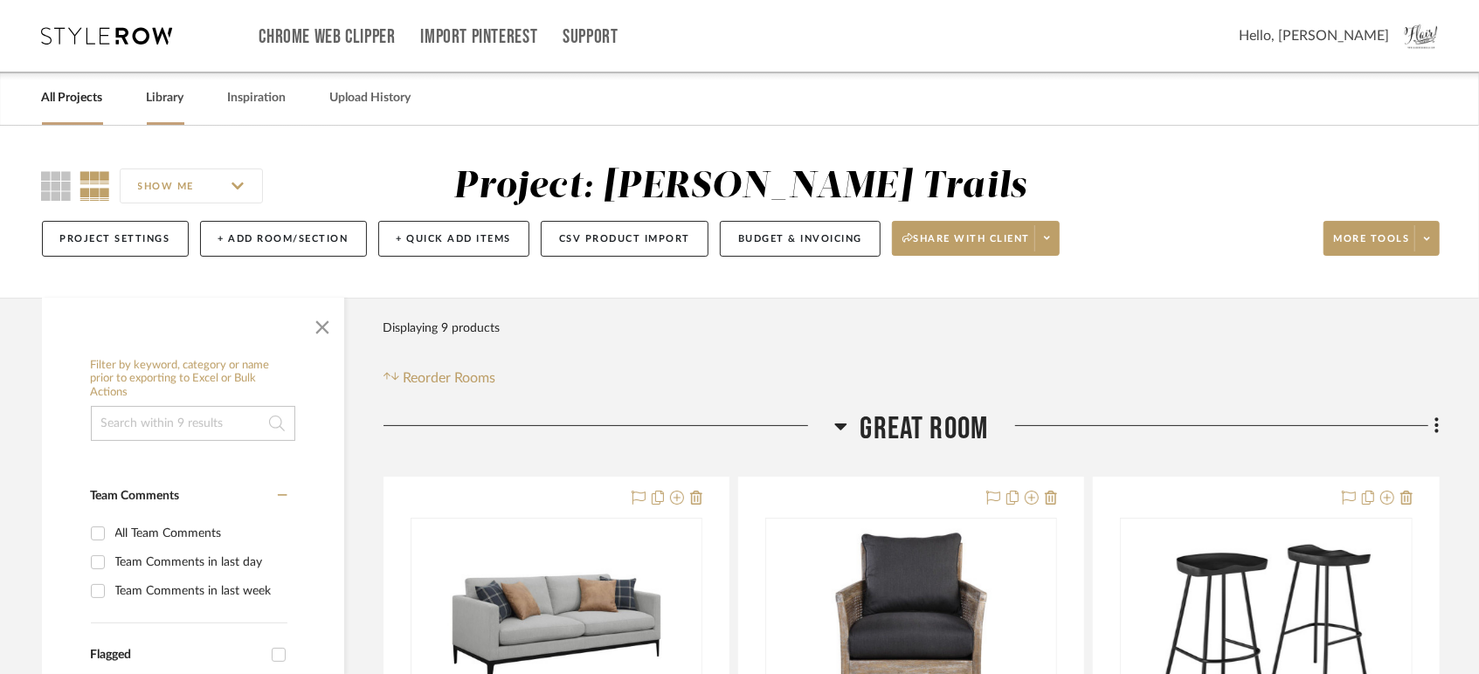
click at [165, 95] on link "Library" at bounding box center [166, 98] width 38 height 24
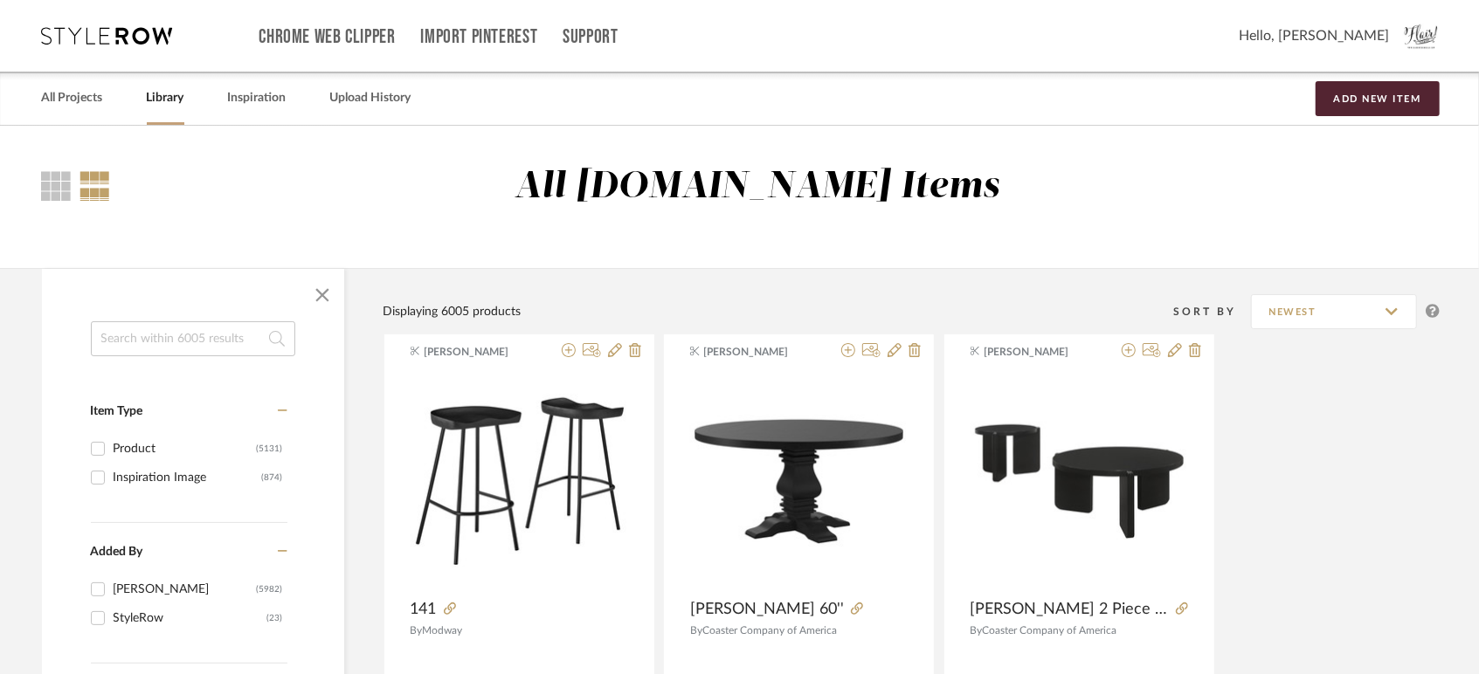
click at [169, 338] on input at bounding box center [193, 338] width 204 height 35
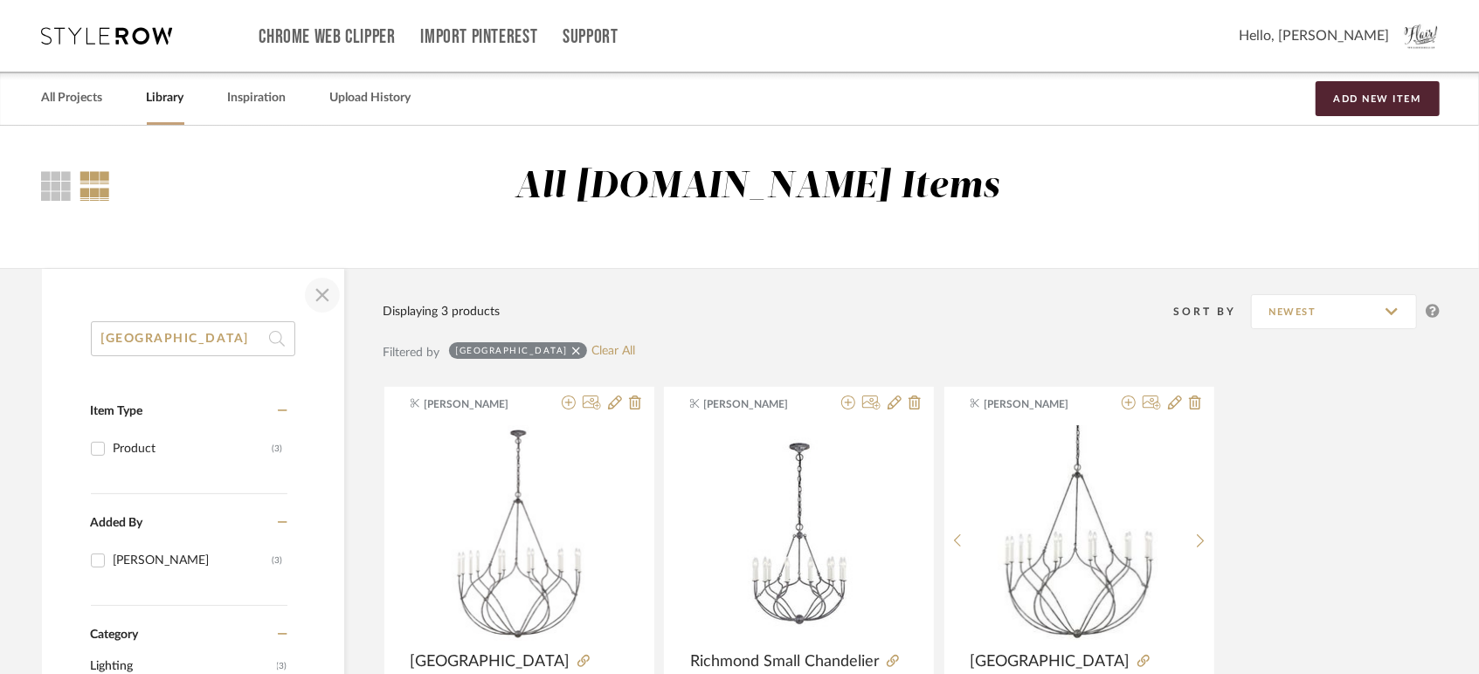
type input "[GEOGRAPHIC_DATA]"
click at [318, 298] on span "button" at bounding box center [322, 295] width 42 height 42
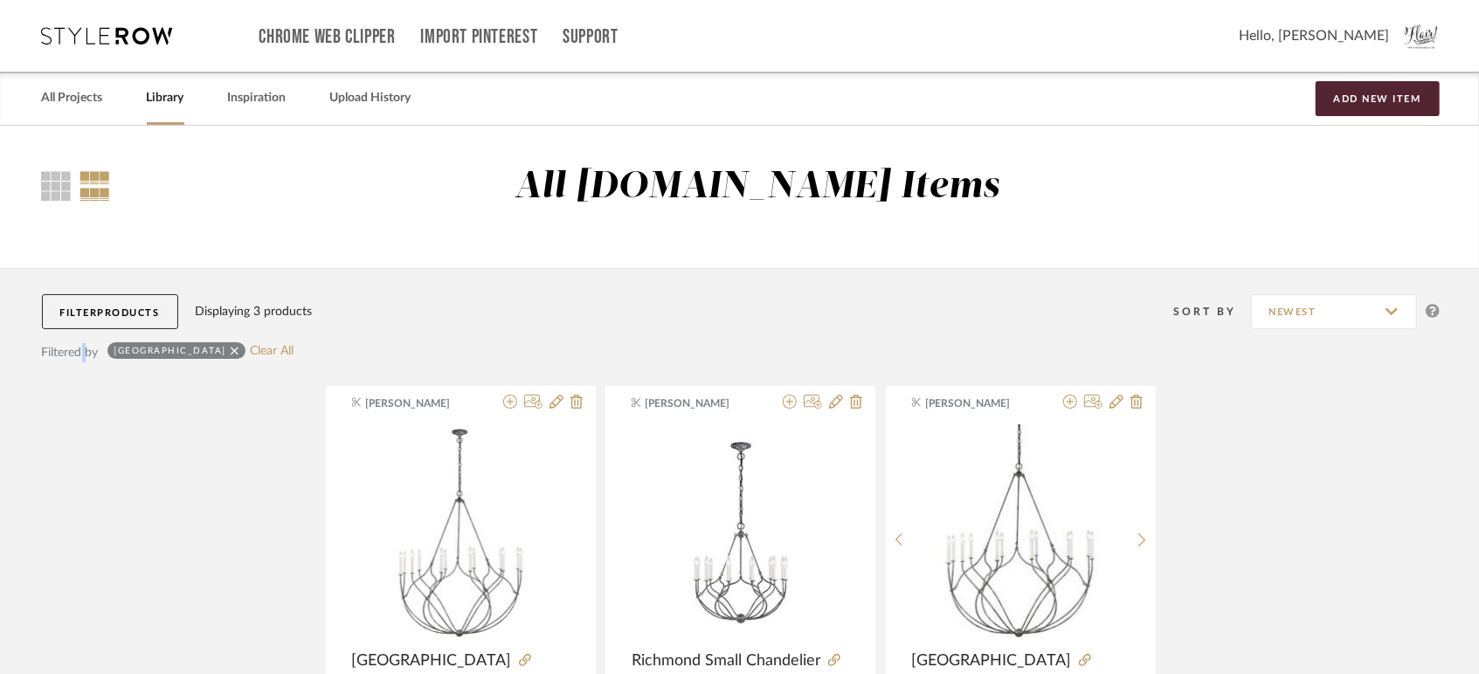
click at [84, 353] on div "Filtered by" at bounding box center [70, 352] width 57 height 19
click at [186, 355] on div "[GEOGRAPHIC_DATA]" at bounding box center [176, 350] width 138 height 17
click at [177, 341] on div "Filtered by richmond Clear All" at bounding box center [741, 360] width 1398 height 52
click at [231, 347] on icon at bounding box center [235, 351] width 8 height 12
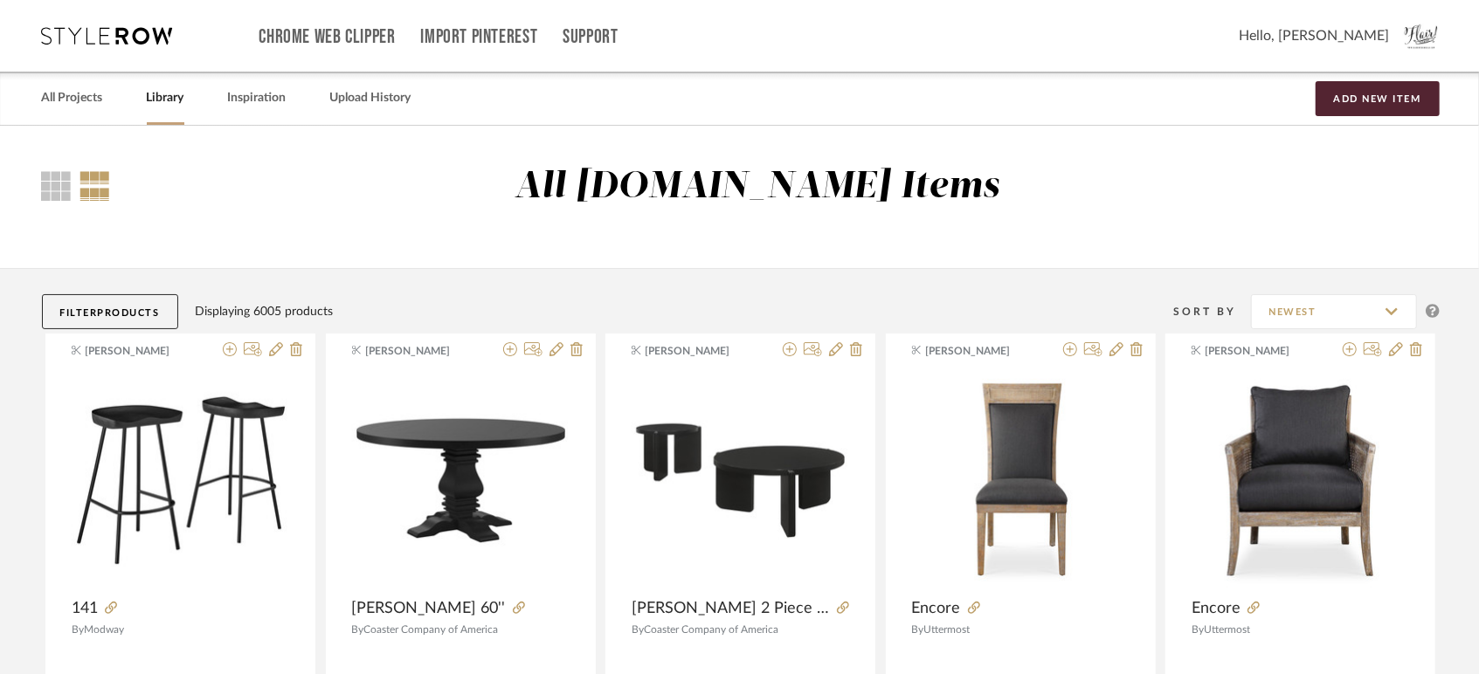
click at [70, 310] on button "Filter Products" at bounding box center [110, 311] width 136 height 35
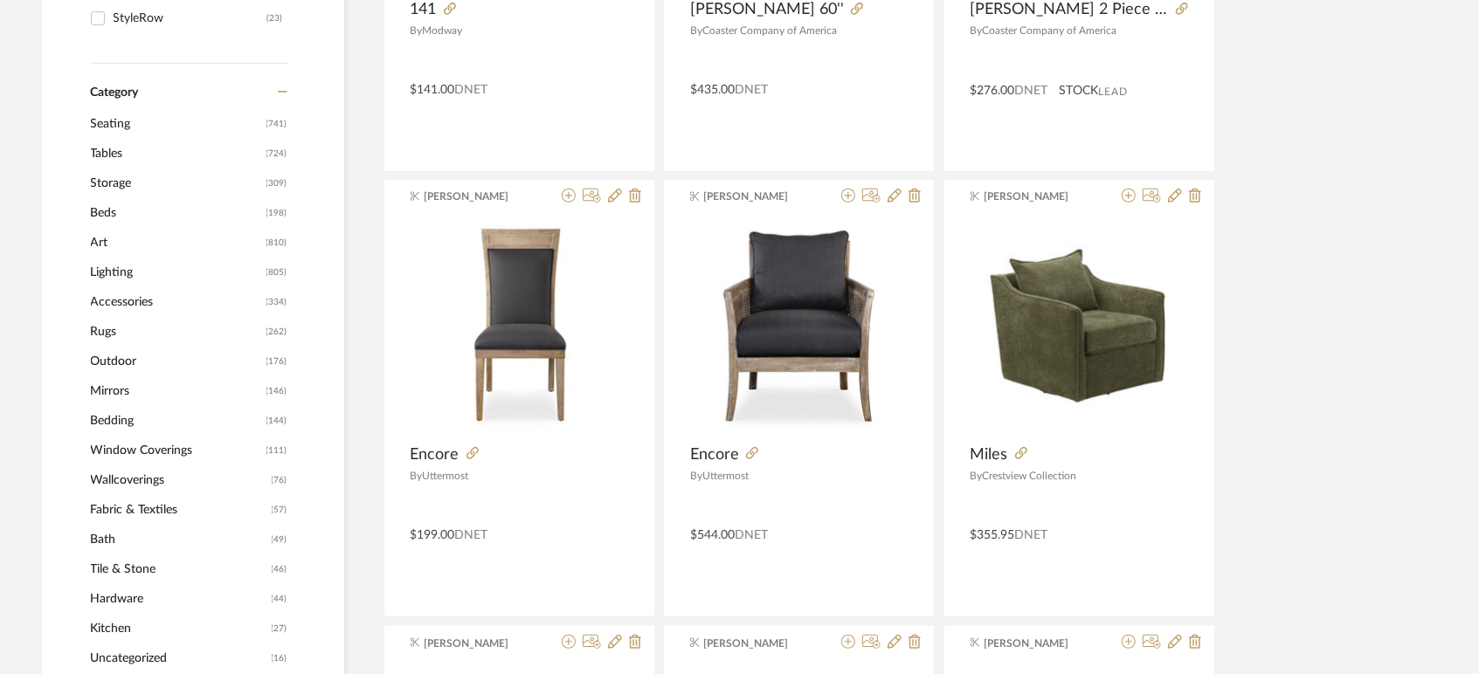
scroll to position [582, 0]
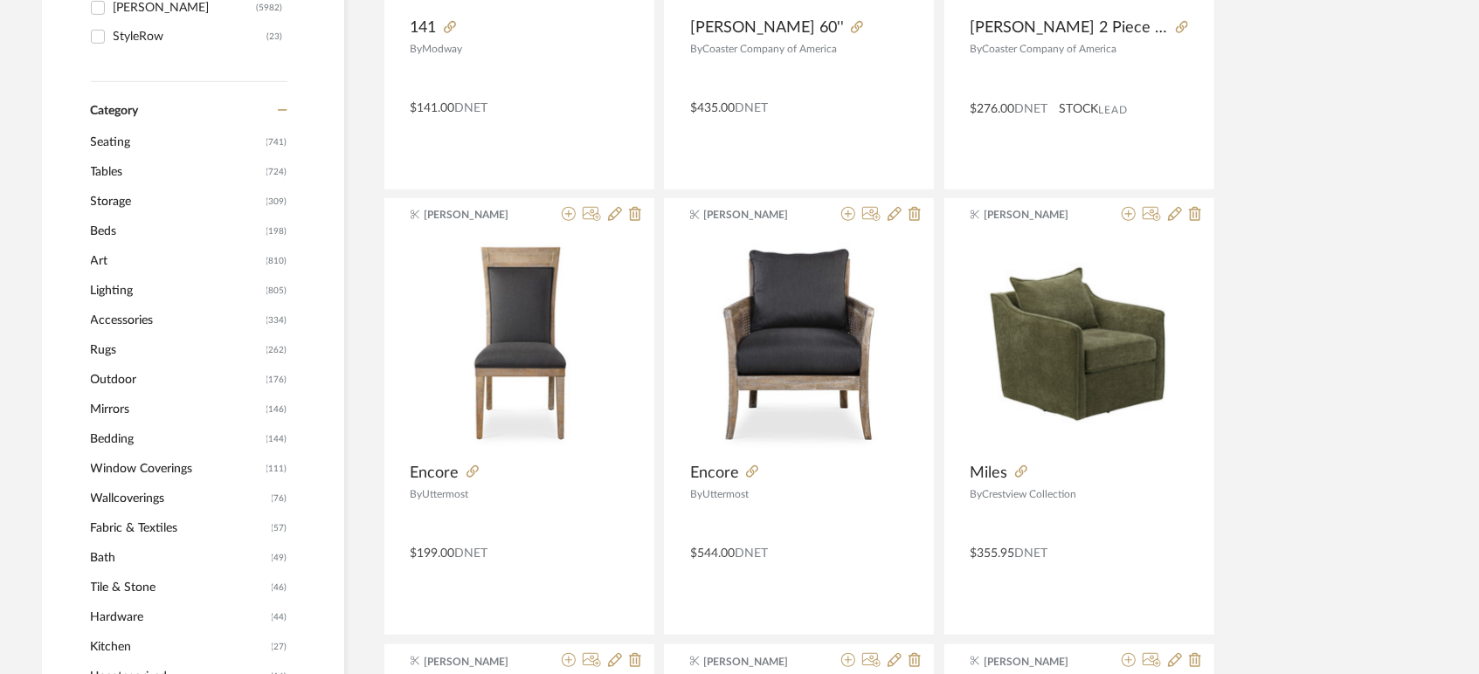
click at [112, 169] on span "Tables" at bounding box center [176, 172] width 171 height 30
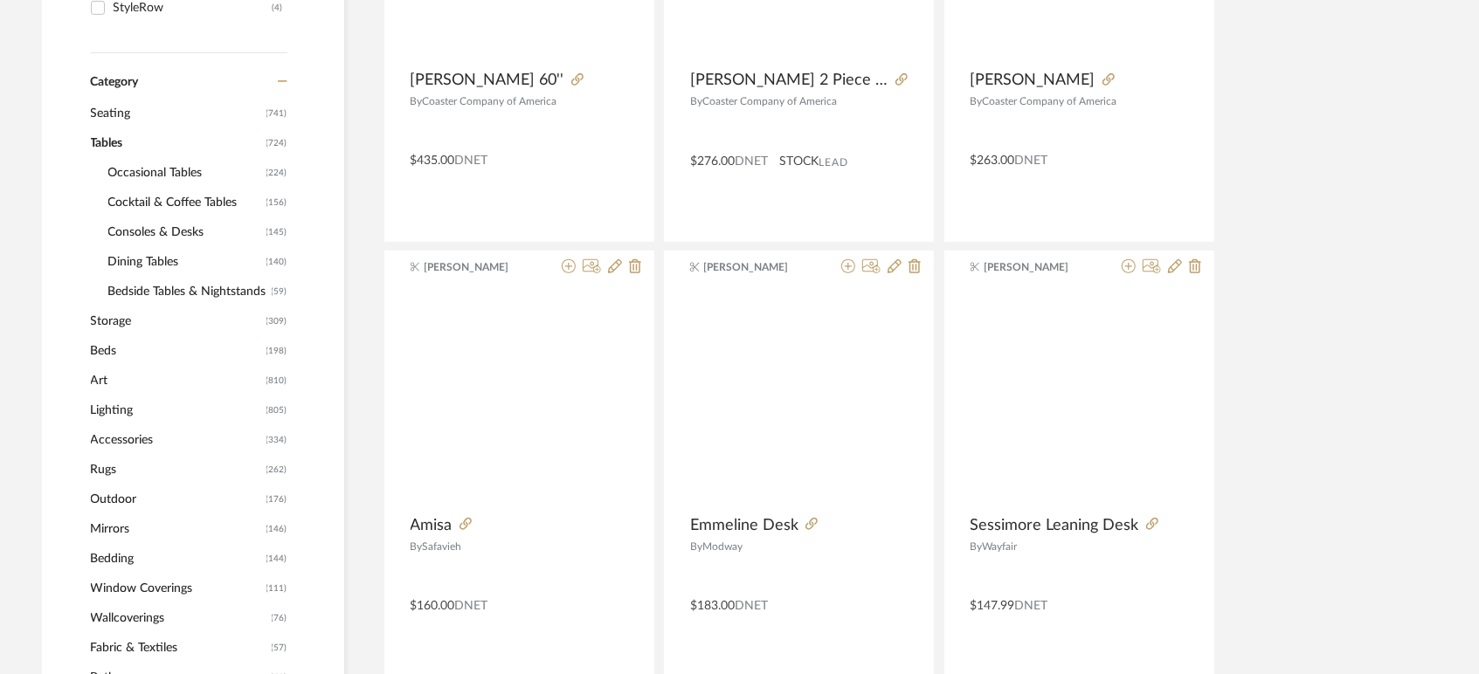
click at [137, 247] on span "Consoles & Desks" at bounding box center [185, 233] width 154 height 30
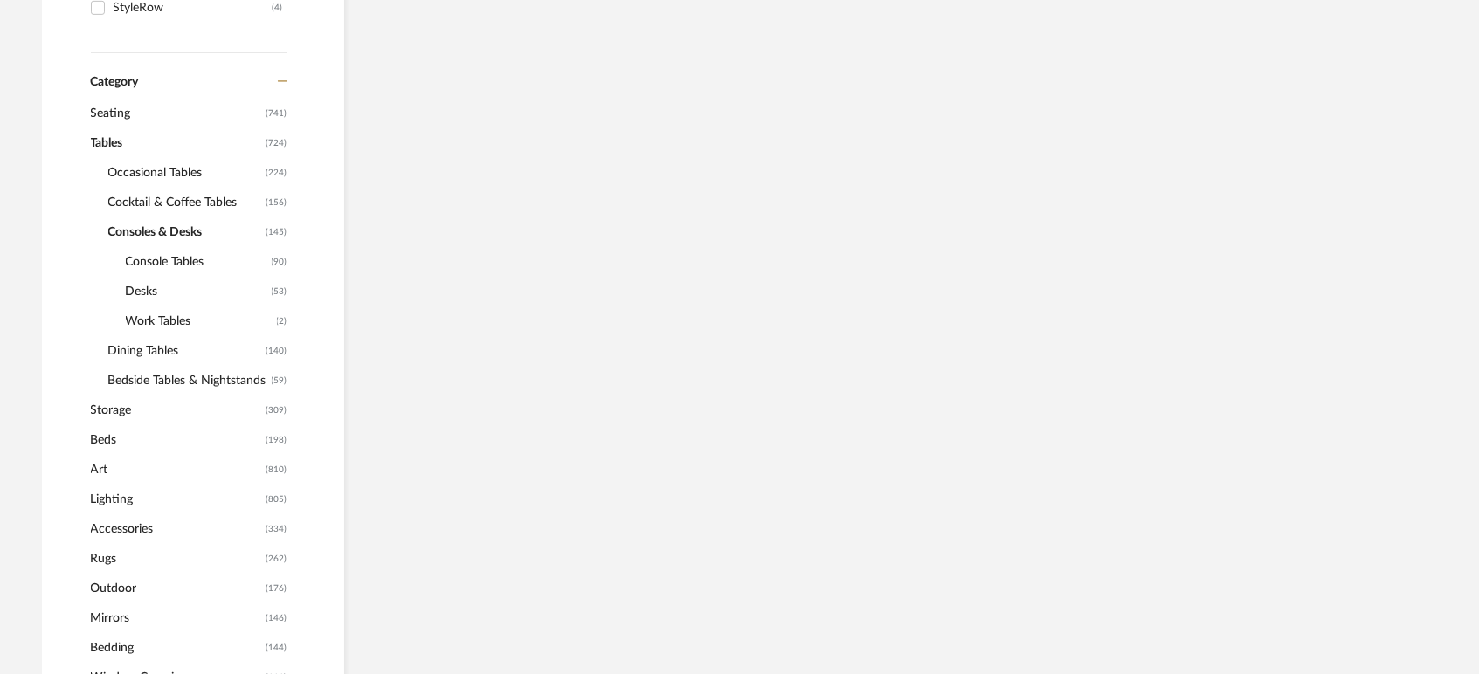
scroll to position [580, 0]
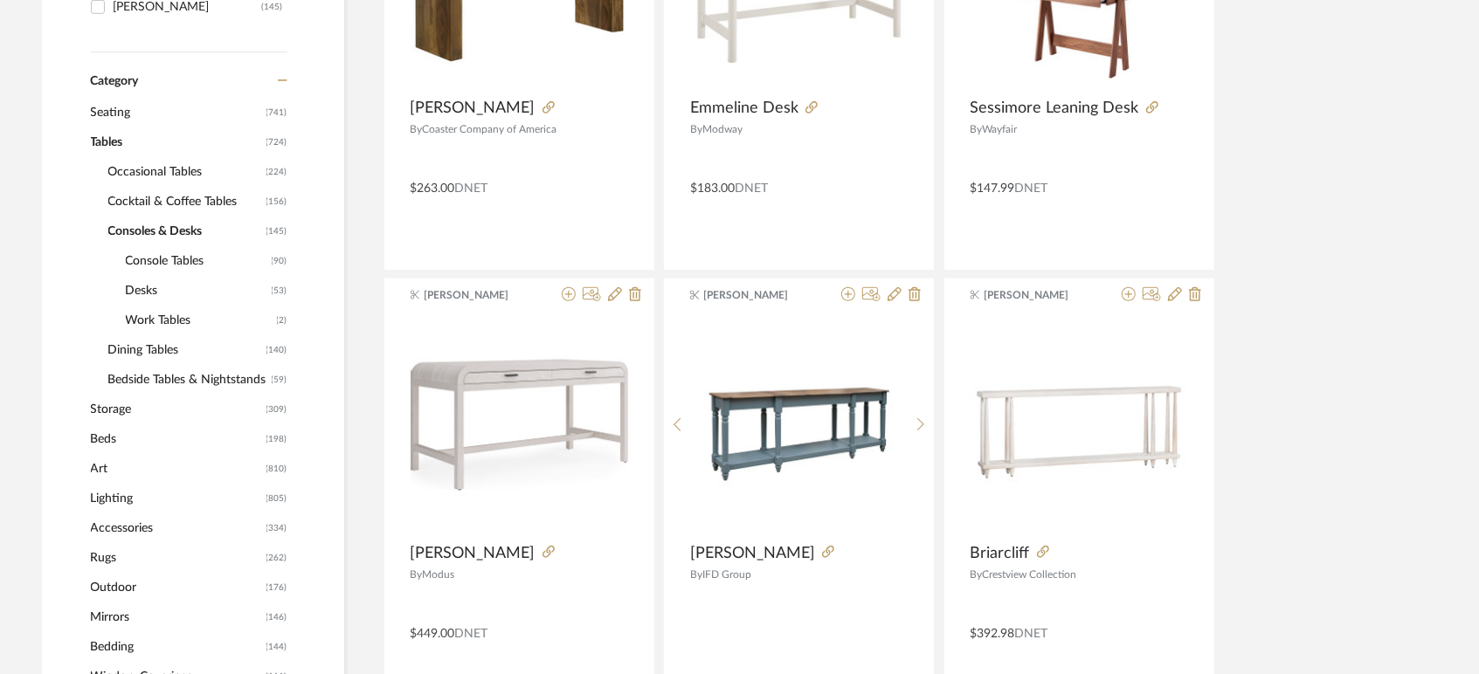
click at [173, 262] on span "Console Tables" at bounding box center [197, 261] width 142 height 30
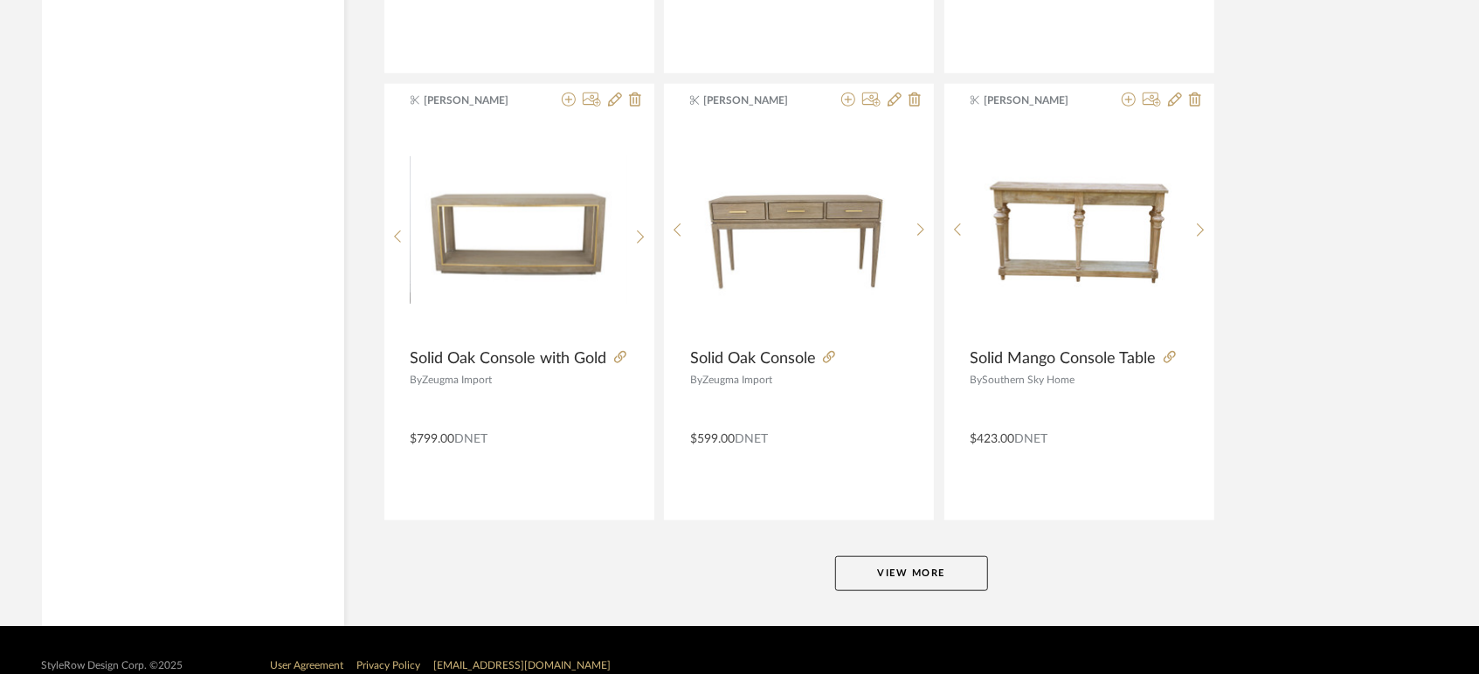
scroll to position [5273, 0]
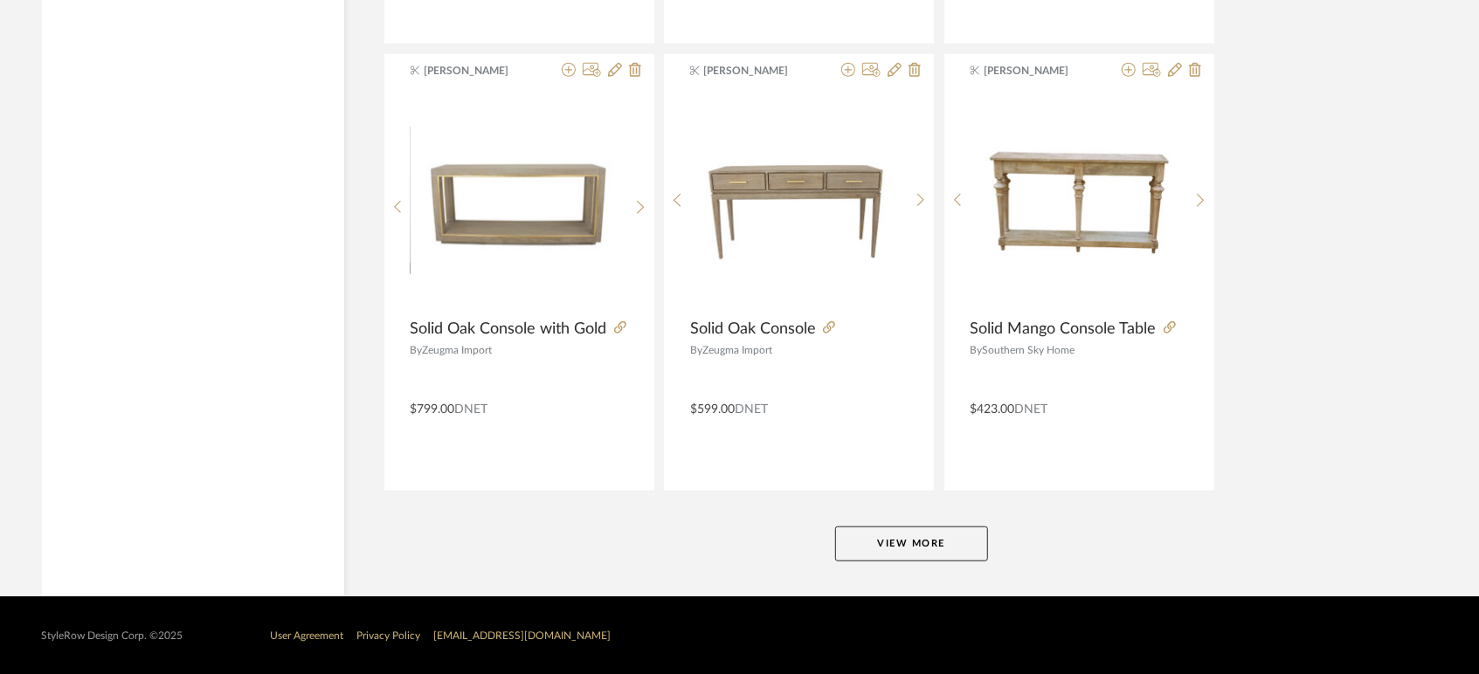
click at [958, 556] on button "View More" at bounding box center [911, 544] width 153 height 35
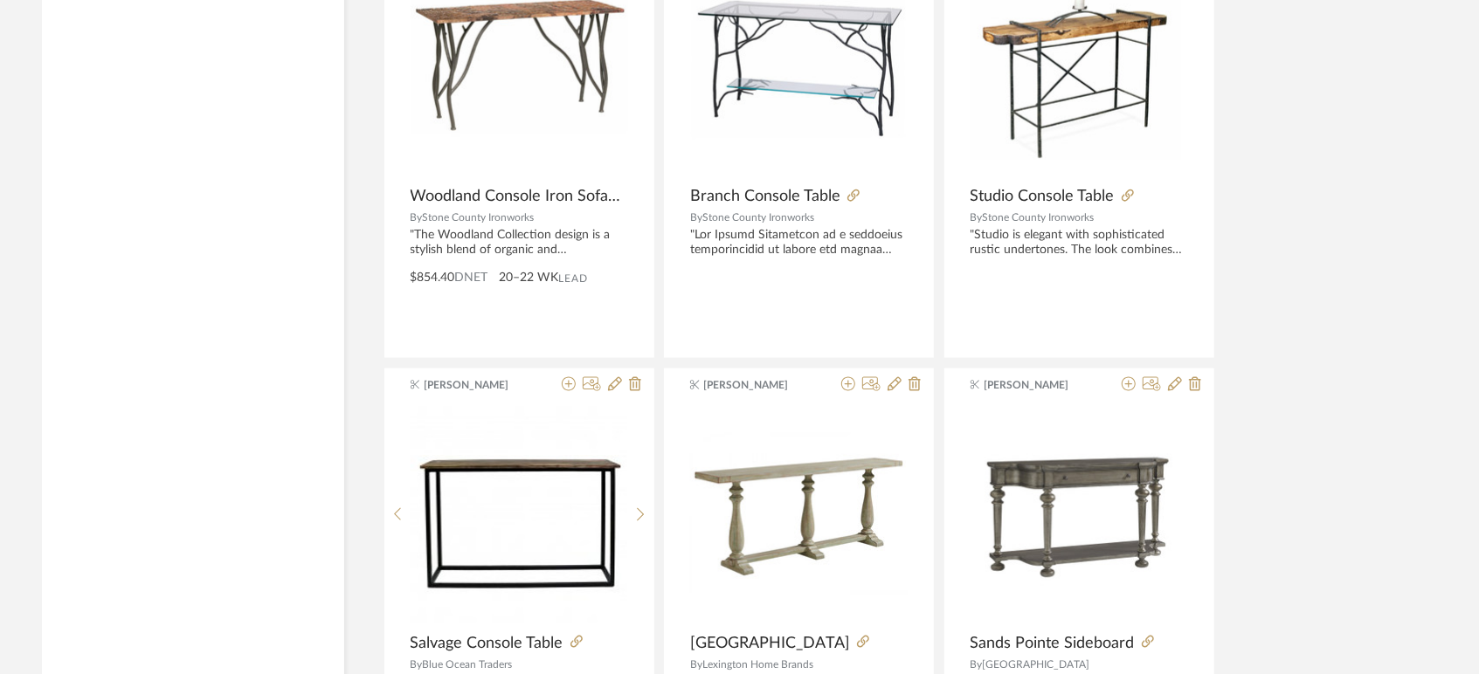
scroll to position [10632, 0]
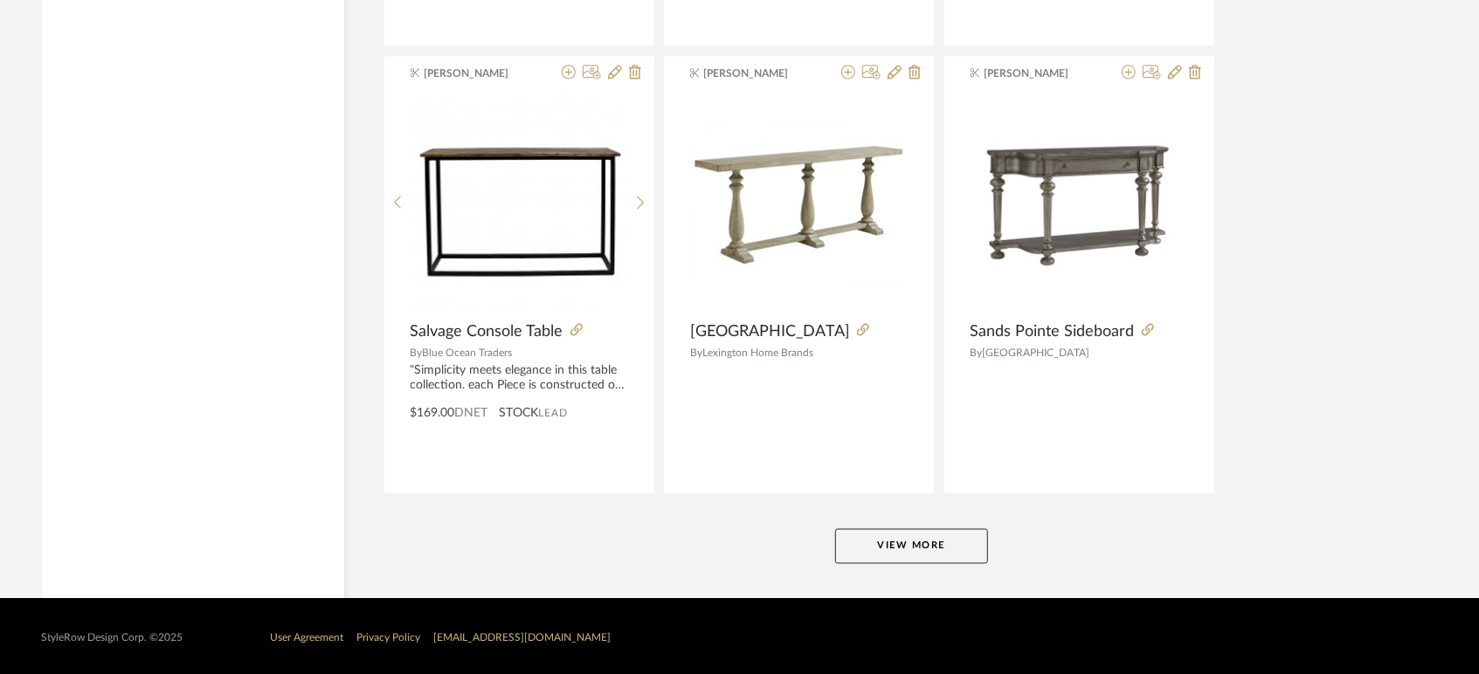
click at [950, 538] on button "View More" at bounding box center [911, 546] width 153 height 35
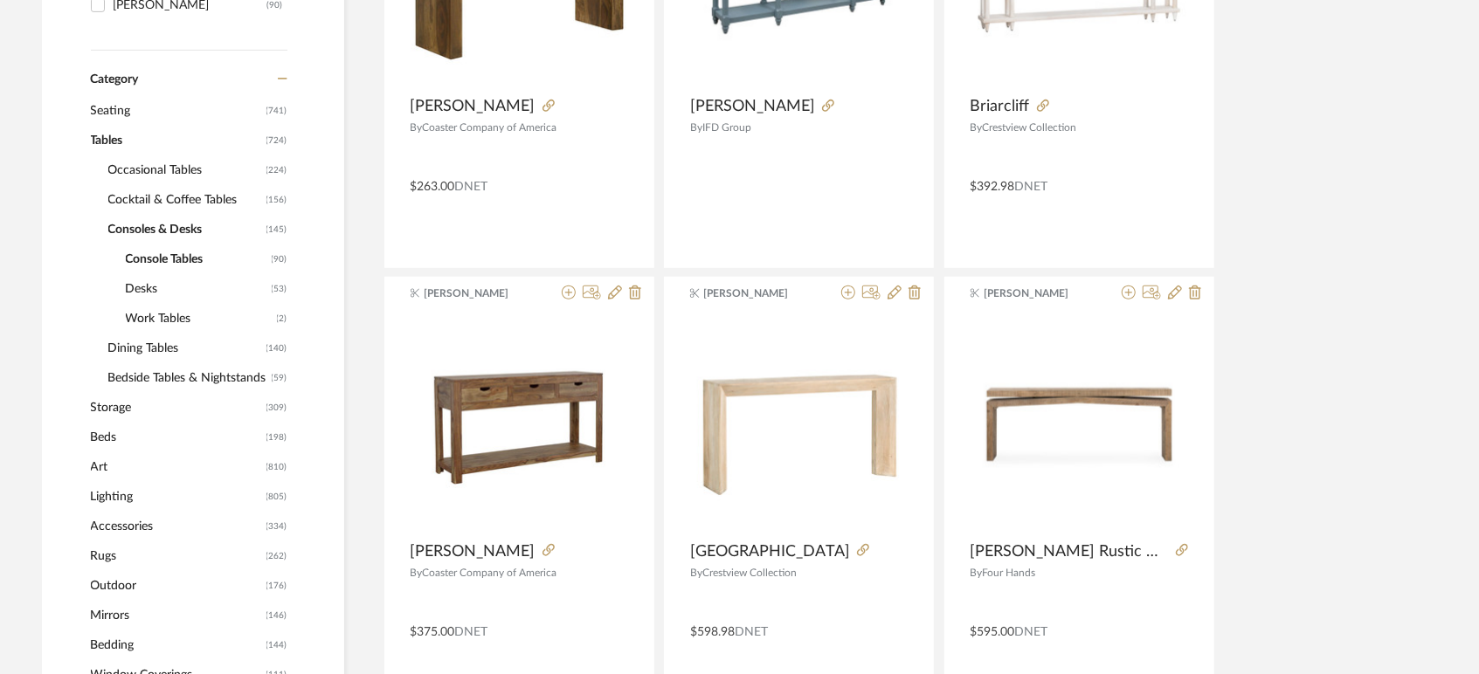
scroll to position [485, 0]
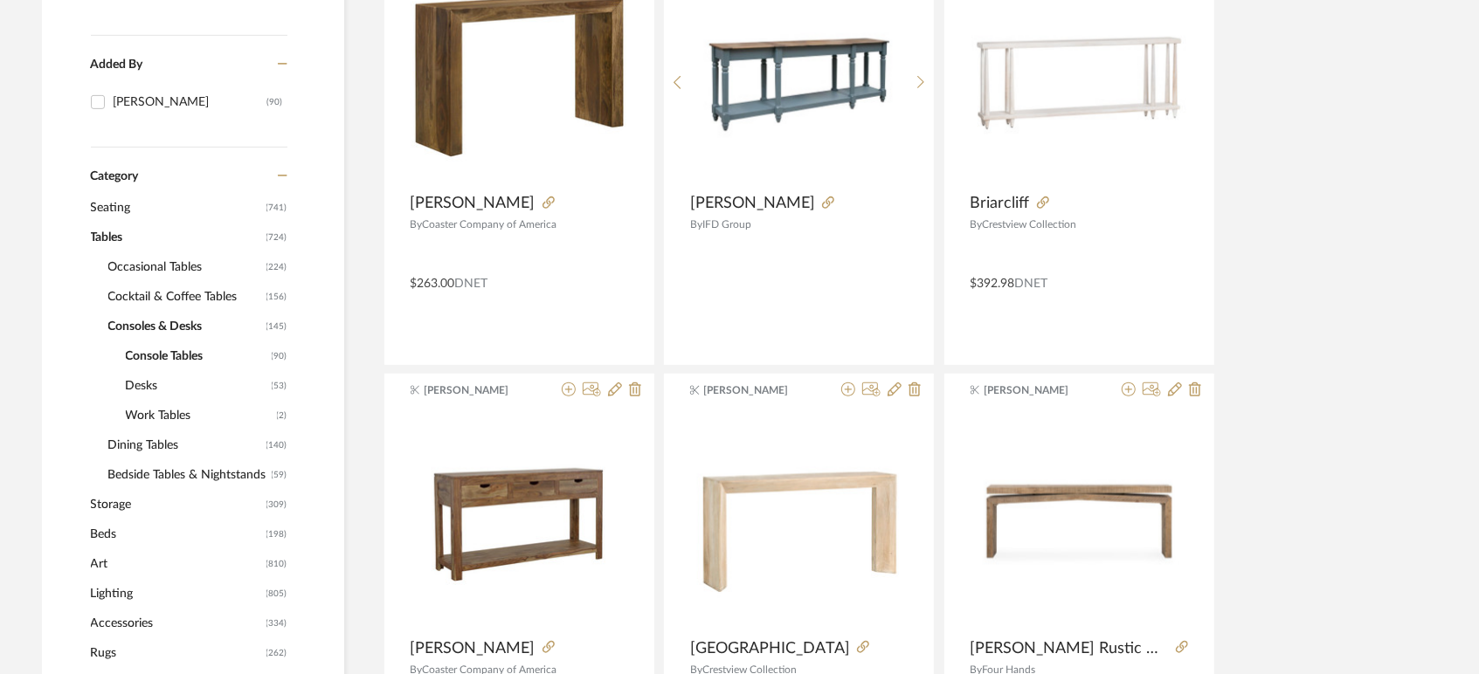
click at [114, 202] on span "Seating" at bounding box center [176, 208] width 171 height 30
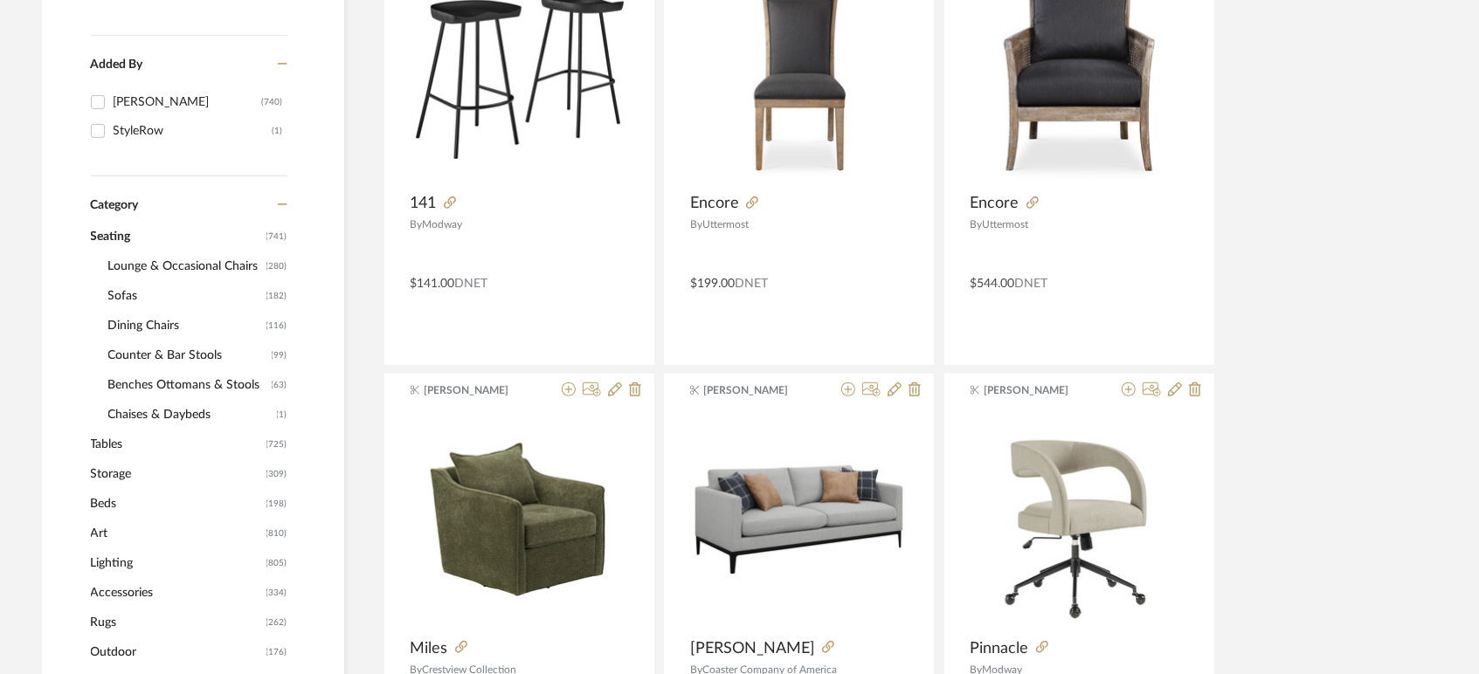
click at [146, 380] on span "Benches Ottomans & Stools" at bounding box center [187, 385] width 159 height 30
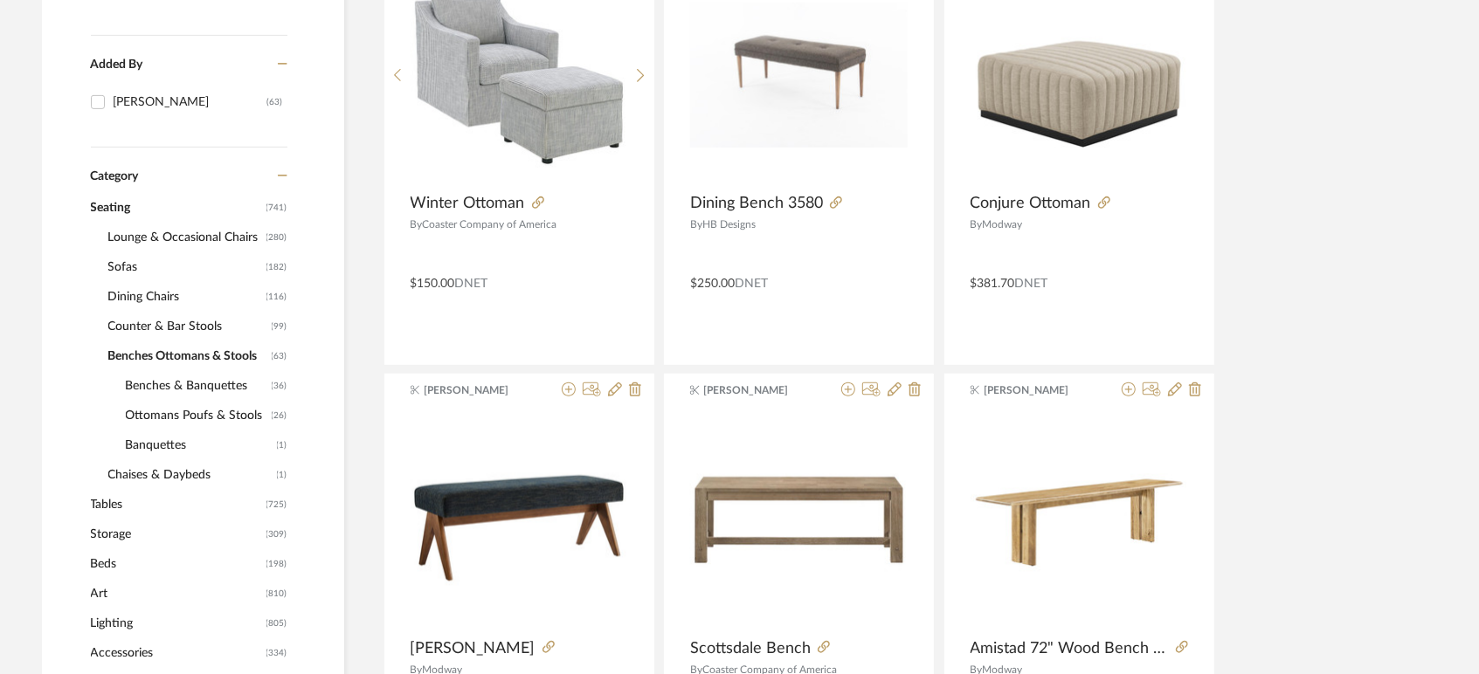
click at [218, 387] on span "Benches & Banquettes" at bounding box center [197, 386] width 142 height 30
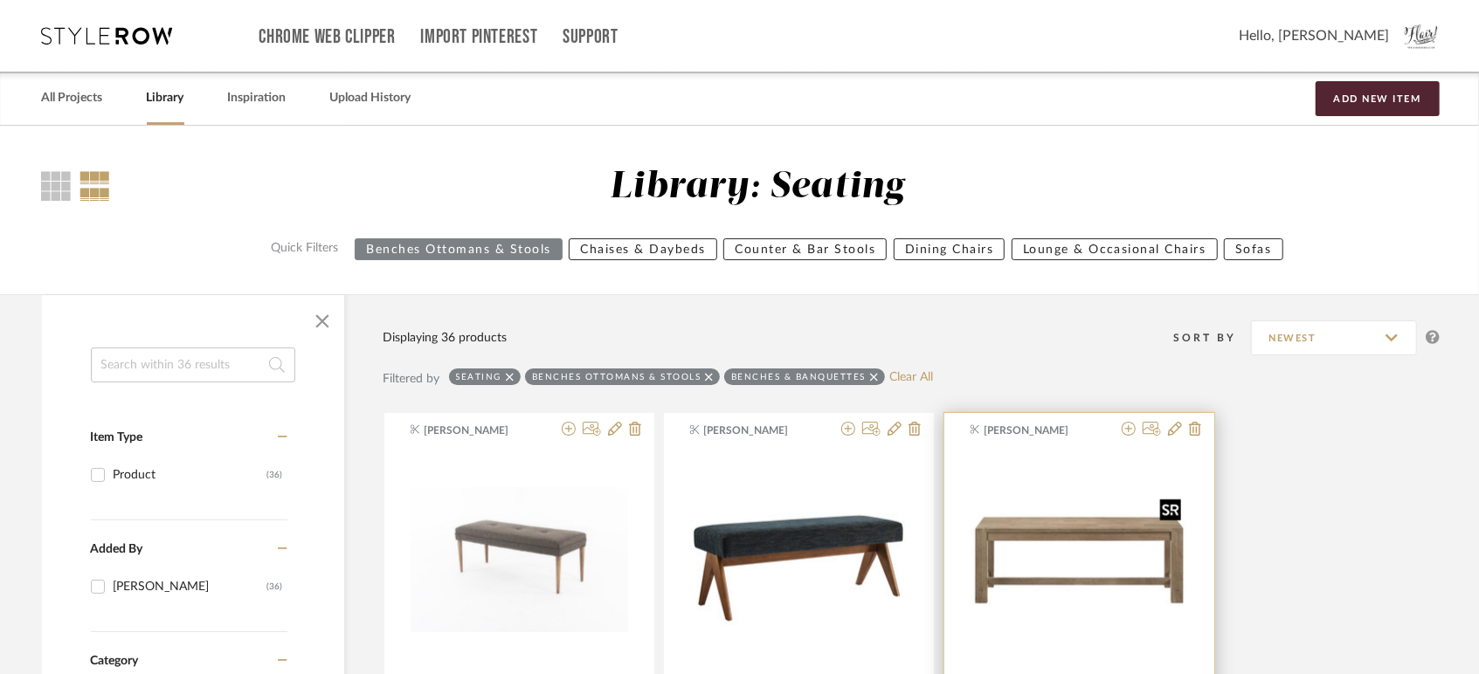
click at [1122, 542] on img "0" at bounding box center [1079, 561] width 218 height 218
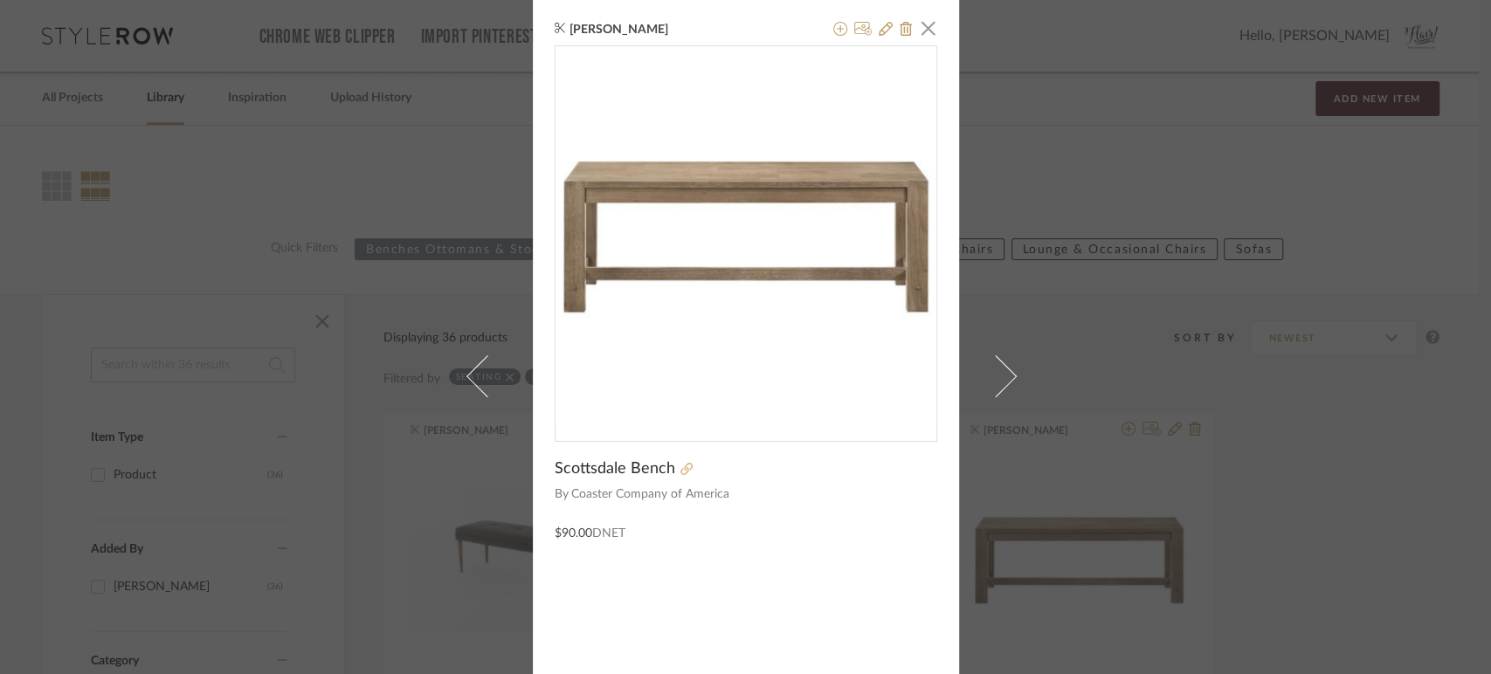
click at [680, 473] on icon at bounding box center [686, 469] width 12 height 12
click at [833, 24] on icon at bounding box center [840, 29] width 14 height 14
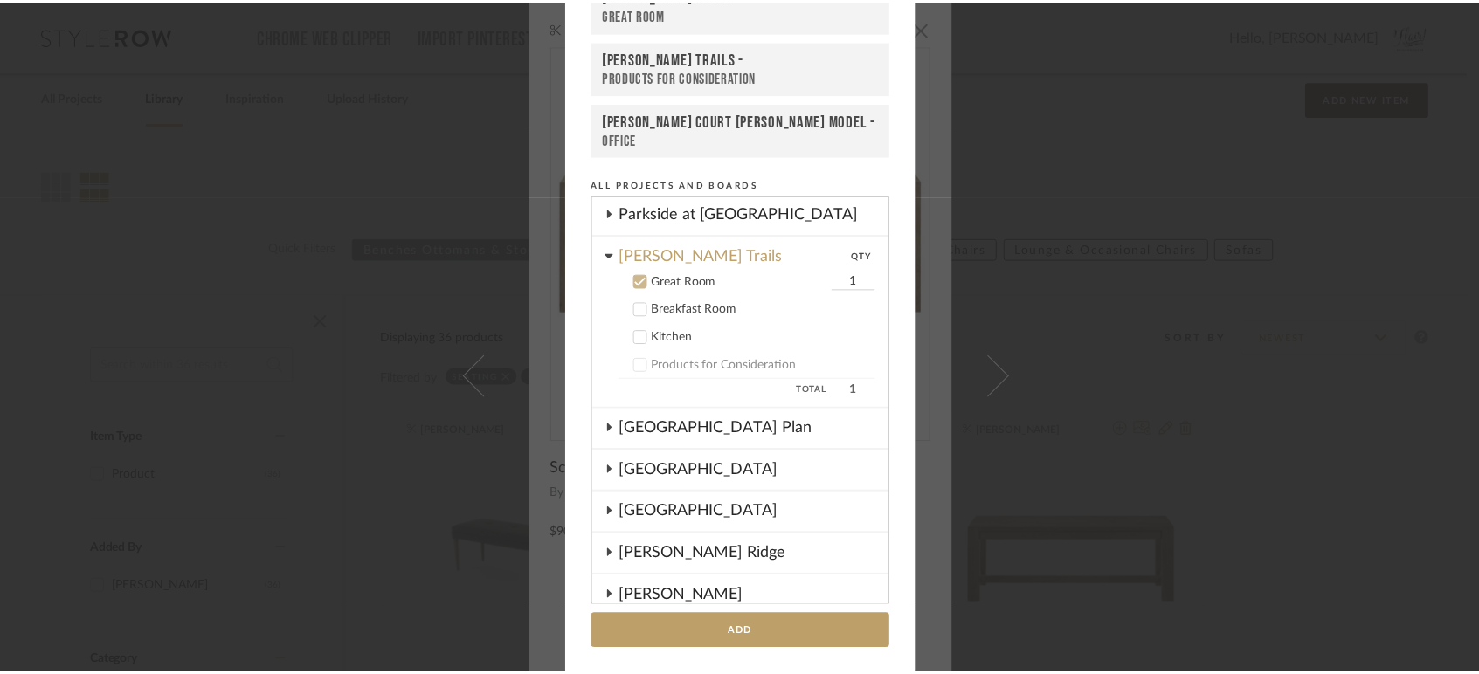
scroll to position [1017, 0]
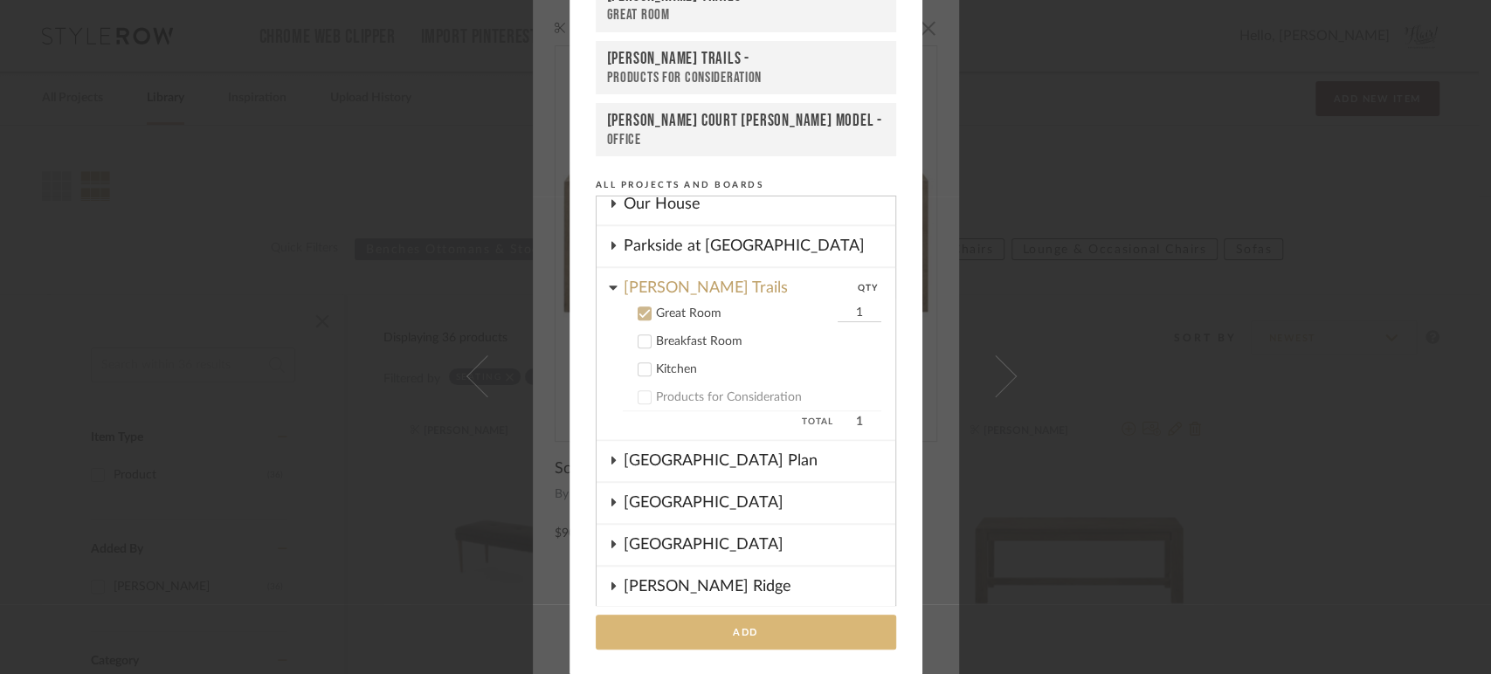
click at [712, 625] on button "Add" at bounding box center [746, 633] width 300 height 36
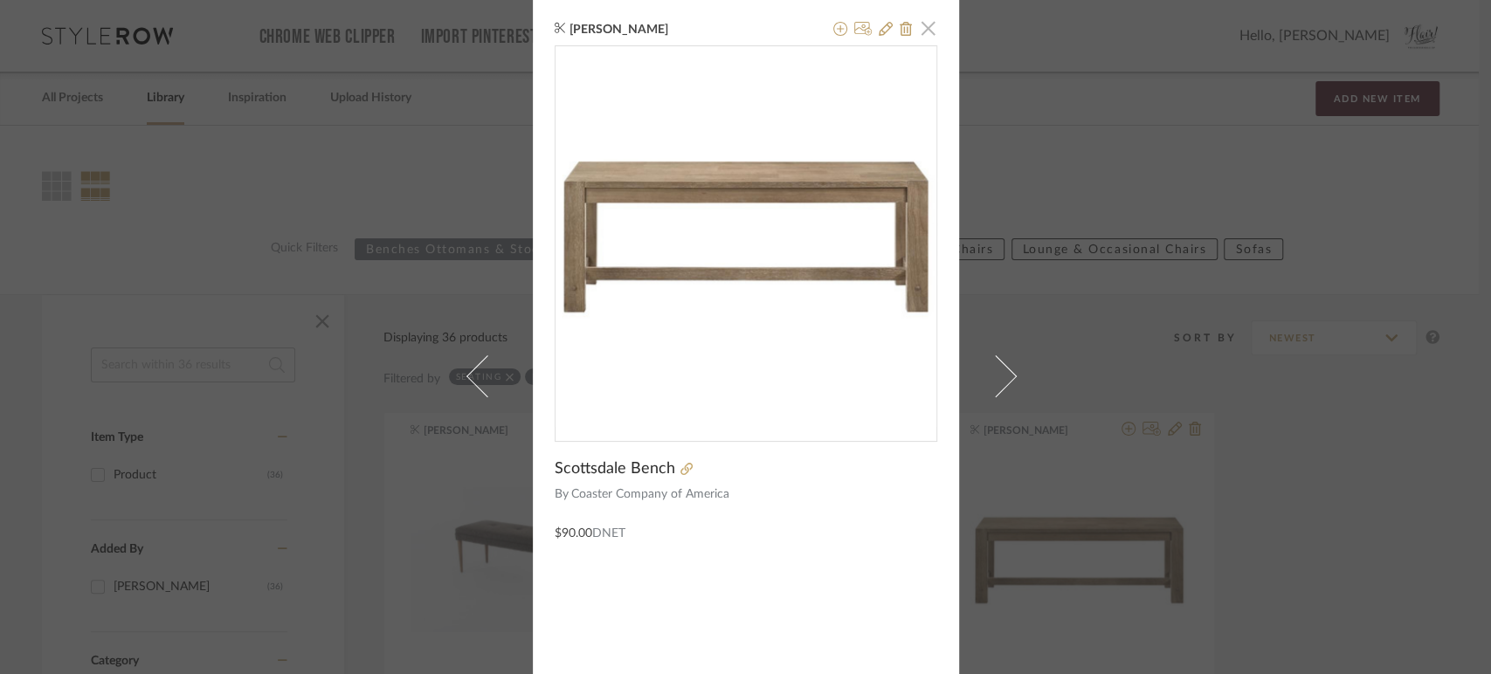
click at [929, 25] on span "button" at bounding box center [928, 27] width 35 height 35
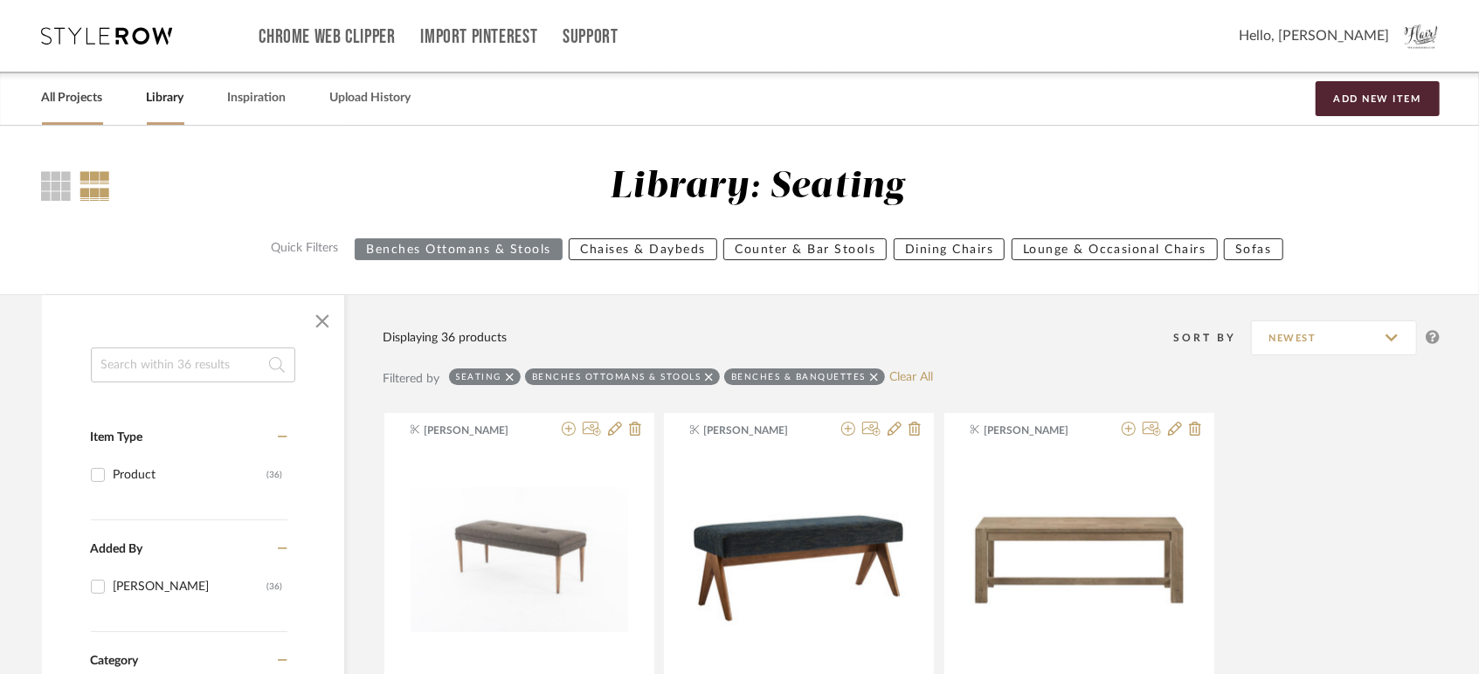
click at [73, 107] on link "All Projects" at bounding box center [72, 98] width 61 height 24
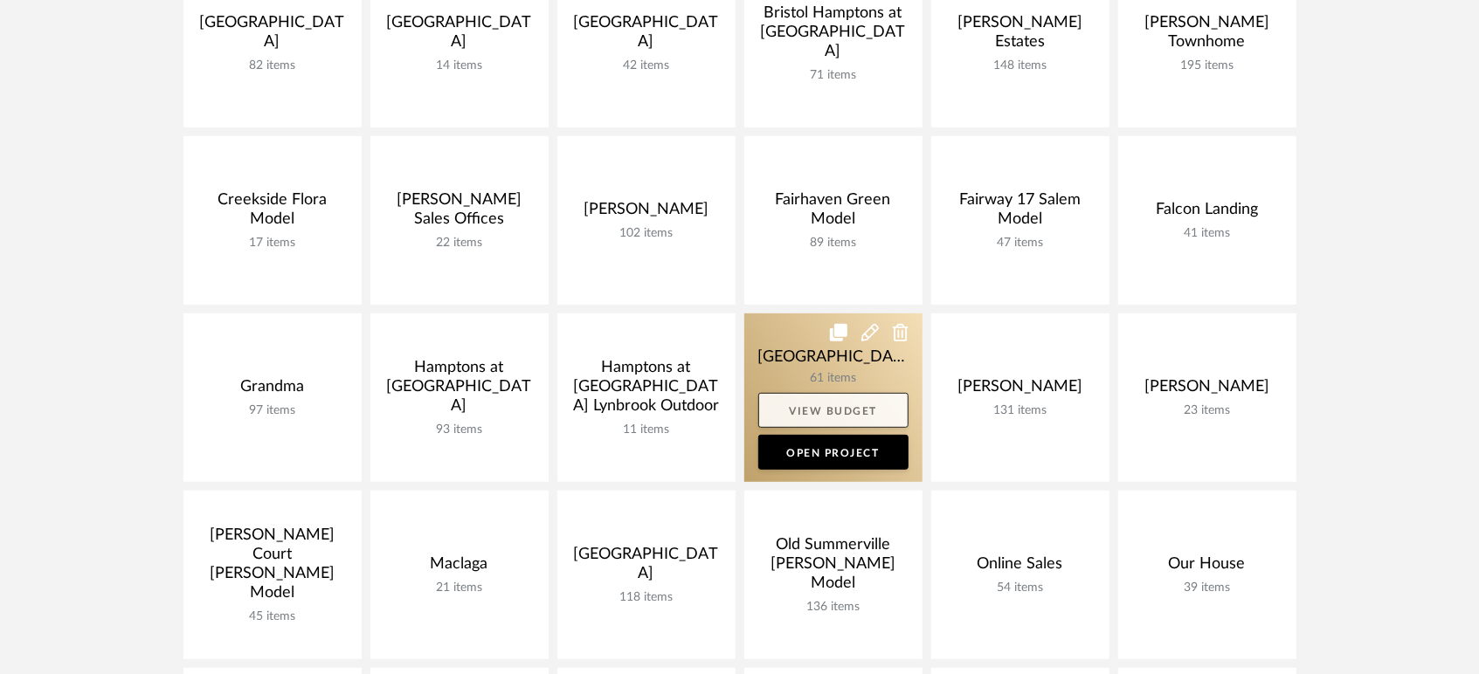
scroll to position [874, 0]
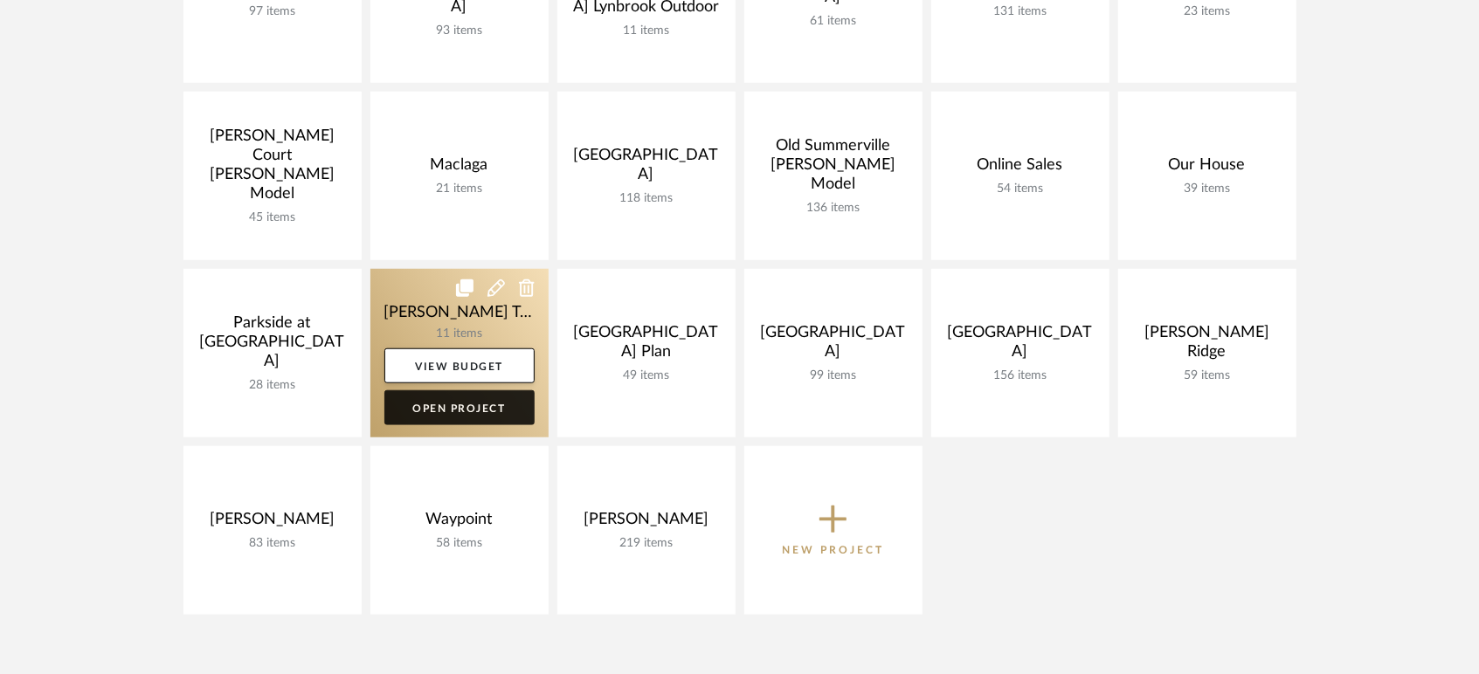
click at [480, 411] on link "Open Project" at bounding box center [459, 407] width 150 height 35
